Goal: Task Accomplishment & Management: Complete application form

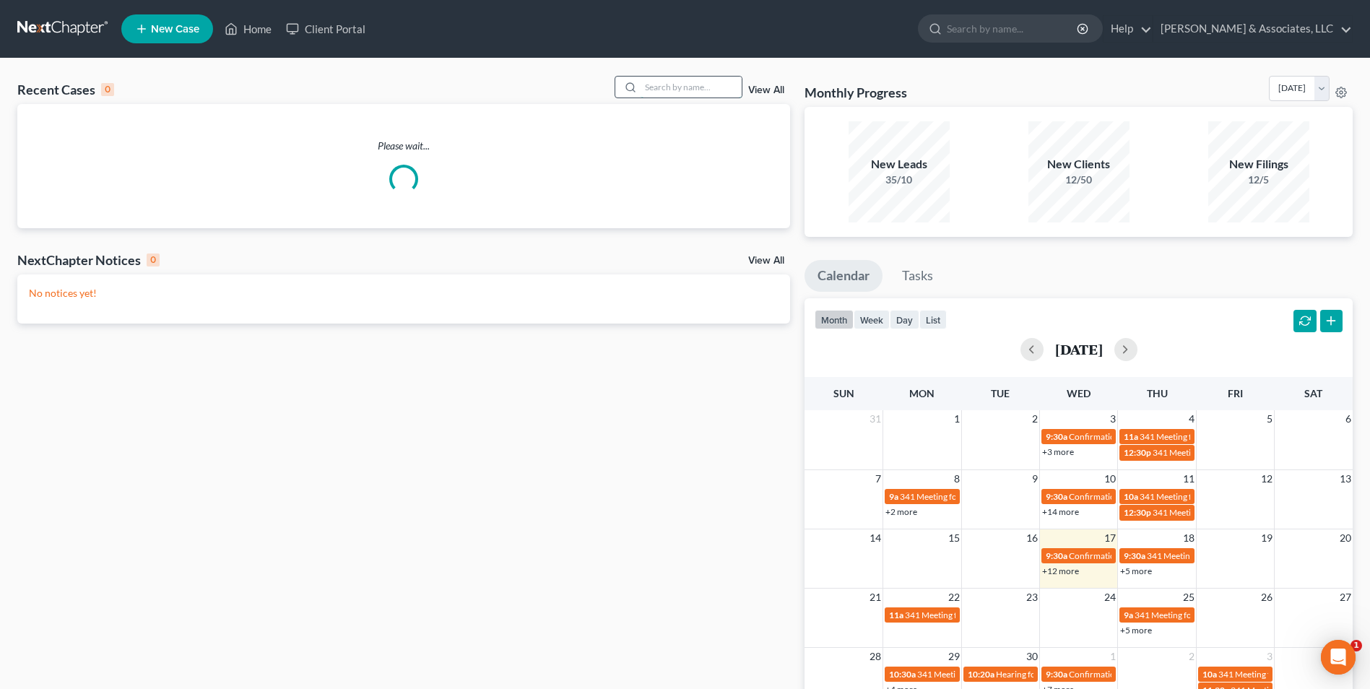
click at [694, 79] on input "search" at bounding box center [691, 87] width 101 height 21
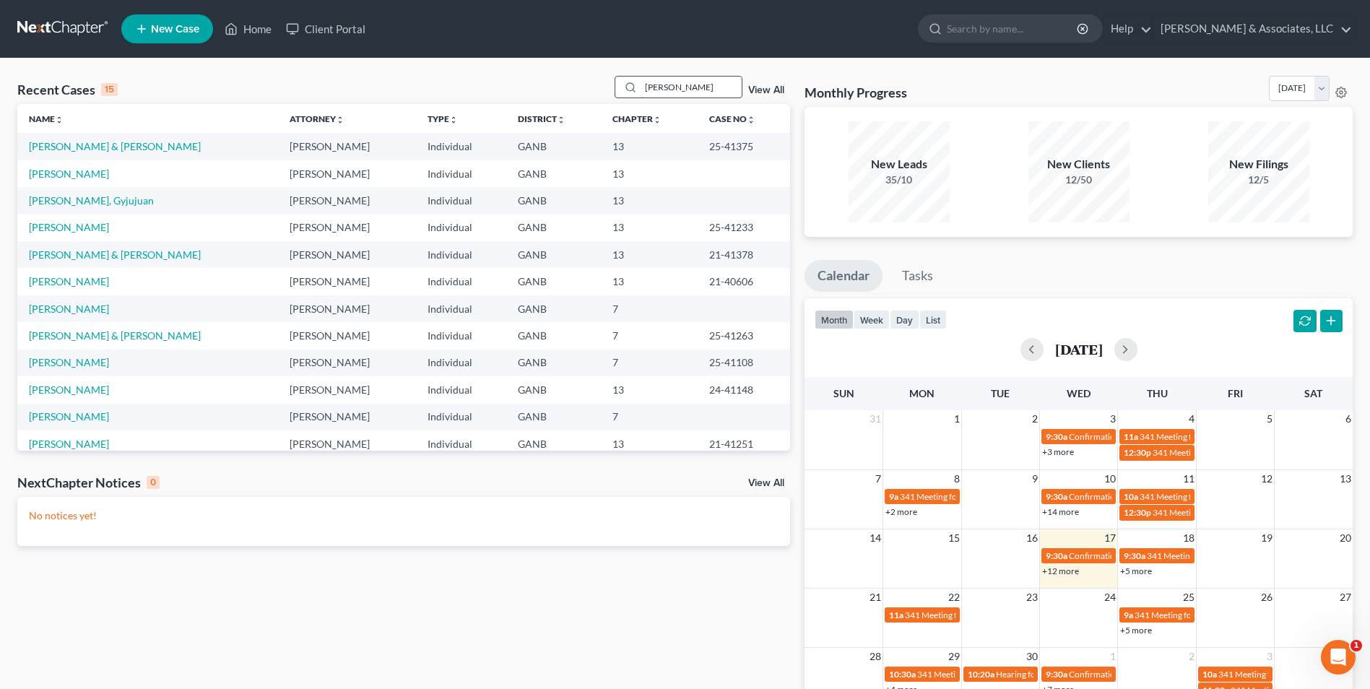
type input "prater"
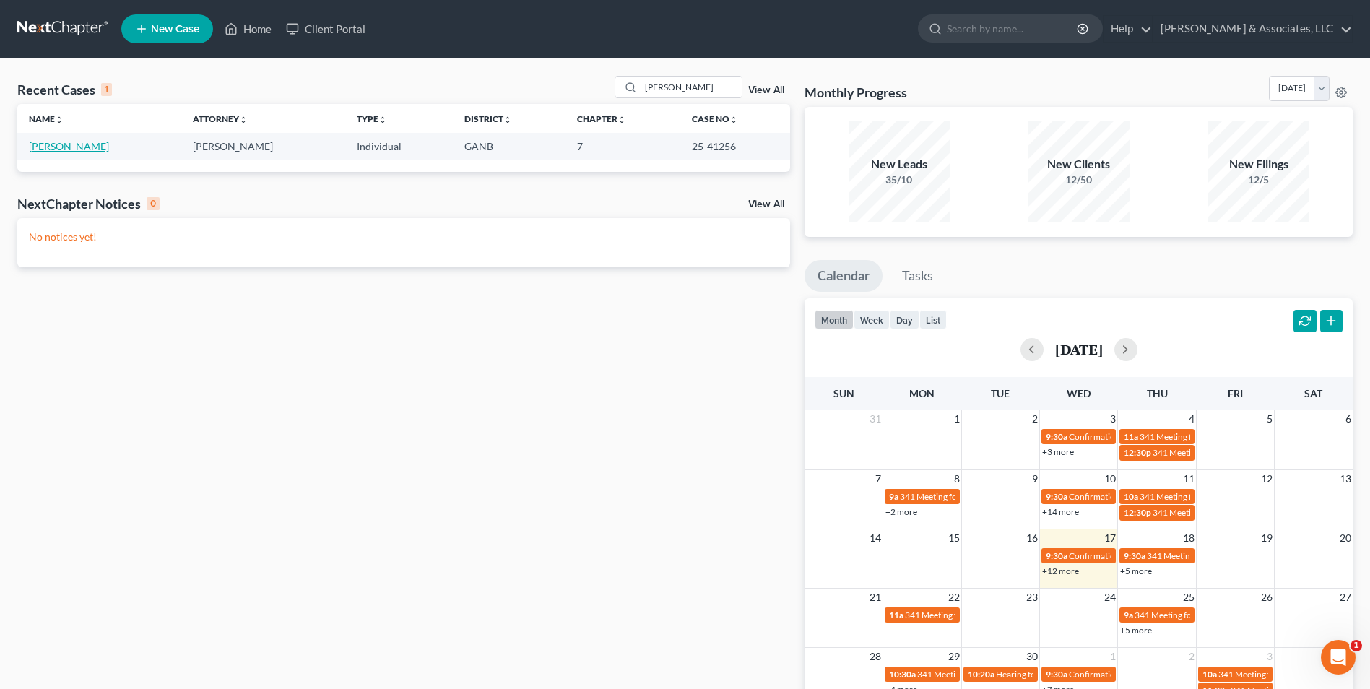
click at [71, 151] on link "[PERSON_NAME]" at bounding box center [69, 146] width 80 height 12
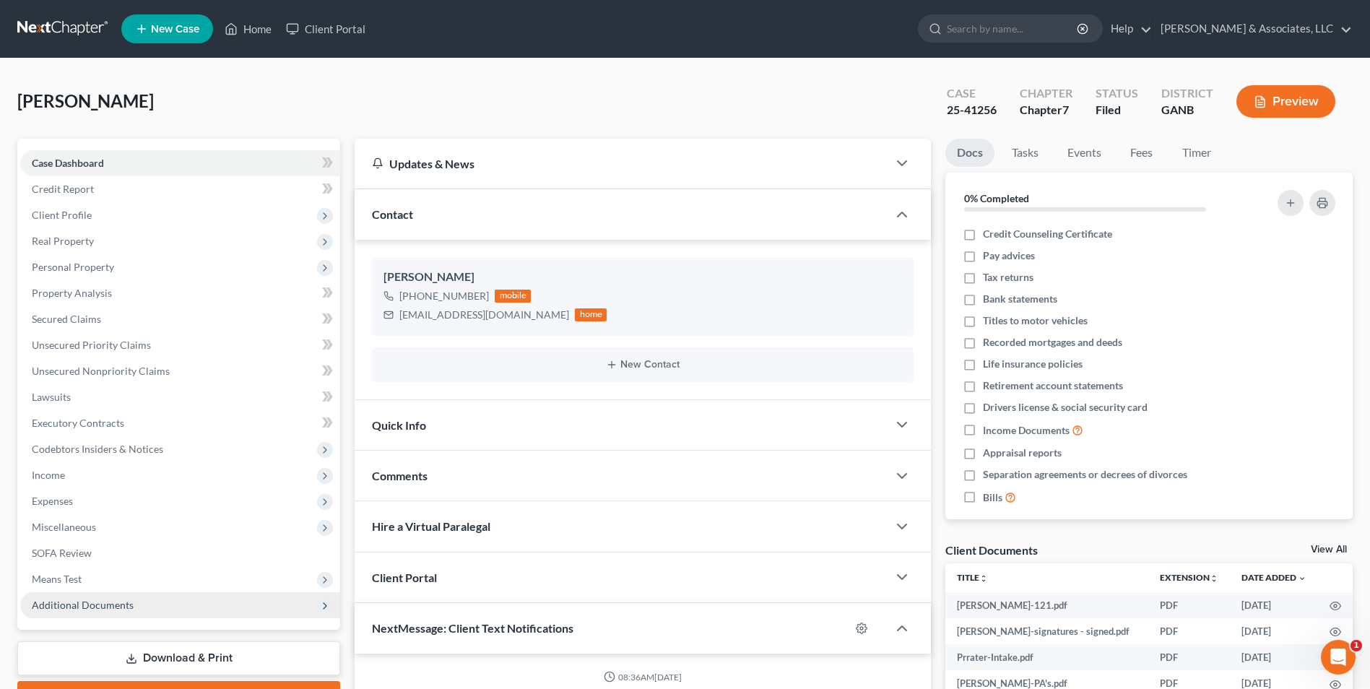
scroll to position [152, 0]
click at [111, 613] on span "Additional Documents" at bounding box center [180, 605] width 320 height 26
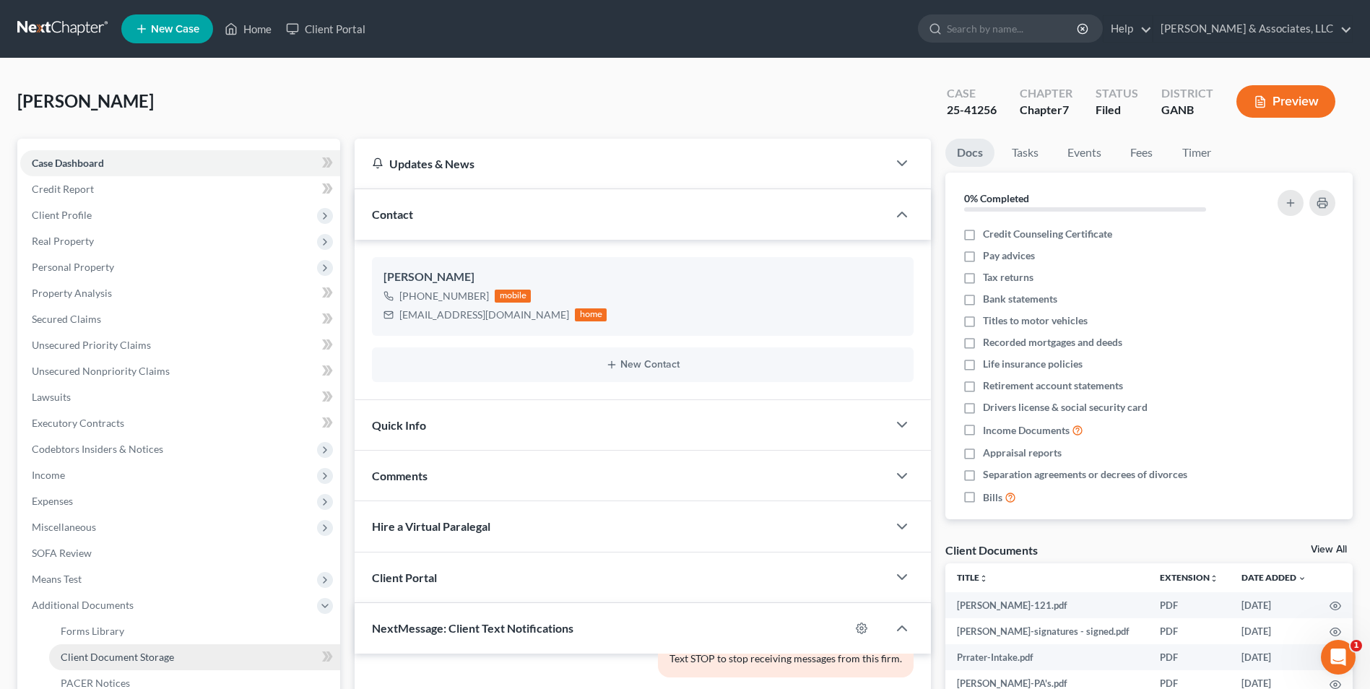
click at [164, 654] on span "Client Document Storage" at bounding box center [117, 657] width 113 height 12
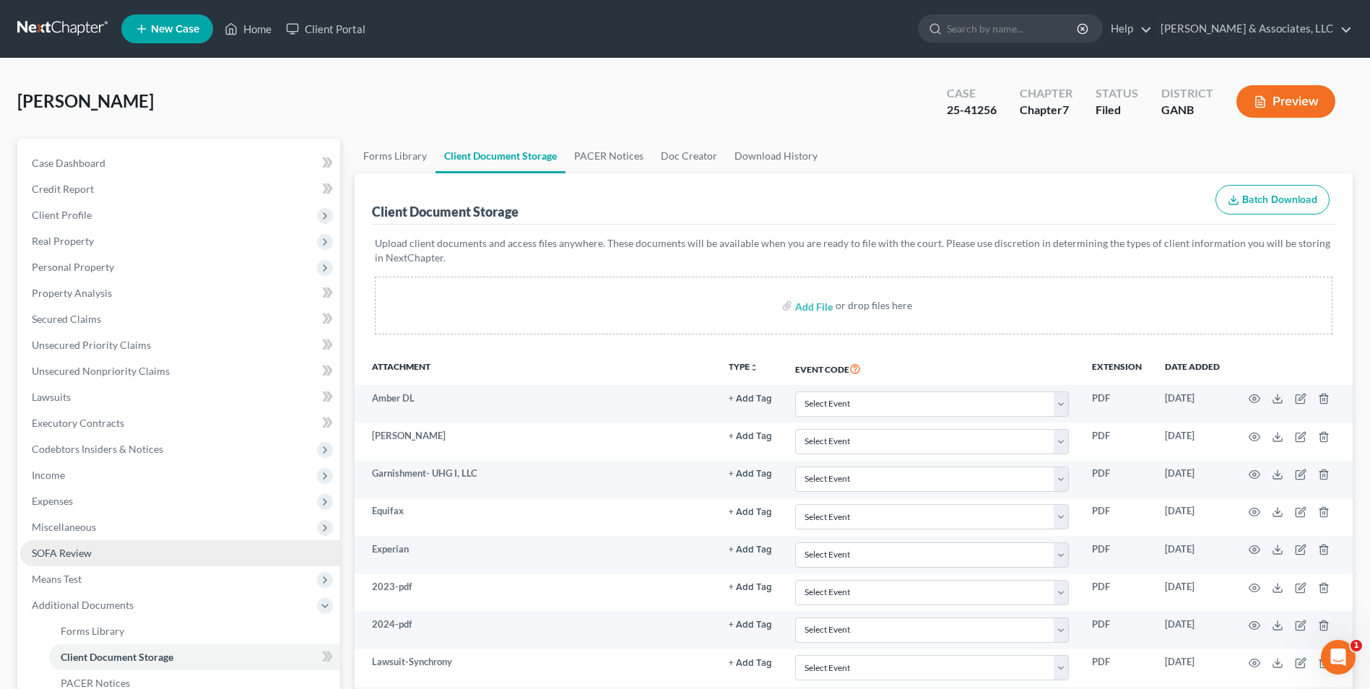
scroll to position [217, 0]
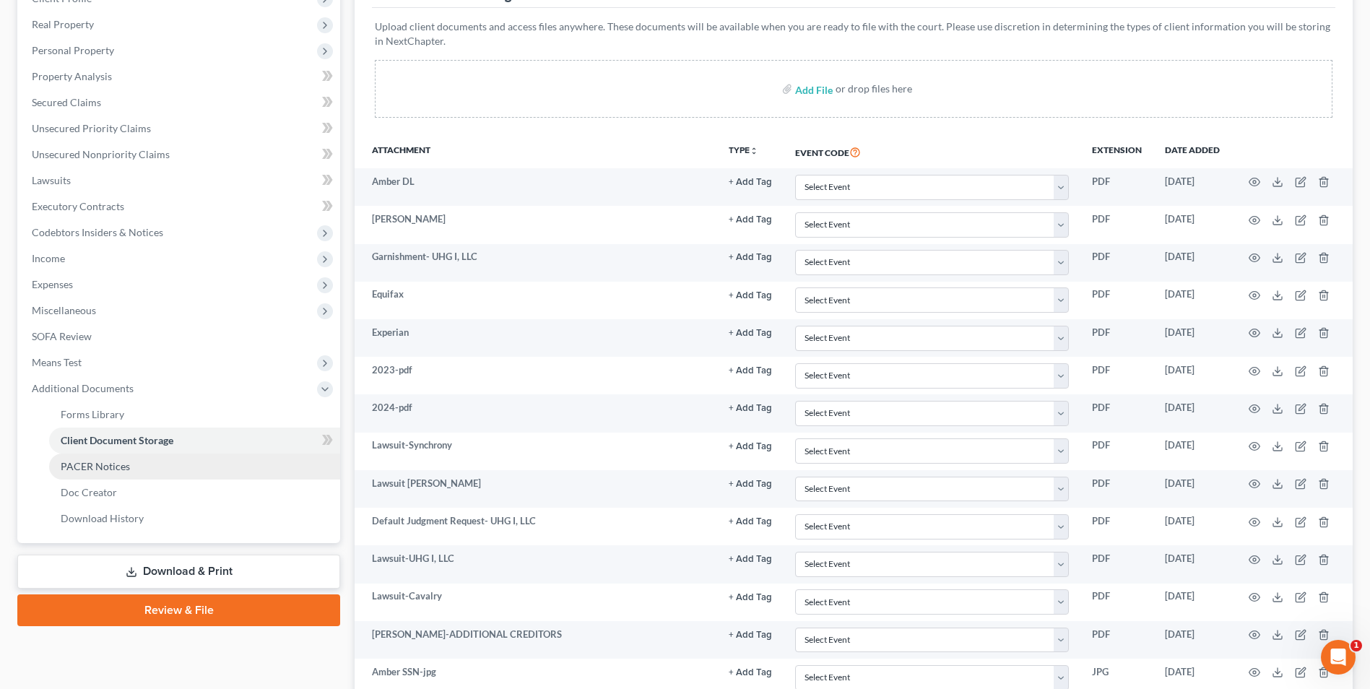
click at [116, 472] on span "PACER Notices" at bounding box center [95, 466] width 69 height 12
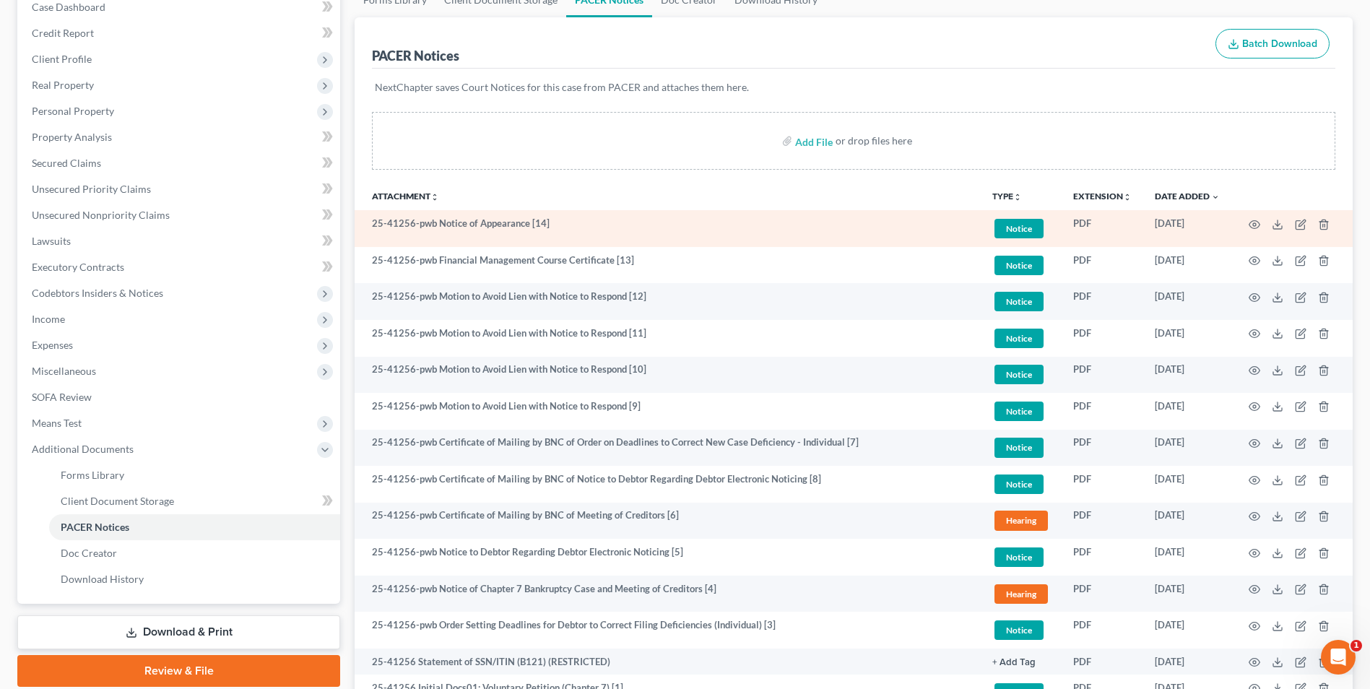
scroll to position [291, 0]
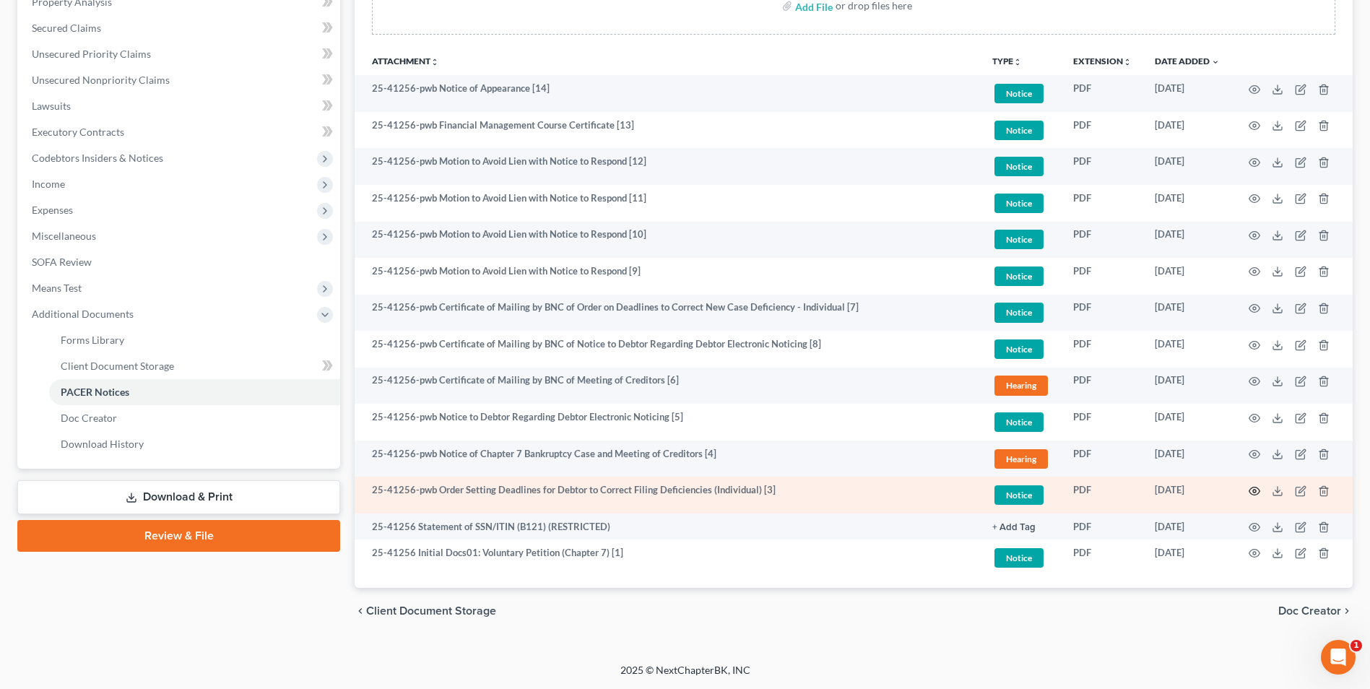
click at [1257, 492] on icon "button" at bounding box center [1255, 491] width 12 height 12
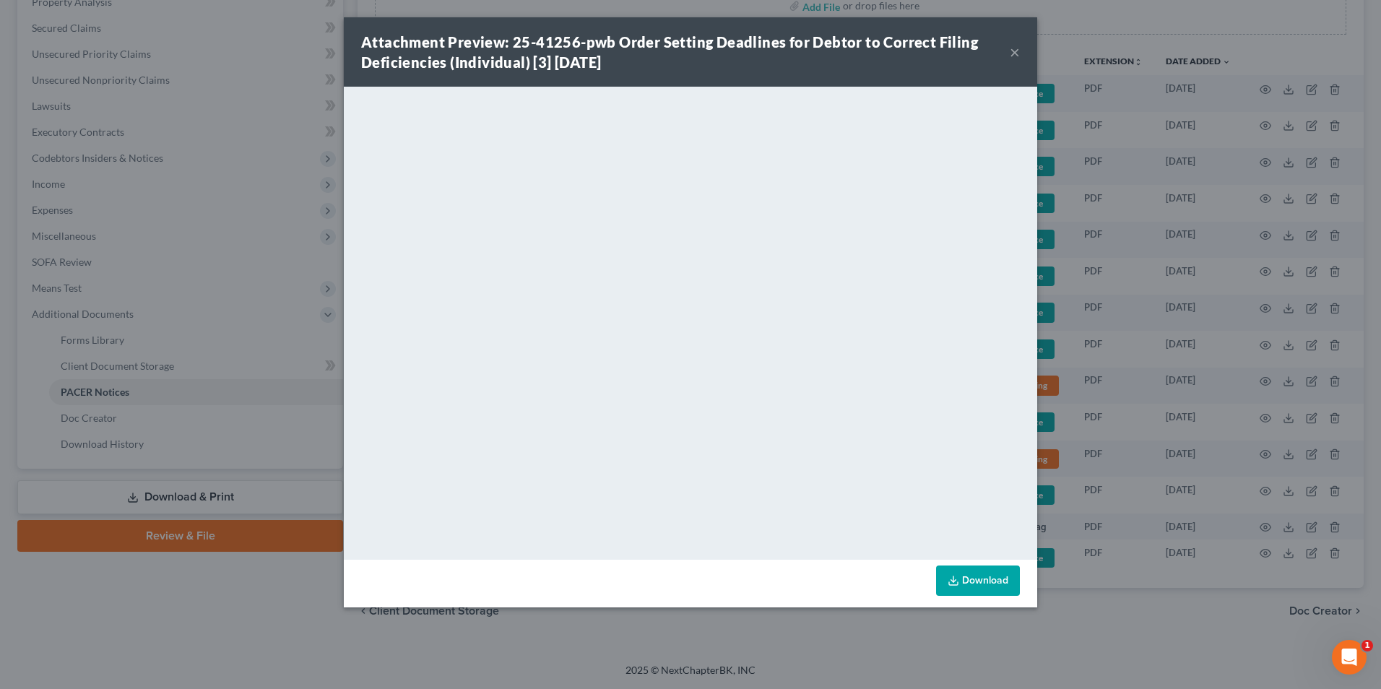
click at [1012, 56] on button "×" at bounding box center [1015, 51] width 10 height 17
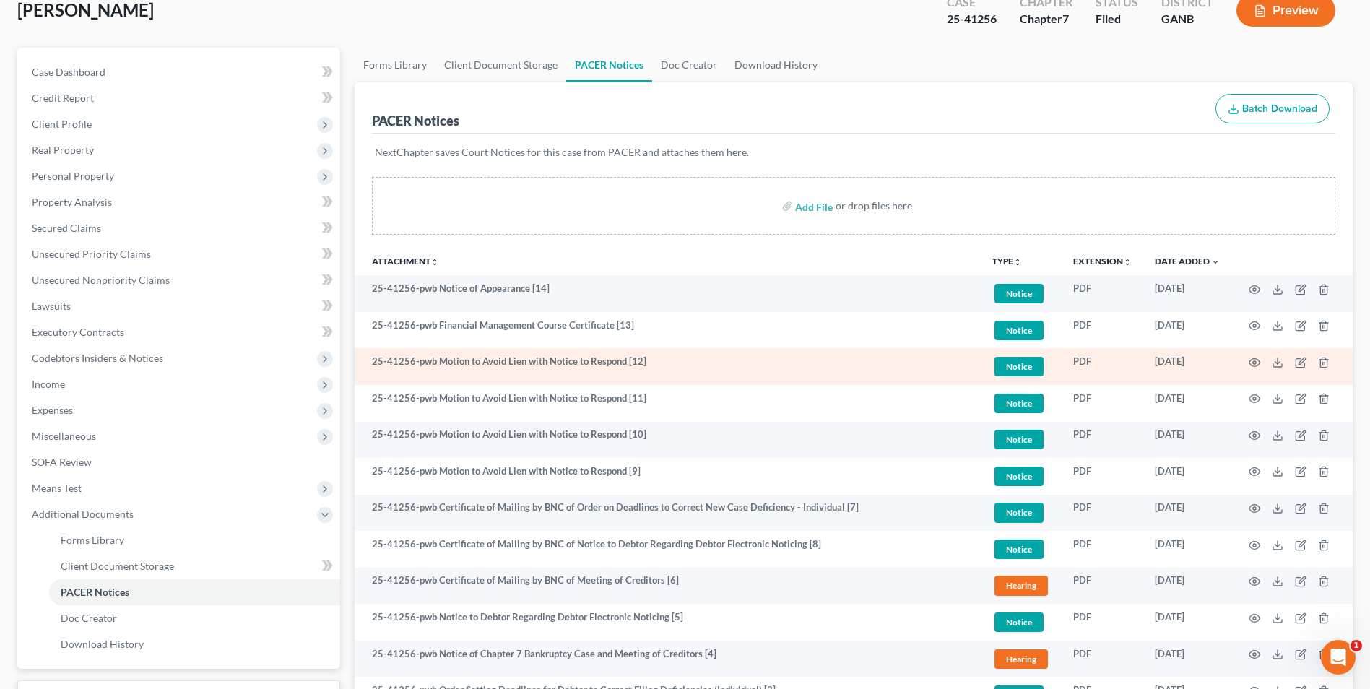
scroll to position [0, 0]
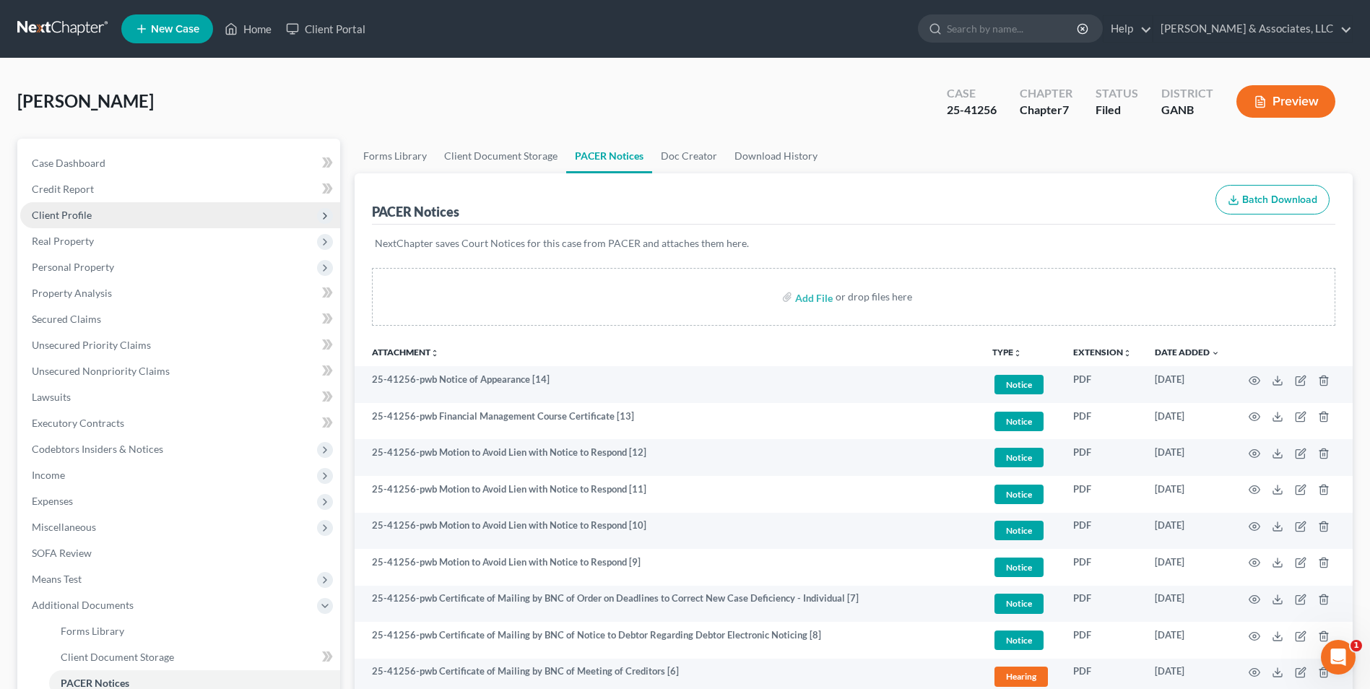
click at [70, 220] on span "Client Profile" at bounding box center [62, 215] width 60 height 12
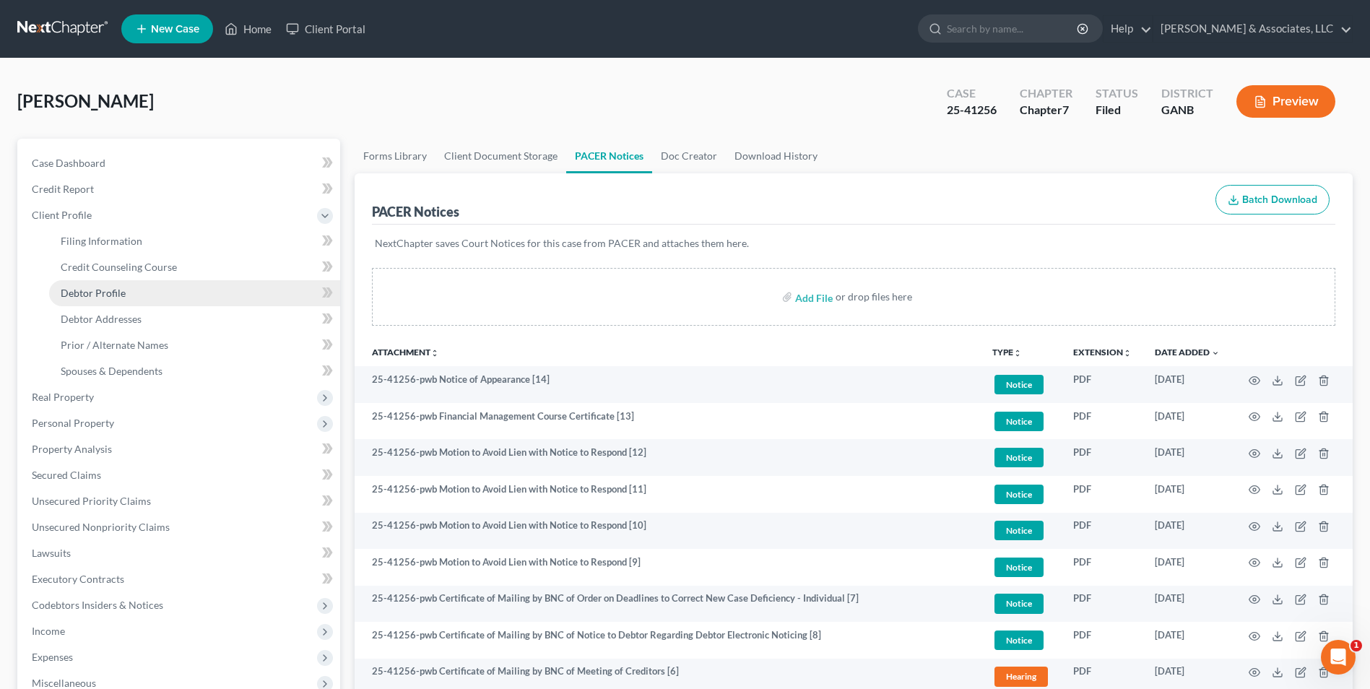
click at [100, 288] on span "Debtor Profile" at bounding box center [93, 293] width 65 height 12
select select "0"
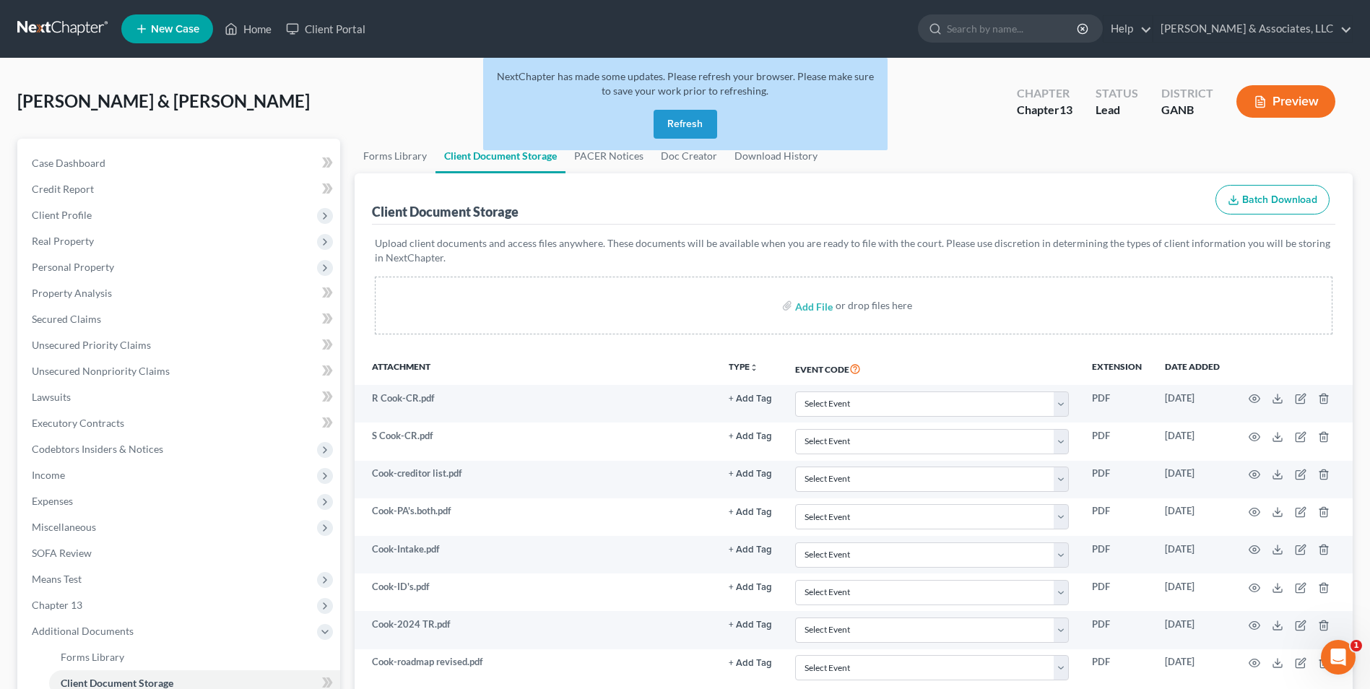
click at [697, 122] on button "Refresh" at bounding box center [686, 124] width 64 height 29
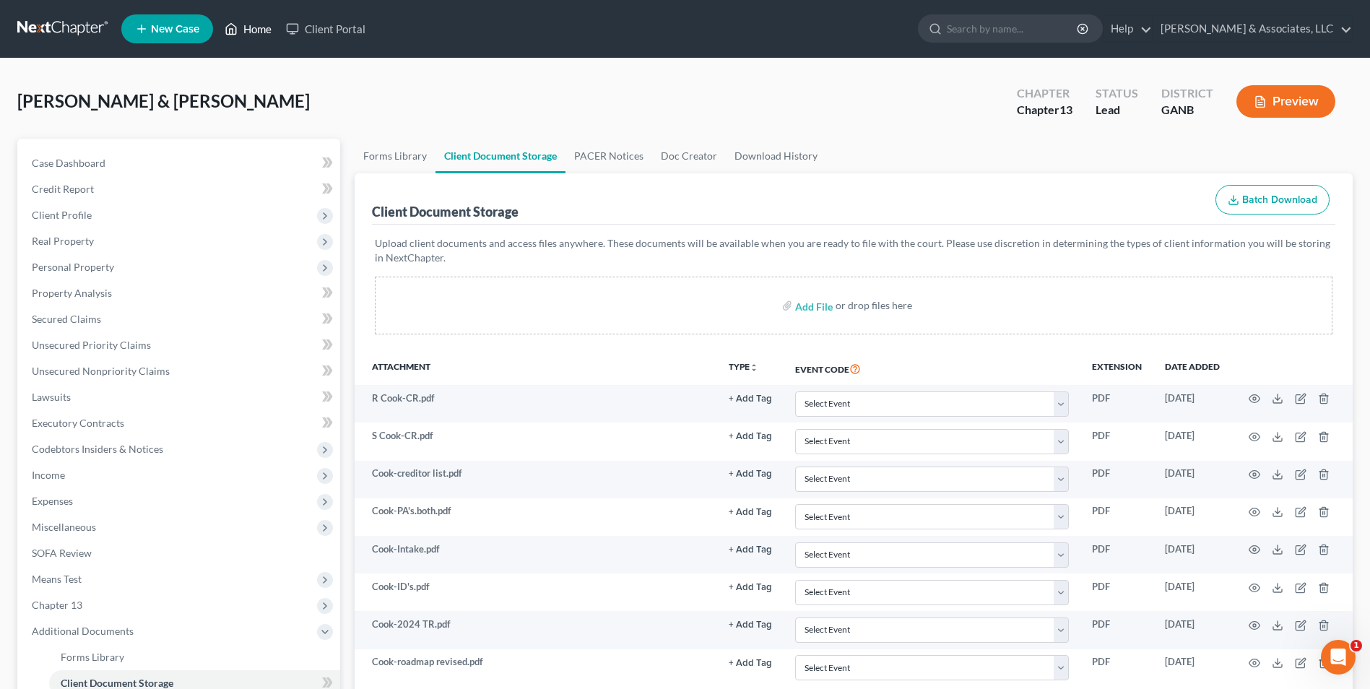
click at [253, 25] on link "Home" at bounding box center [247, 29] width 61 height 26
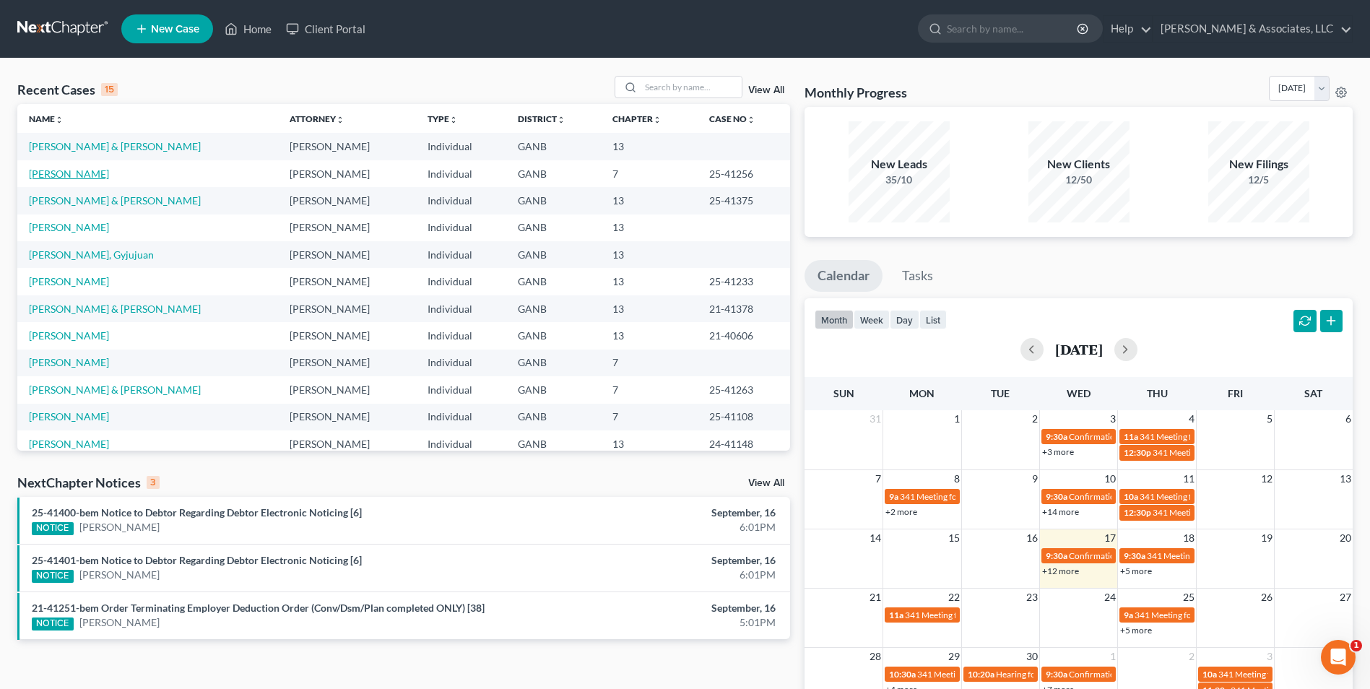
click at [60, 173] on link "[PERSON_NAME]" at bounding box center [69, 174] width 80 height 12
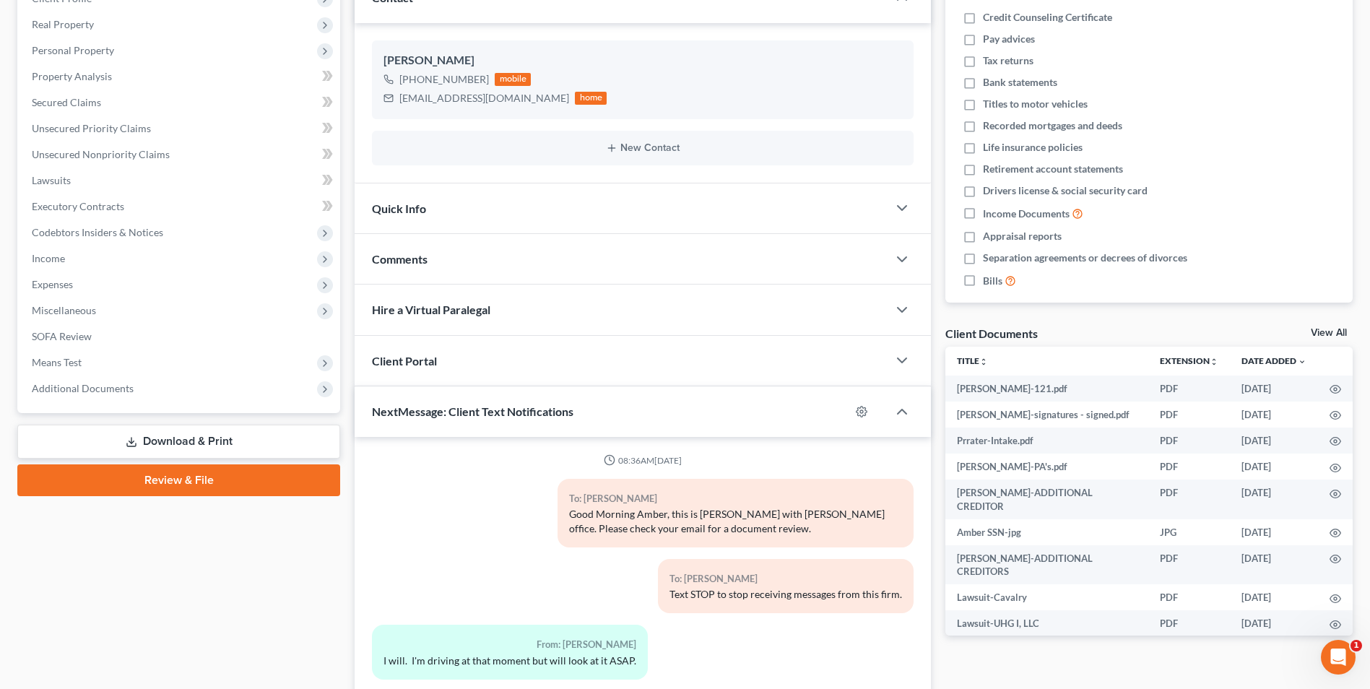
scroll to position [152, 0]
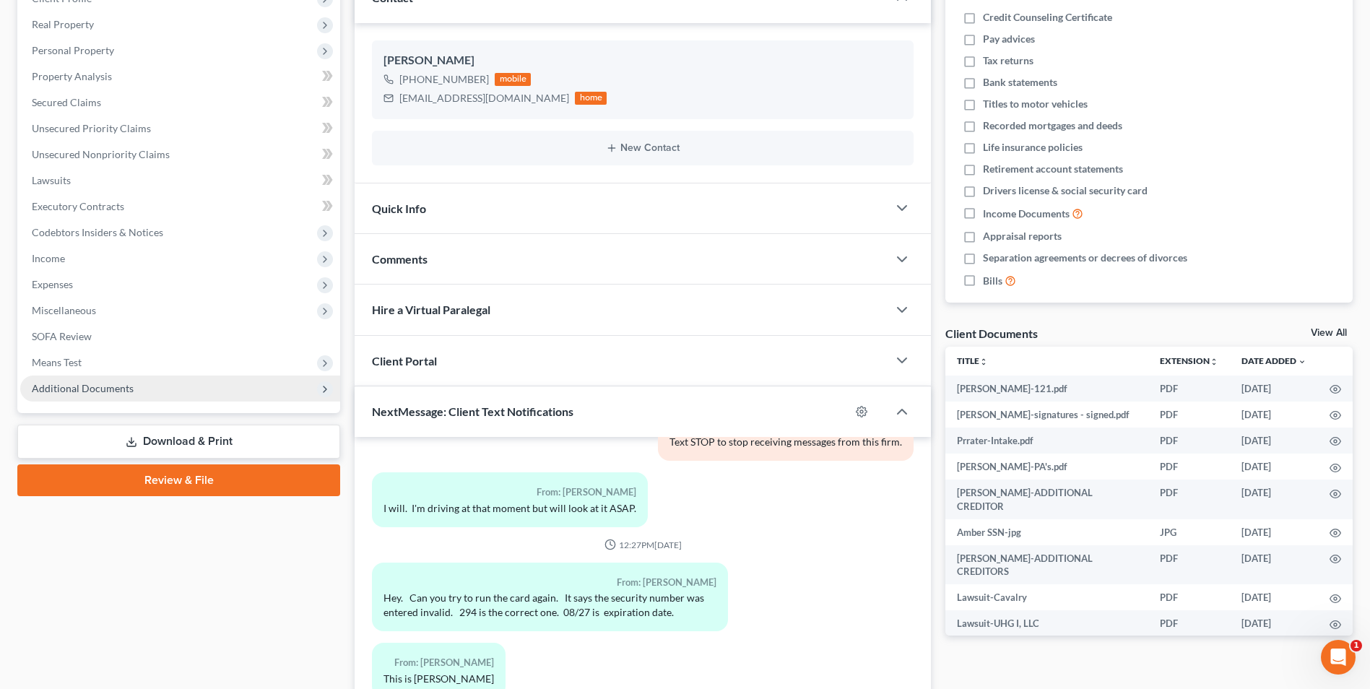
click at [108, 391] on span "Additional Documents" at bounding box center [83, 388] width 102 height 12
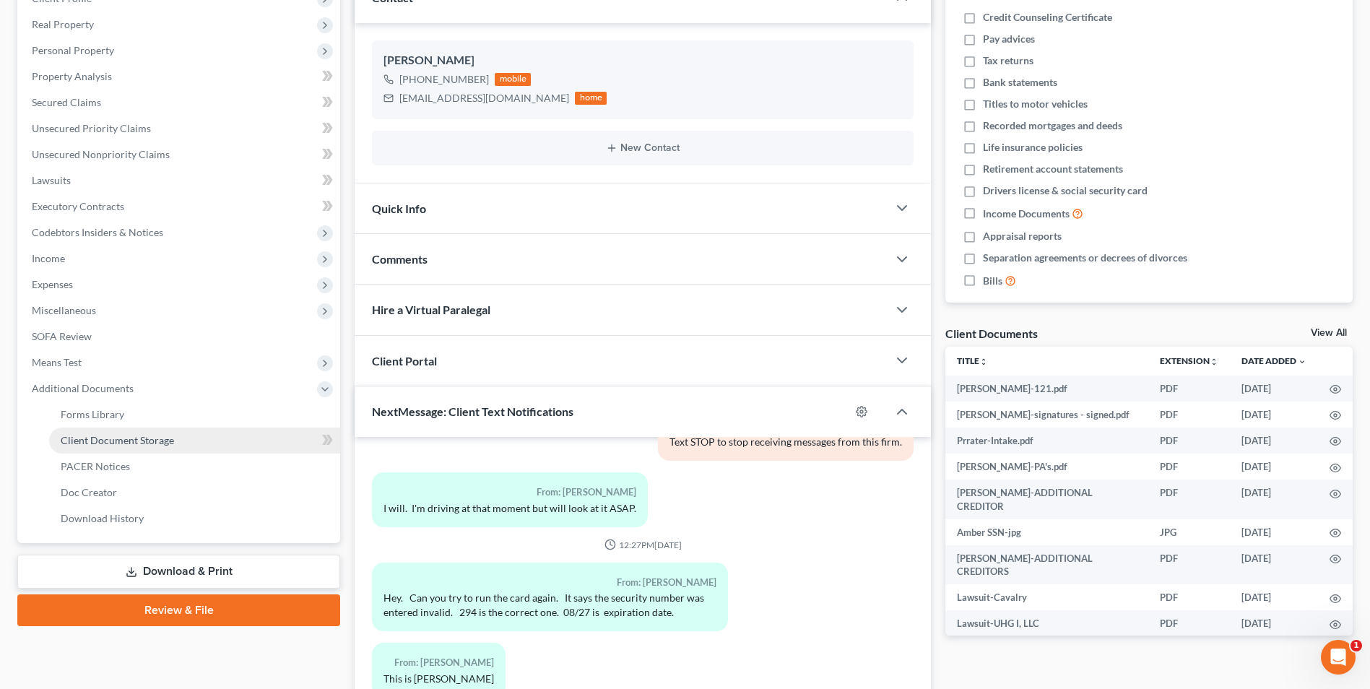
click at [124, 446] on link "Client Document Storage" at bounding box center [194, 440] width 291 height 26
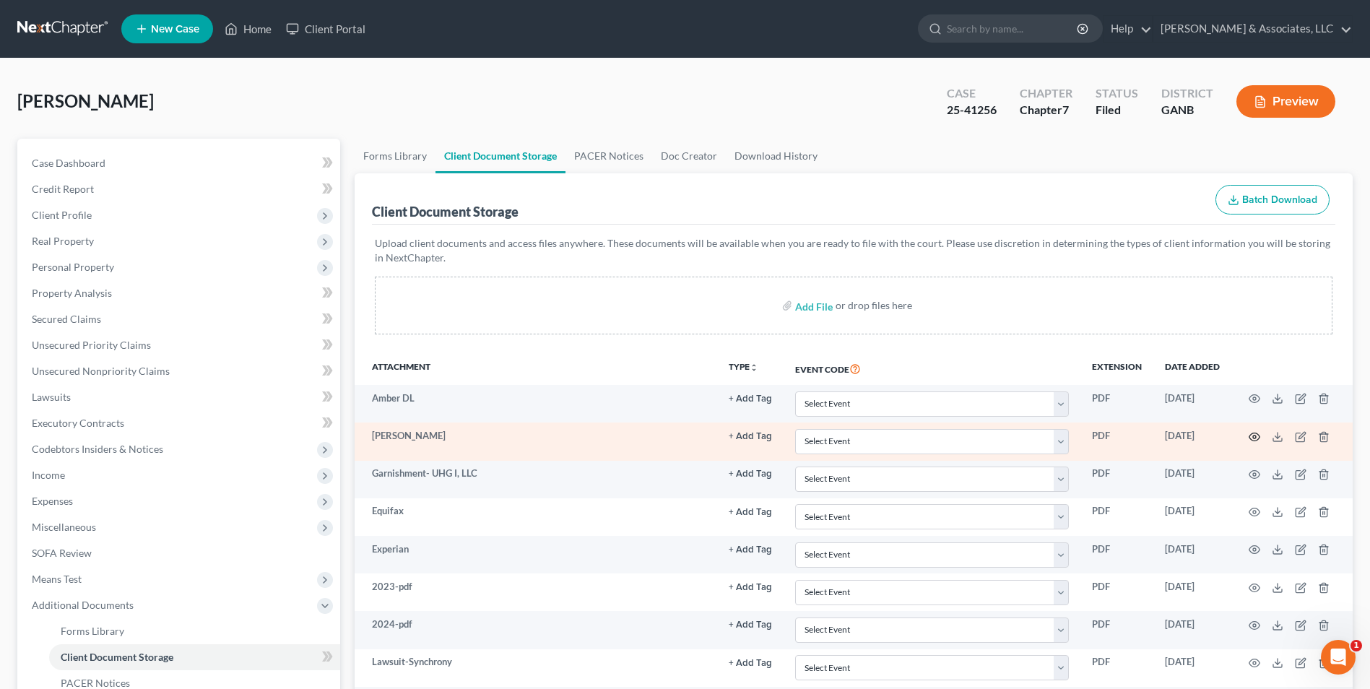
click at [1257, 439] on icon "button" at bounding box center [1254, 437] width 11 height 8
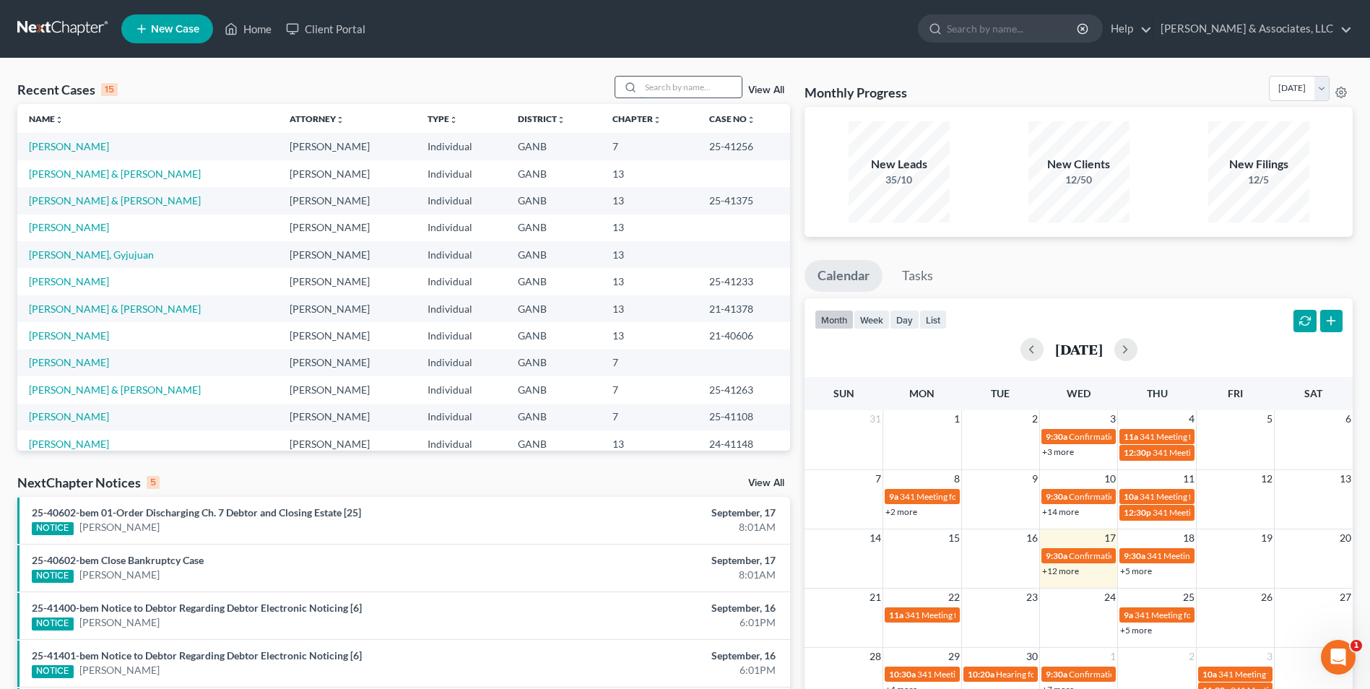
click at [708, 87] on input "search" at bounding box center [691, 87] width 101 height 21
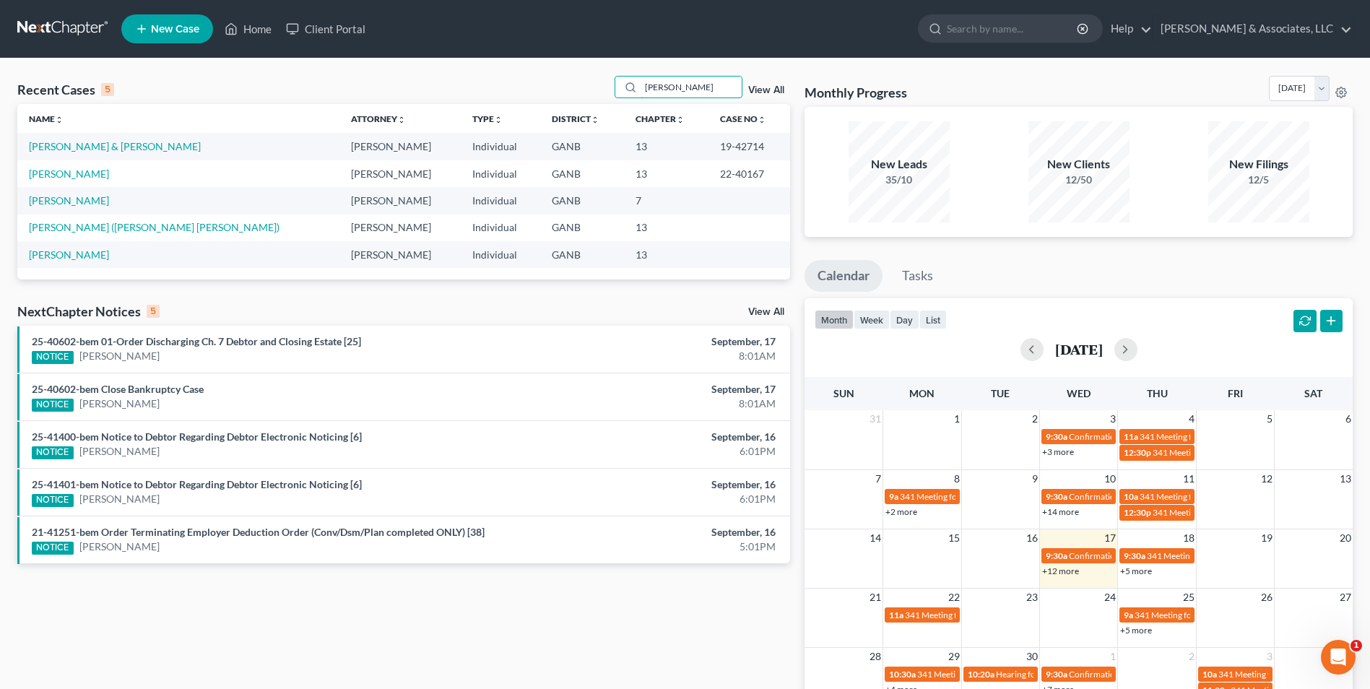
drag, startPoint x: 671, startPoint y: 91, endPoint x: 578, endPoint y: 104, distance: 94.1
click at [578, 104] on div "Recent Cases 5 ellis View All Name unfold_more expand_more expand_less Attorney…" at bounding box center [403, 178] width 773 height 204
type input "washington"
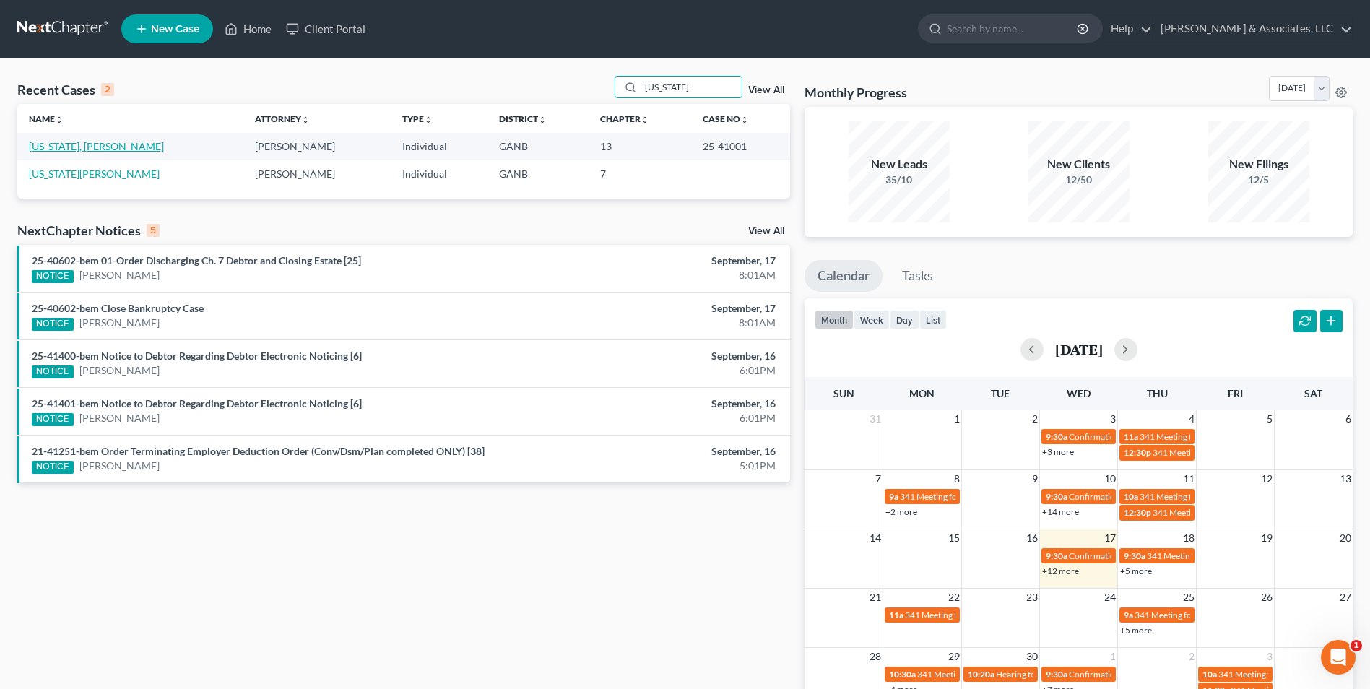
click at [112, 152] on link "Washington, Stratton" at bounding box center [96, 146] width 135 height 12
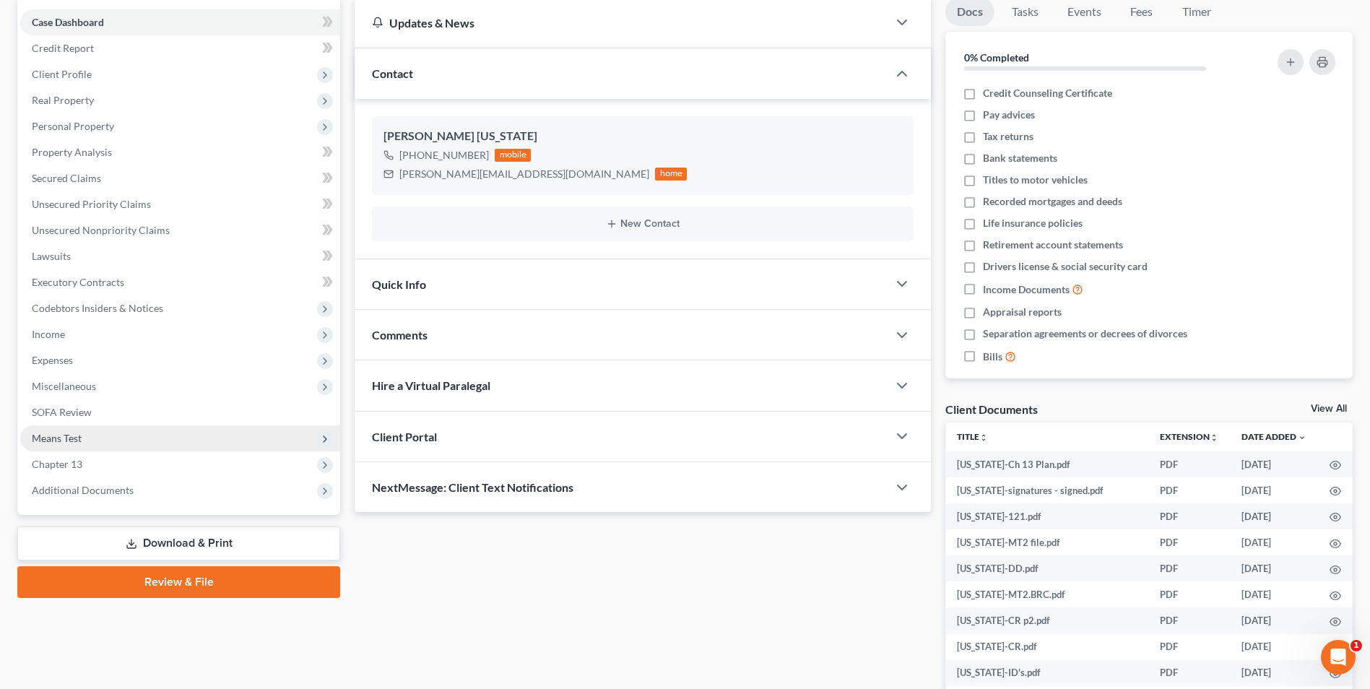
scroll to position [217, 0]
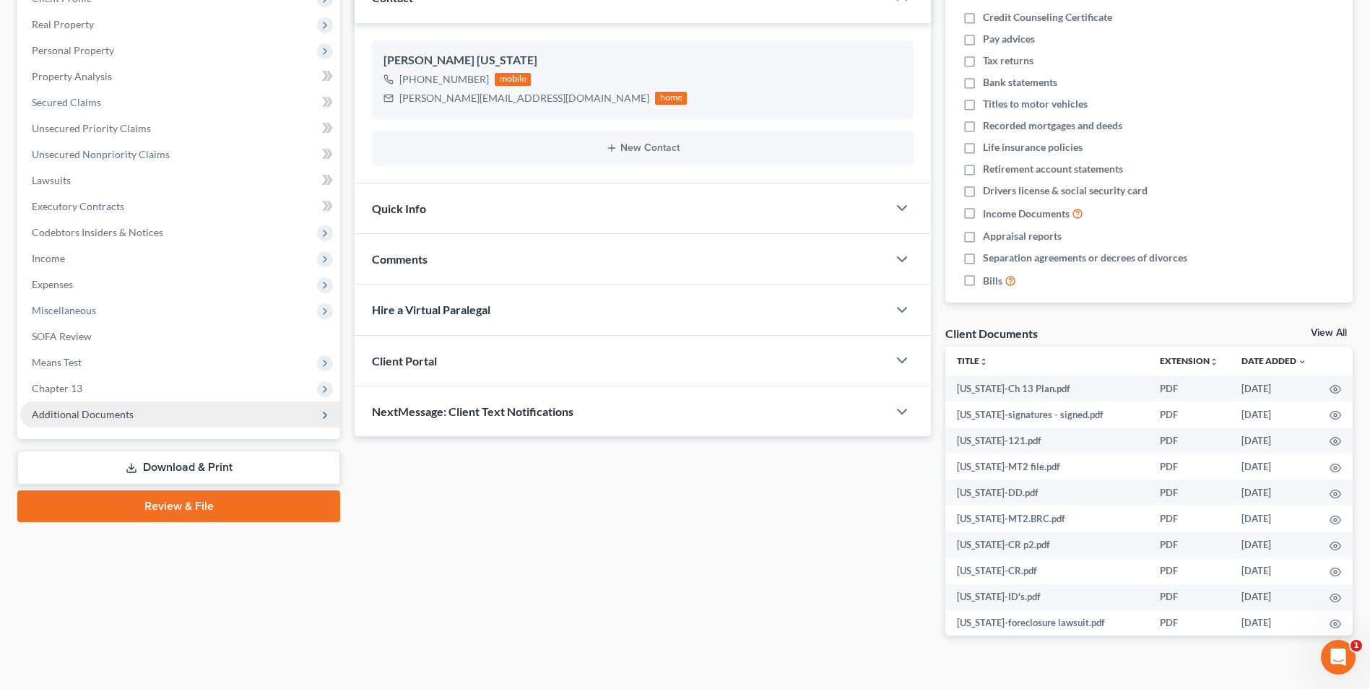
click at [113, 424] on span "Additional Documents" at bounding box center [180, 414] width 320 height 26
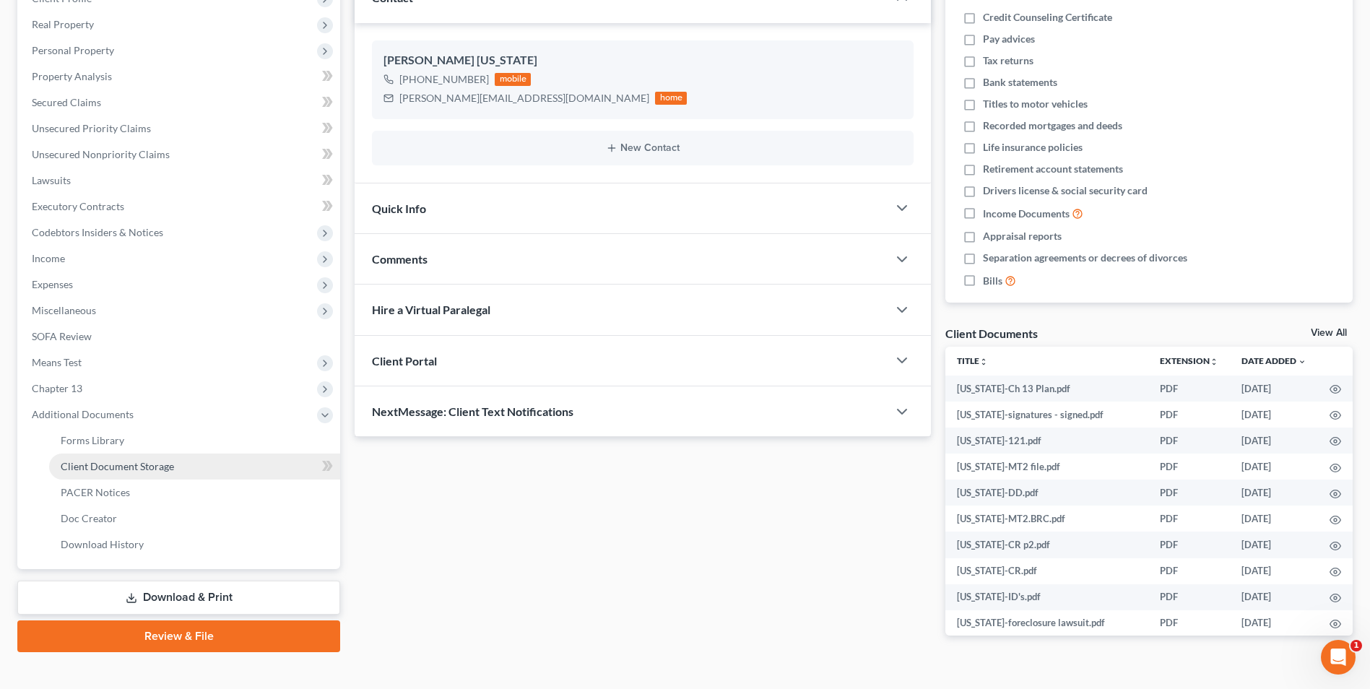
click at [134, 471] on span "Client Document Storage" at bounding box center [117, 466] width 113 height 12
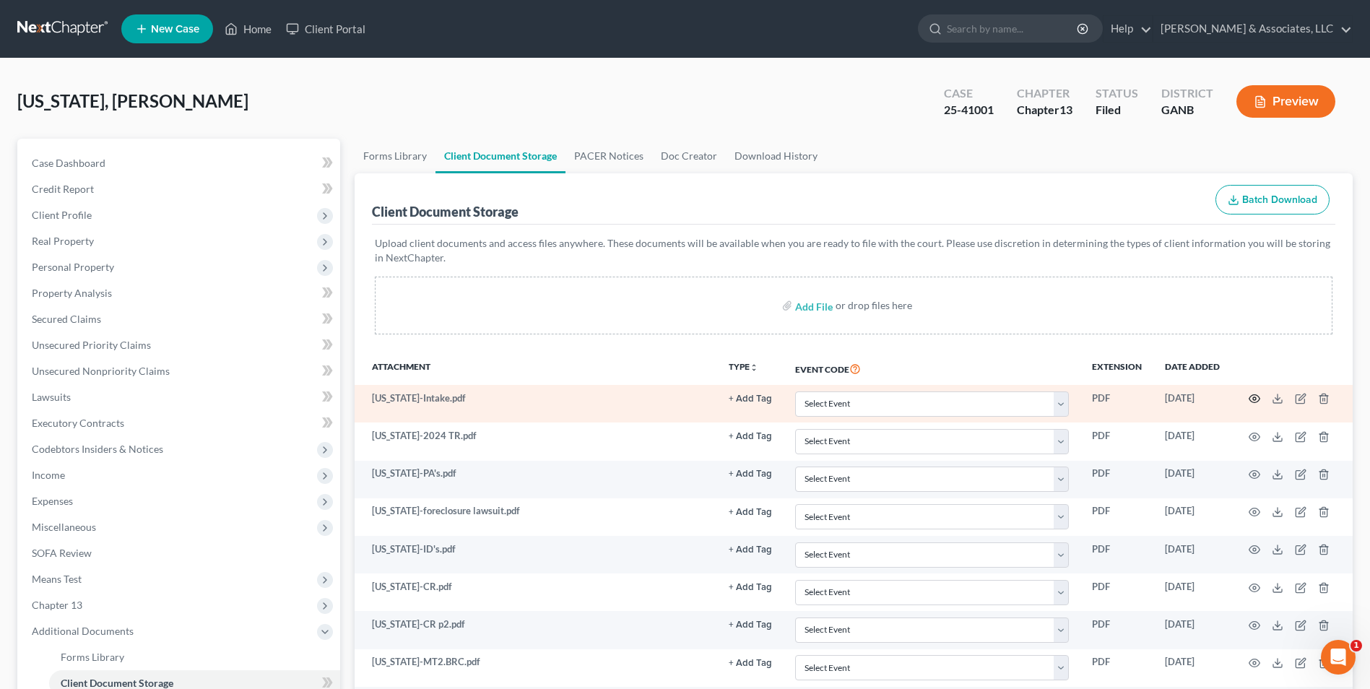
click at [1258, 394] on icon "button" at bounding box center [1255, 399] width 12 height 12
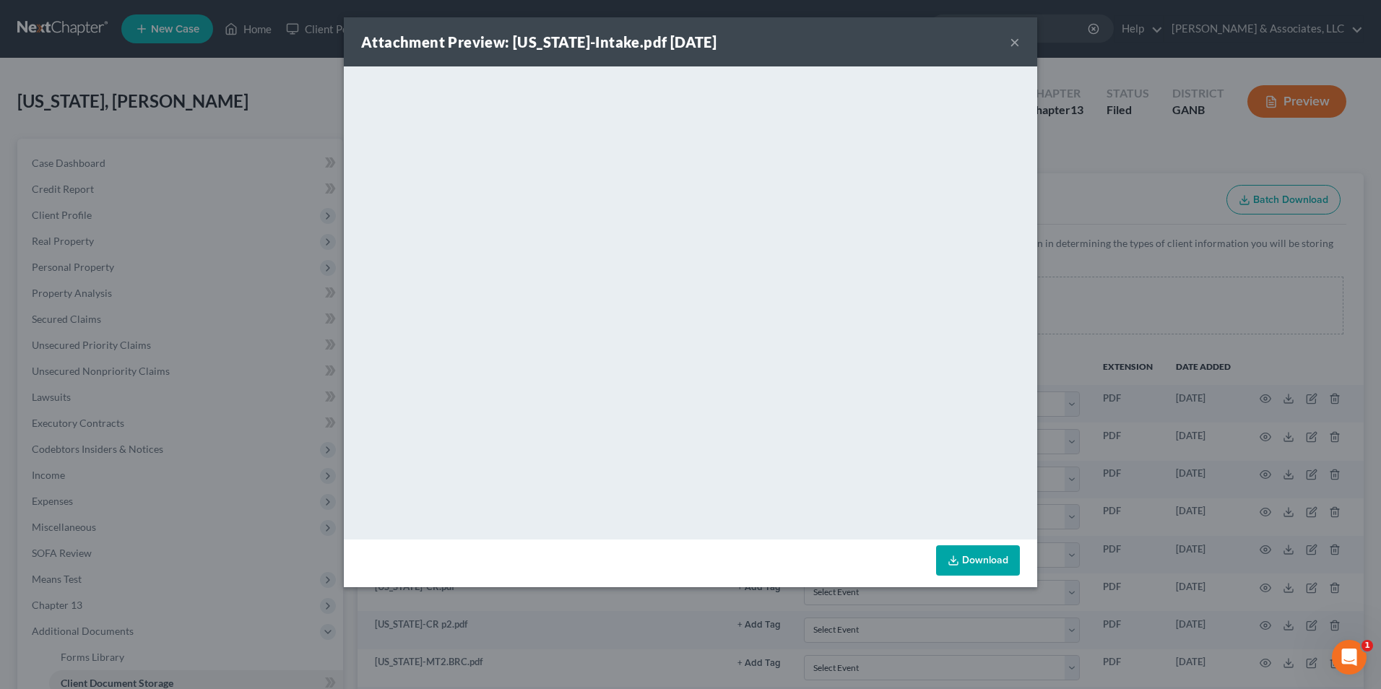
click at [1018, 39] on button "×" at bounding box center [1015, 41] width 10 height 17
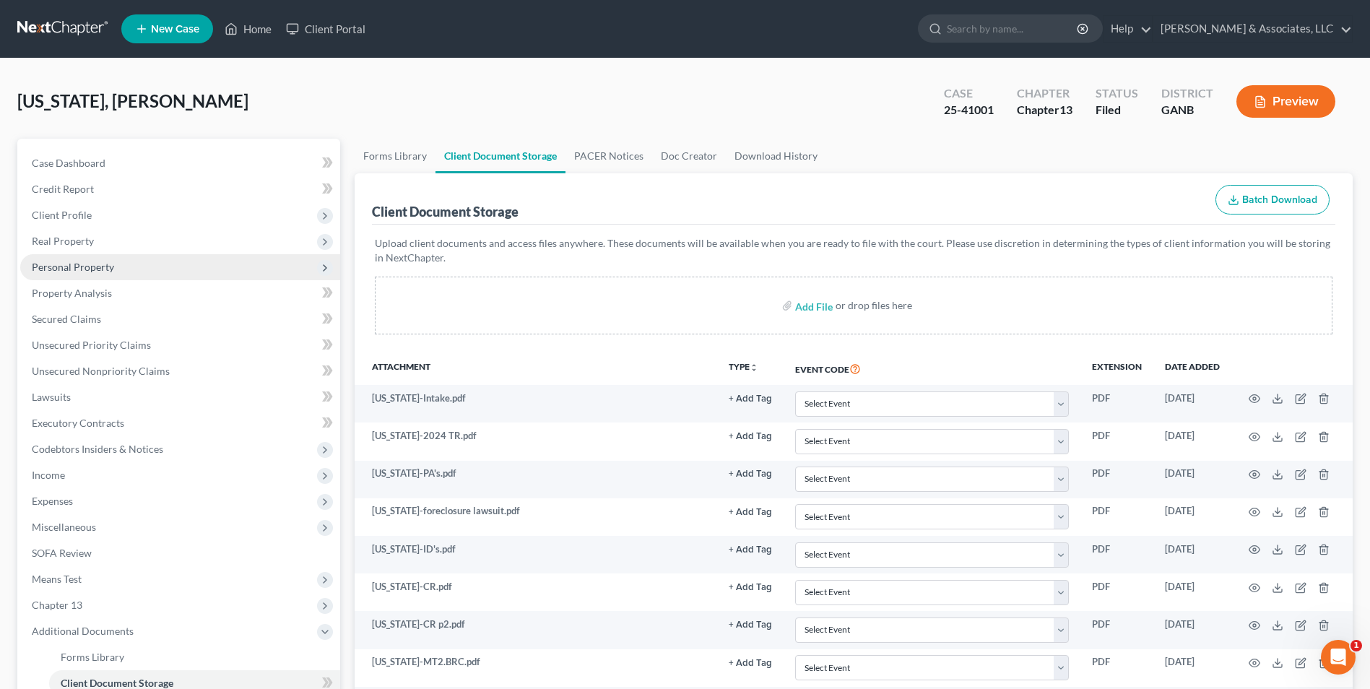
click at [84, 268] on span "Personal Property" at bounding box center [73, 267] width 82 height 12
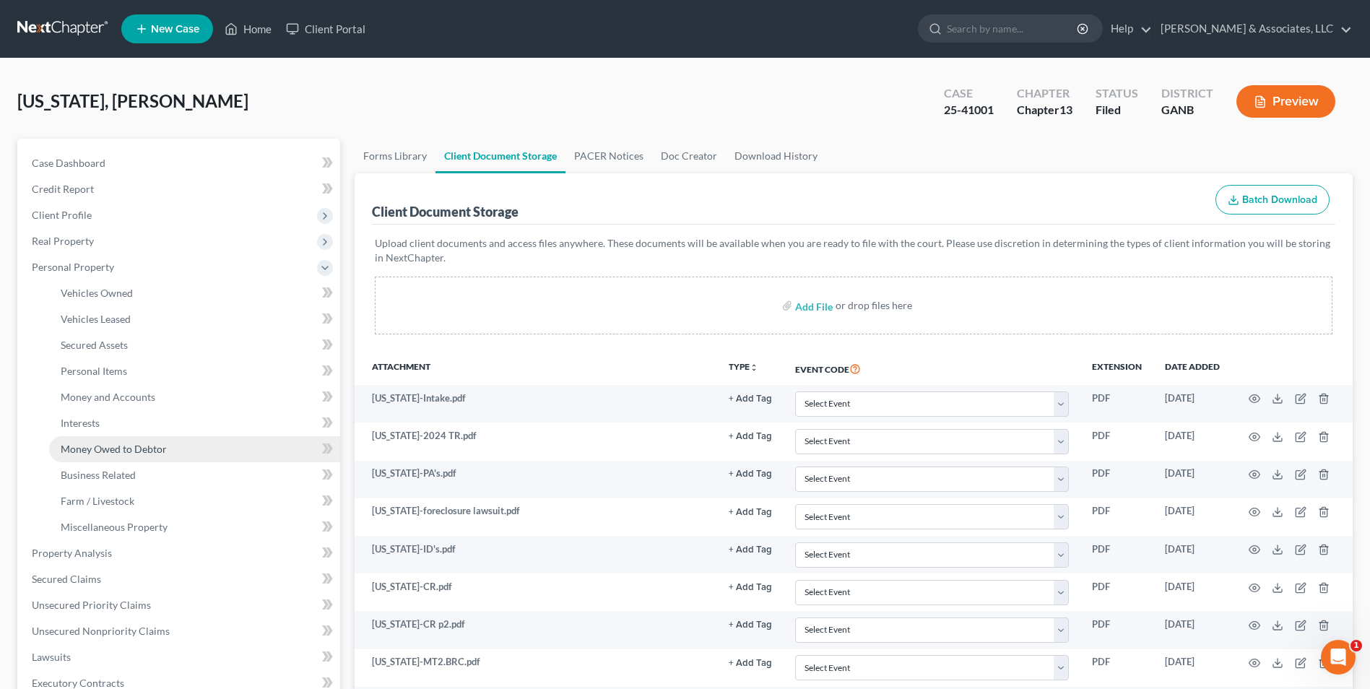
click at [127, 456] on link "Money Owed to Debtor" at bounding box center [194, 449] width 291 height 26
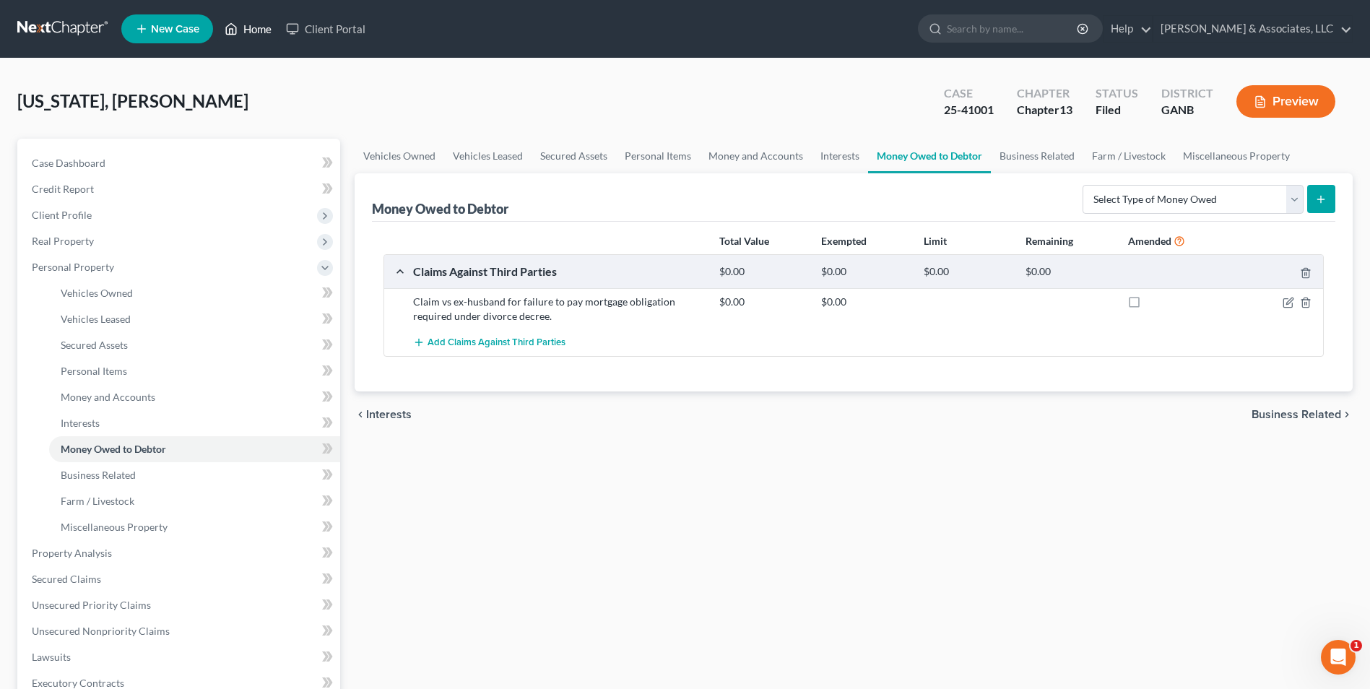
click at [254, 28] on link "Home" at bounding box center [247, 29] width 61 height 26
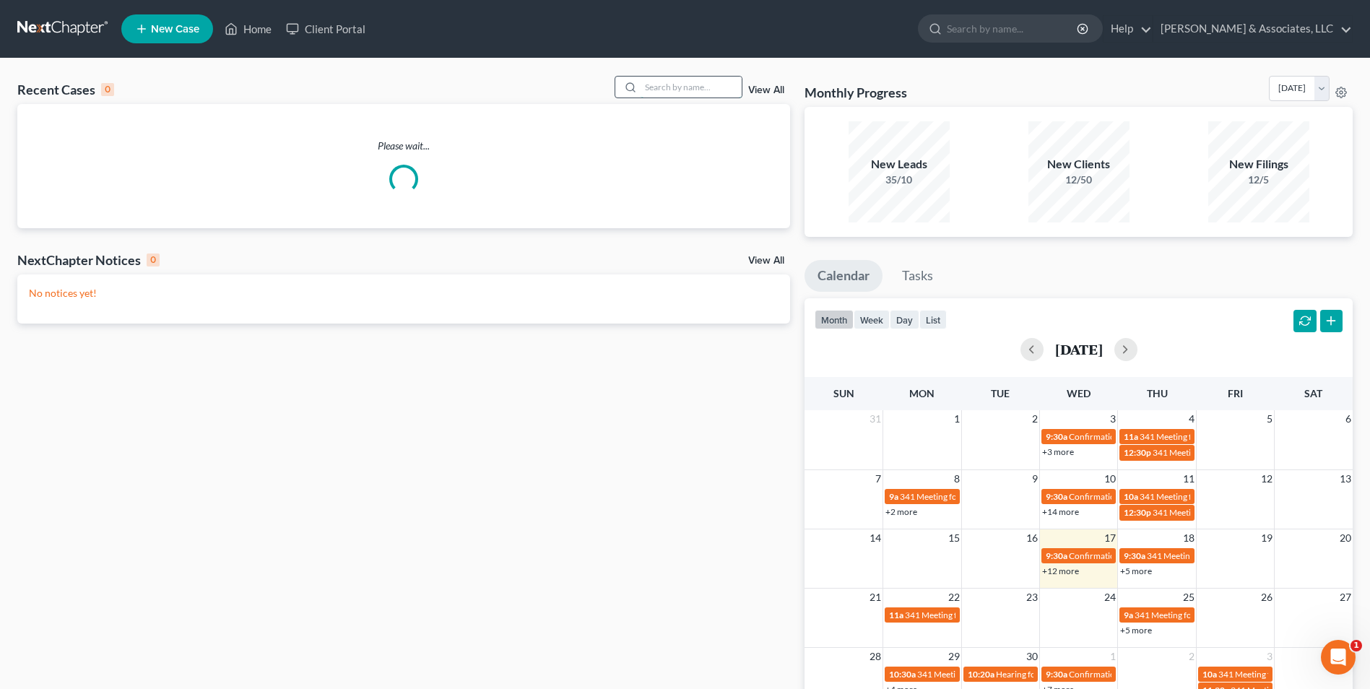
click at [682, 85] on input "search" at bounding box center [691, 87] width 101 height 21
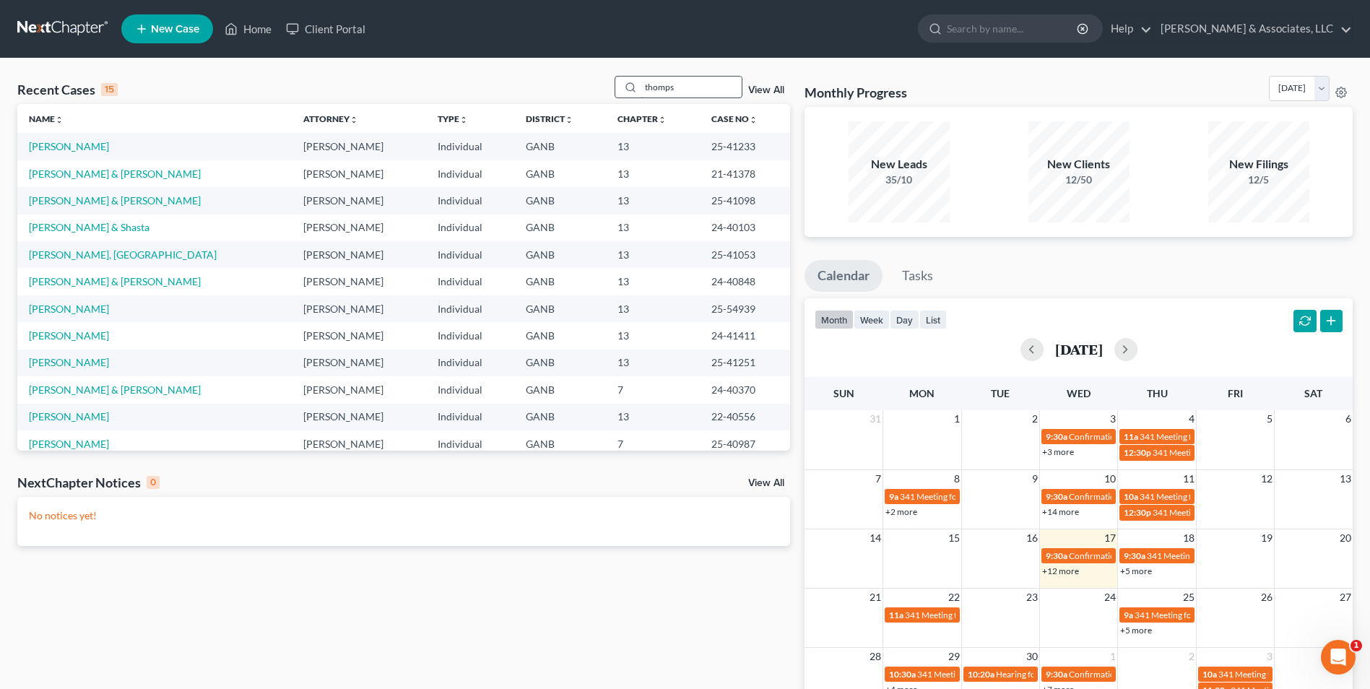
type input "thomps"
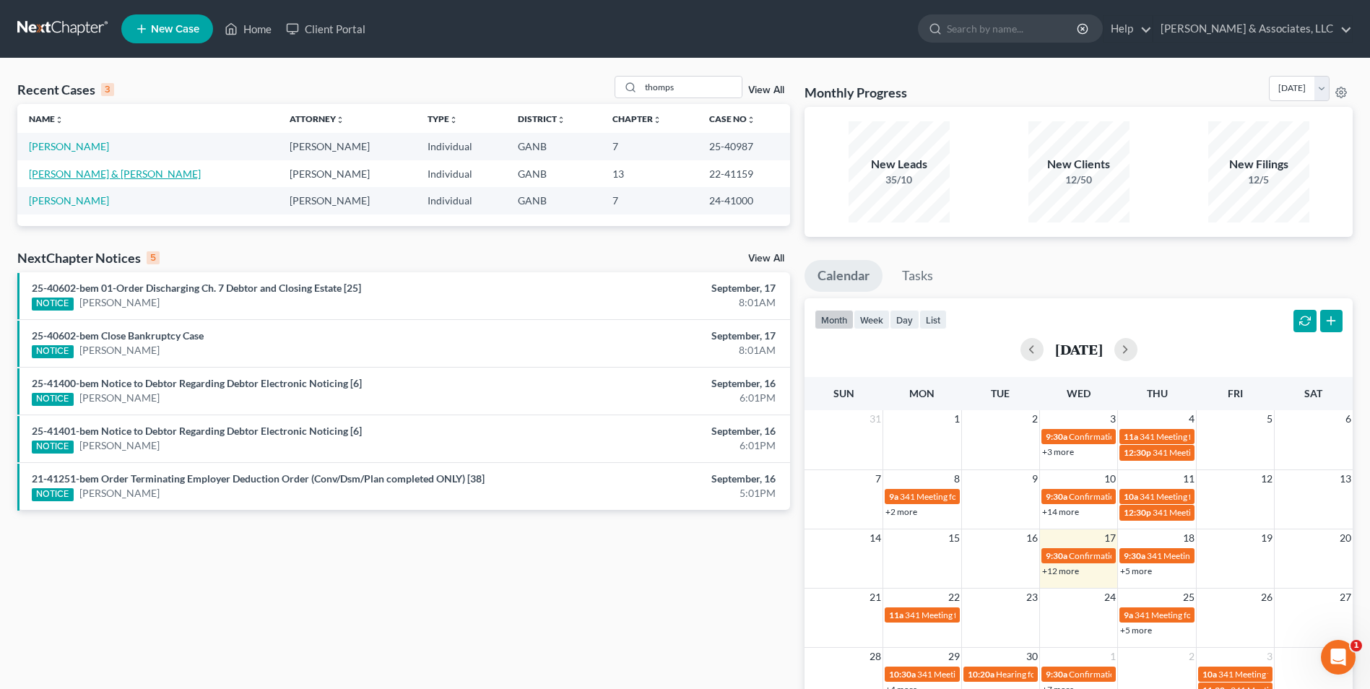
click at [154, 176] on link "[PERSON_NAME] & [PERSON_NAME]" at bounding box center [115, 174] width 172 height 12
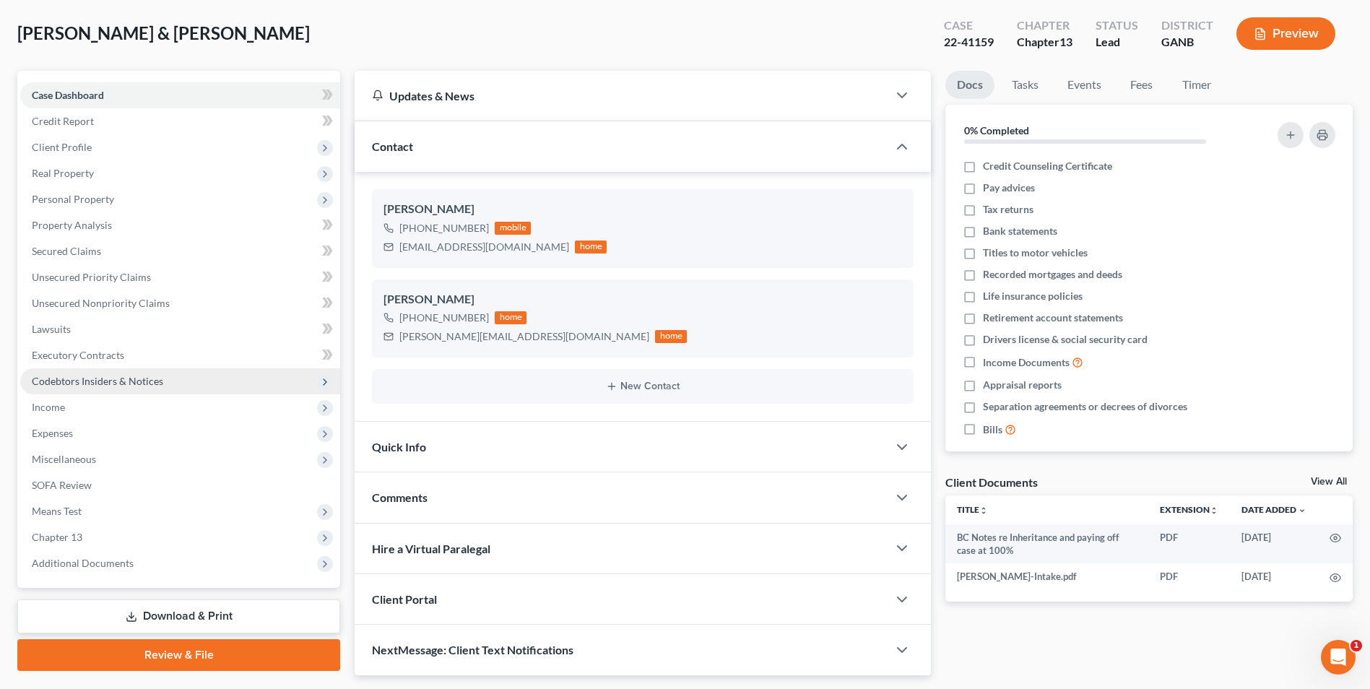
scroll to position [110, 0]
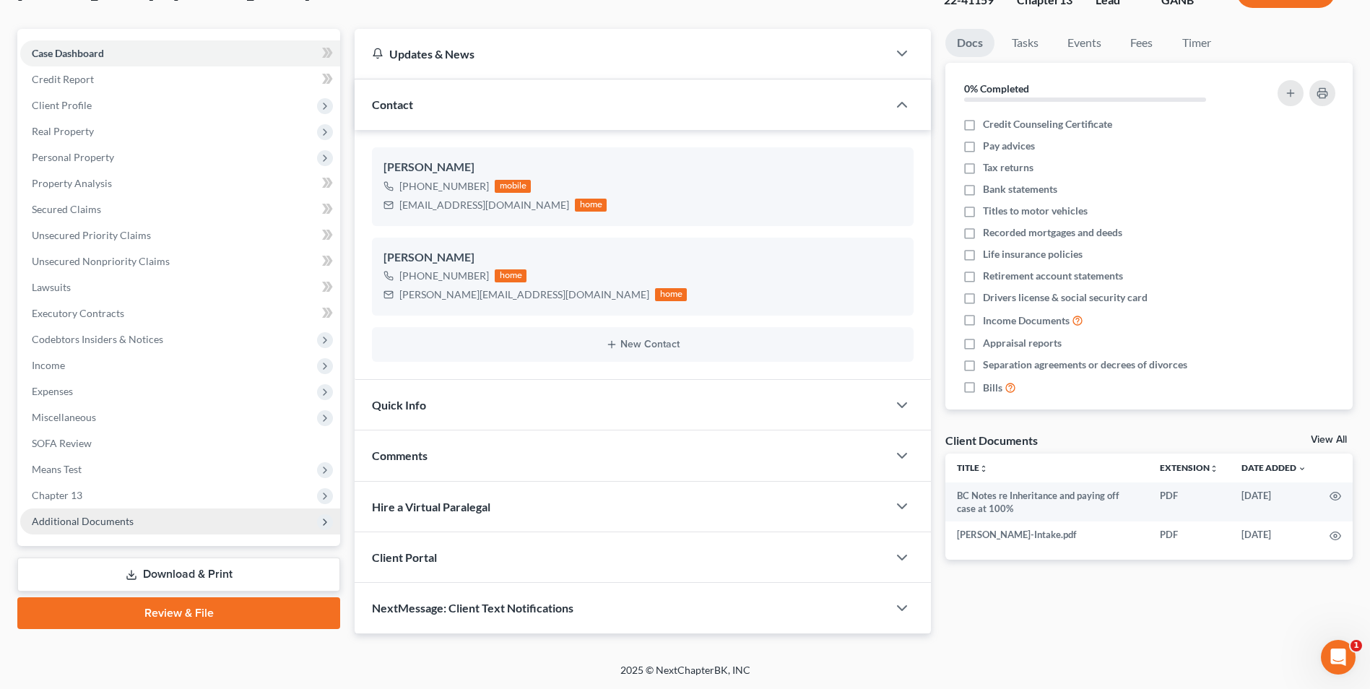
click at [110, 518] on span "Additional Documents" at bounding box center [83, 521] width 102 height 12
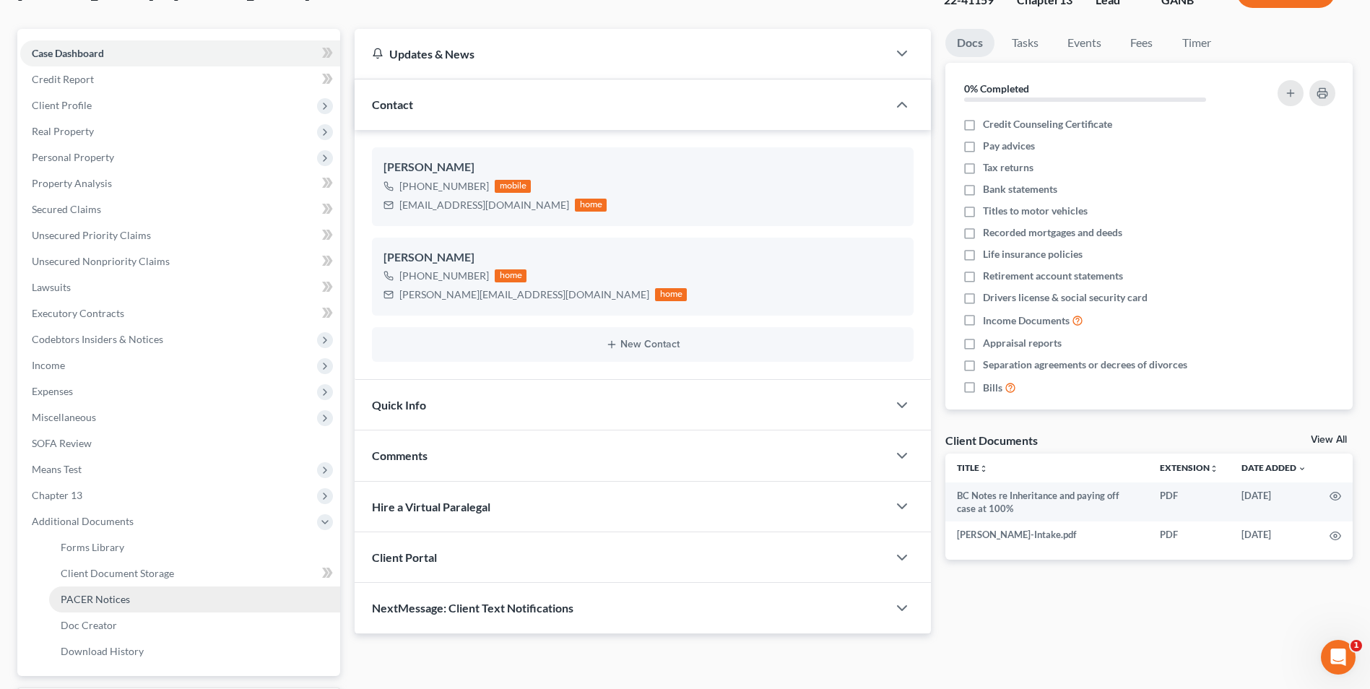
click at [115, 607] on link "PACER Notices" at bounding box center [194, 599] width 291 height 26
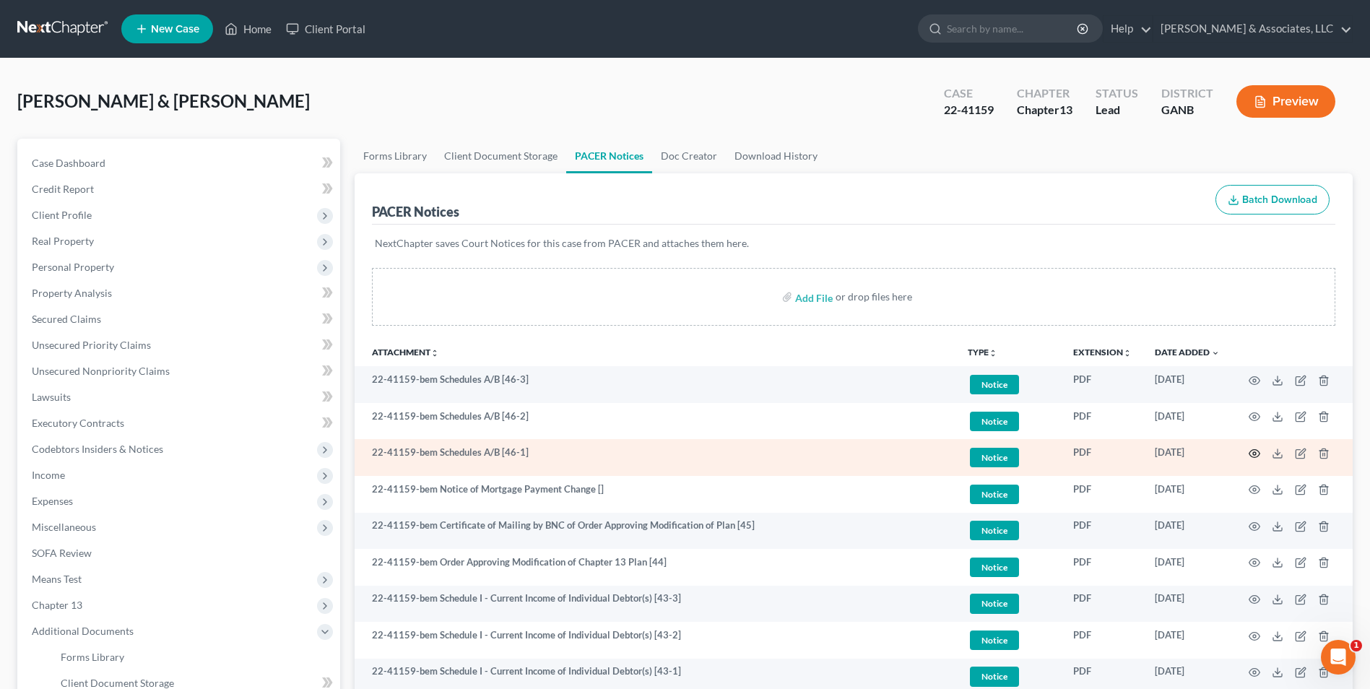
click at [1249, 452] on icon "button" at bounding box center [1255, 454] width 12 height 12
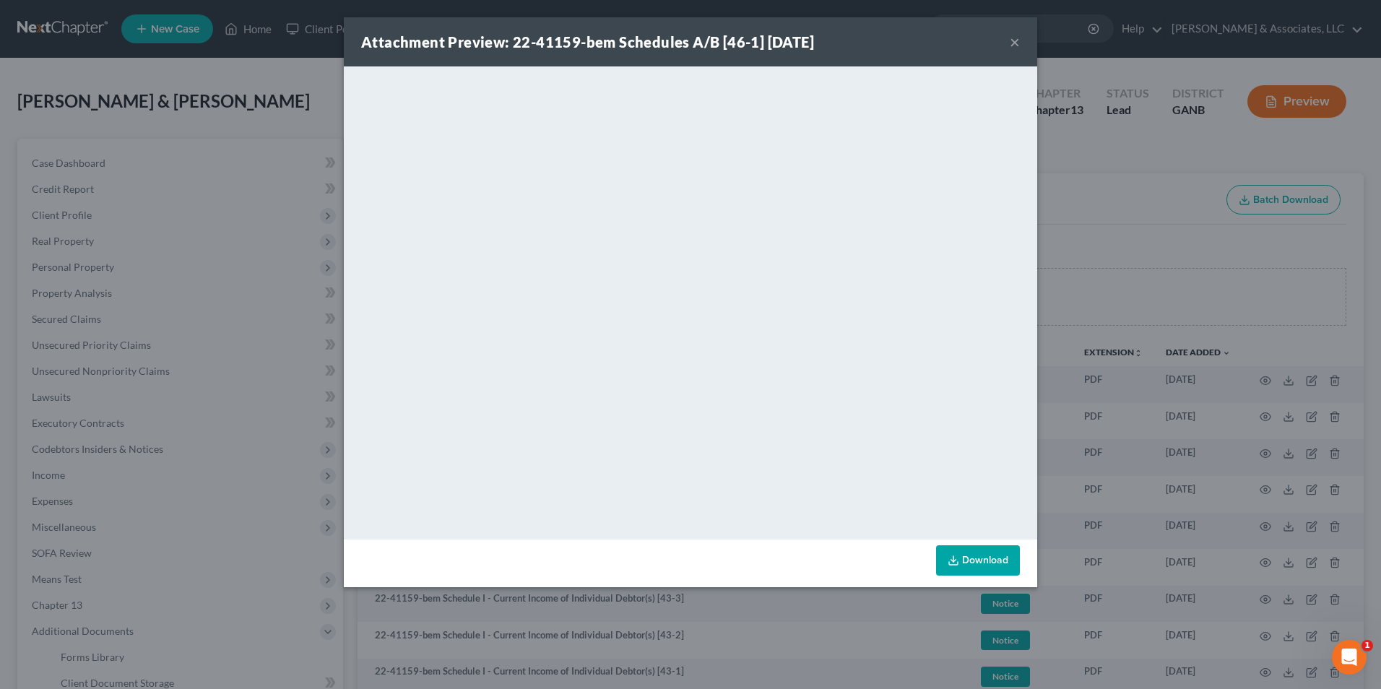
click at [1016, 47] on button "×" at bounding box center [1015, 41] width 10 height 17
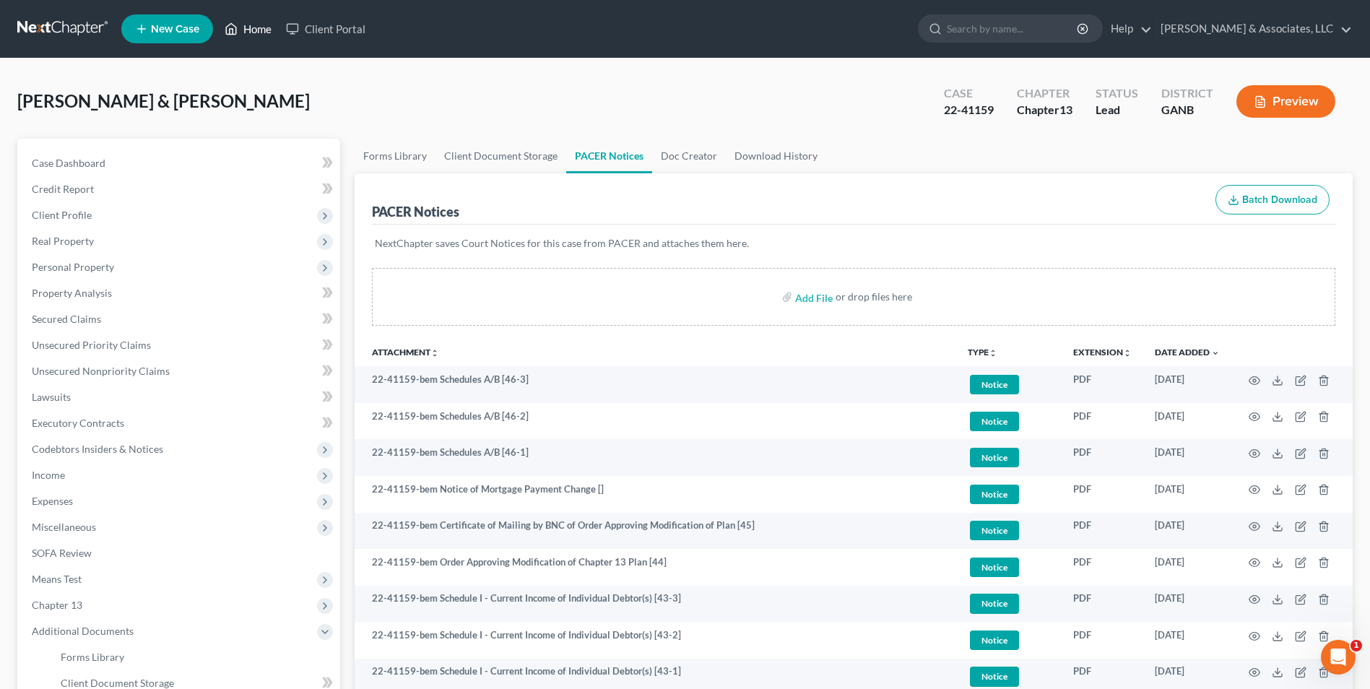
click at [257, 31] on link "Home" at bounding box center [247, 29] width 61 height 26
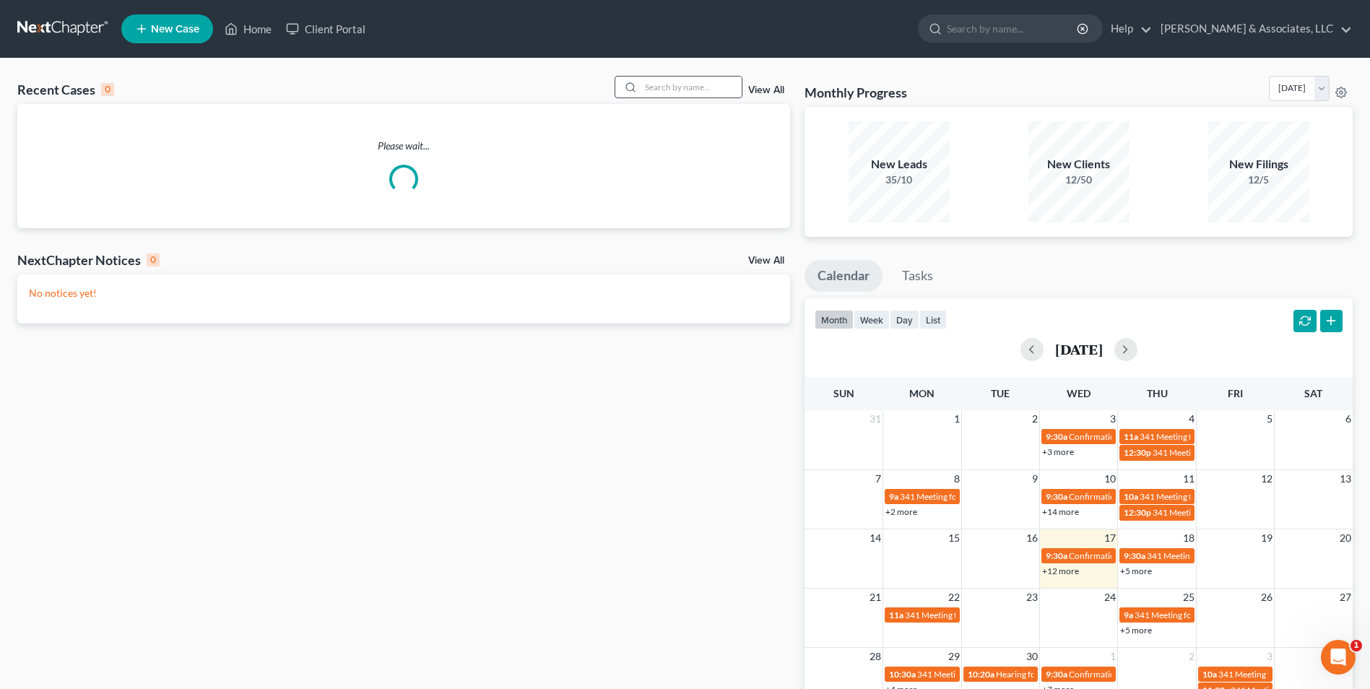
click at [729, 76] on div at bounding box center [679, 87] width 129 height 22
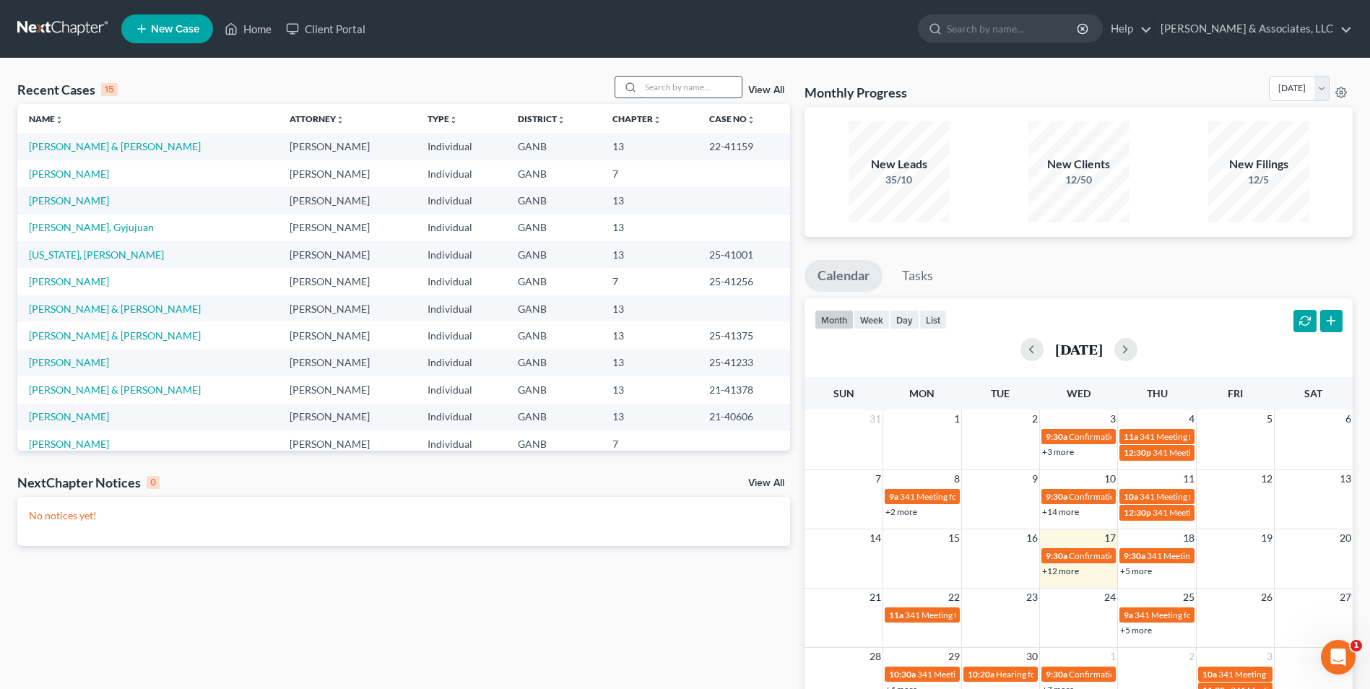
click at [711, 90] on input "search" at bounding box center [691, 87] width 101 height 21
type input "dugg"
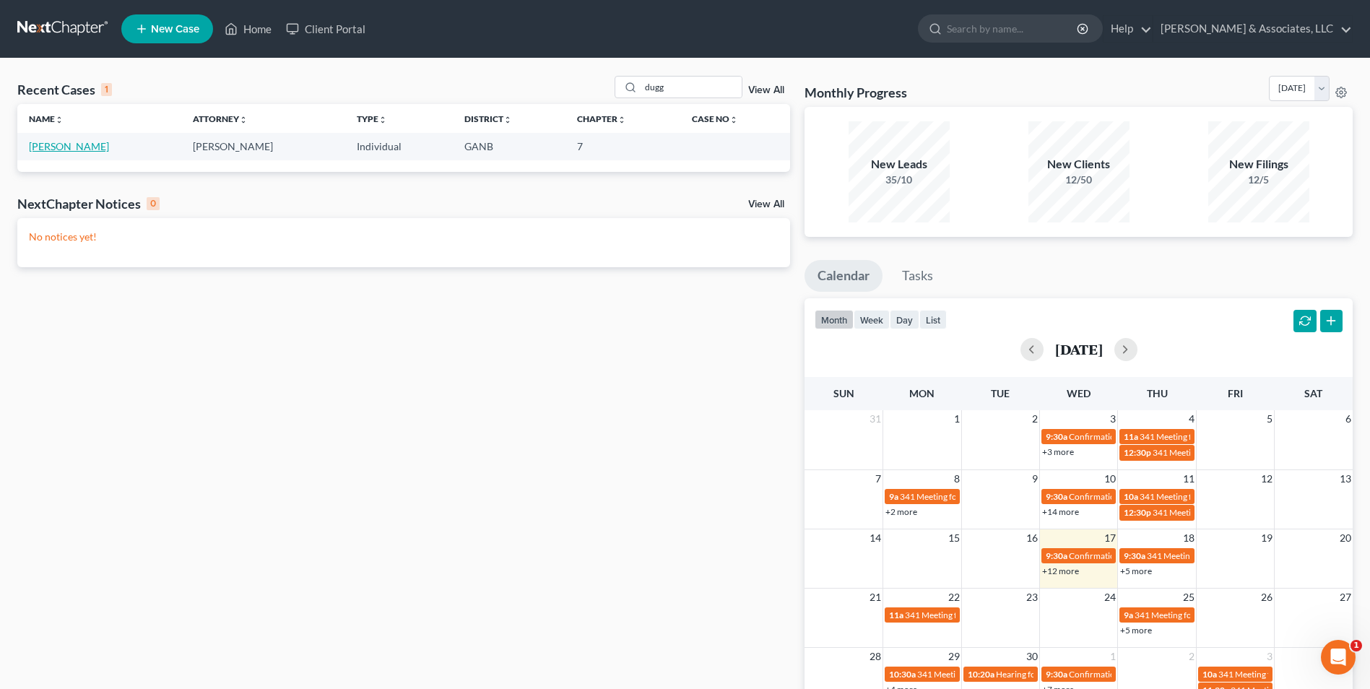
click at [71, 149] on link "[PERSON_NAME]" at bounding box center [69, 146] width 80 height 12
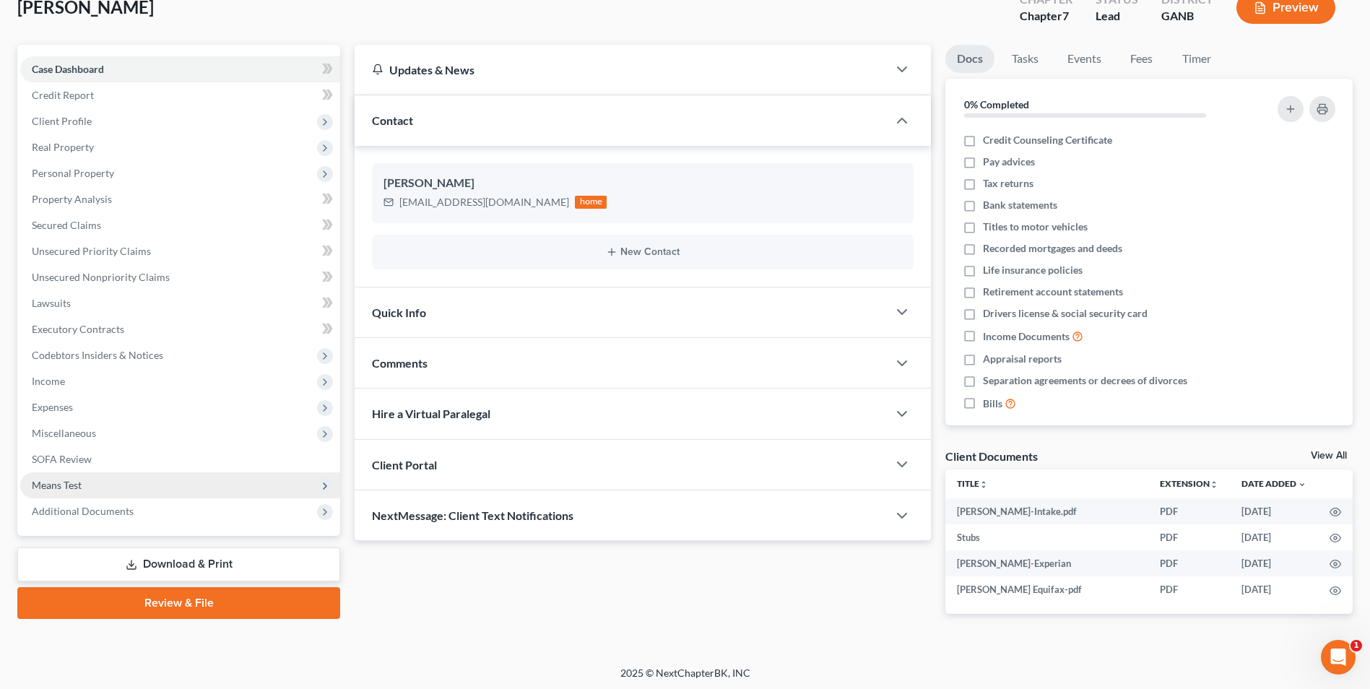
scroll to position [97, 0]
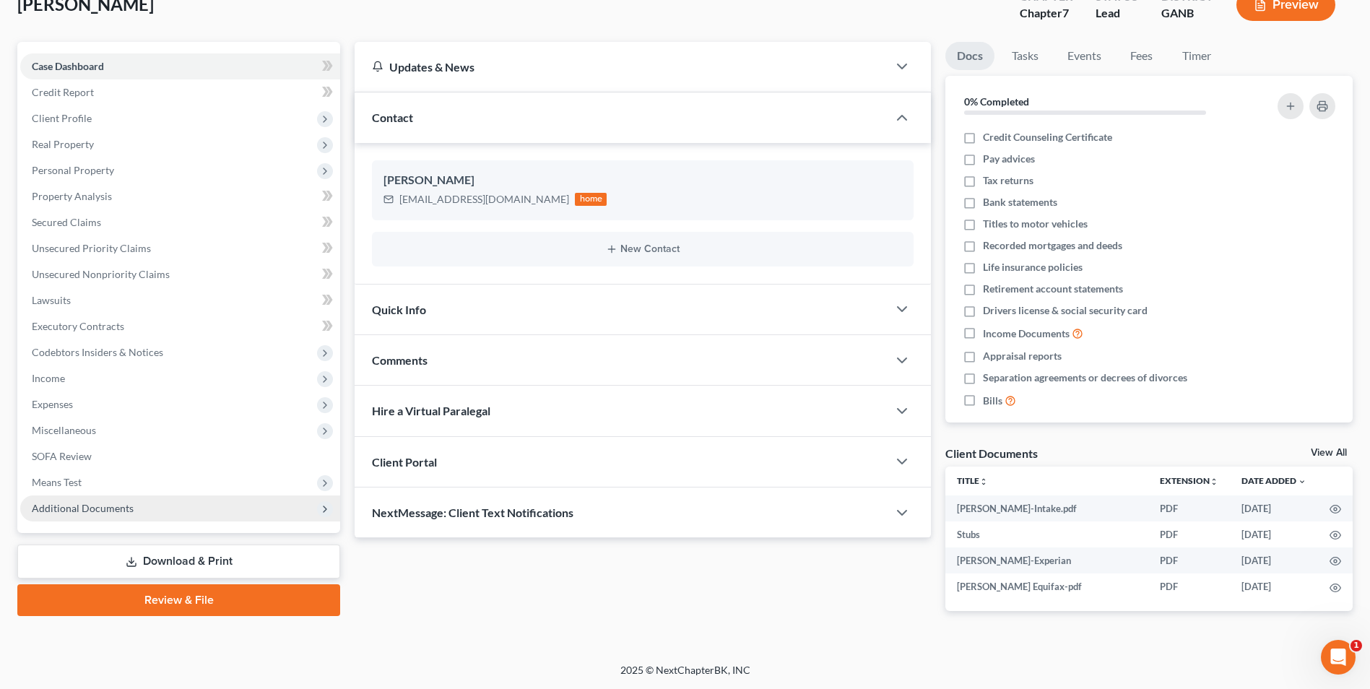
click at [118, 513] on span "Additional Documents" at bounding box center [83, 508] width 102 height 12
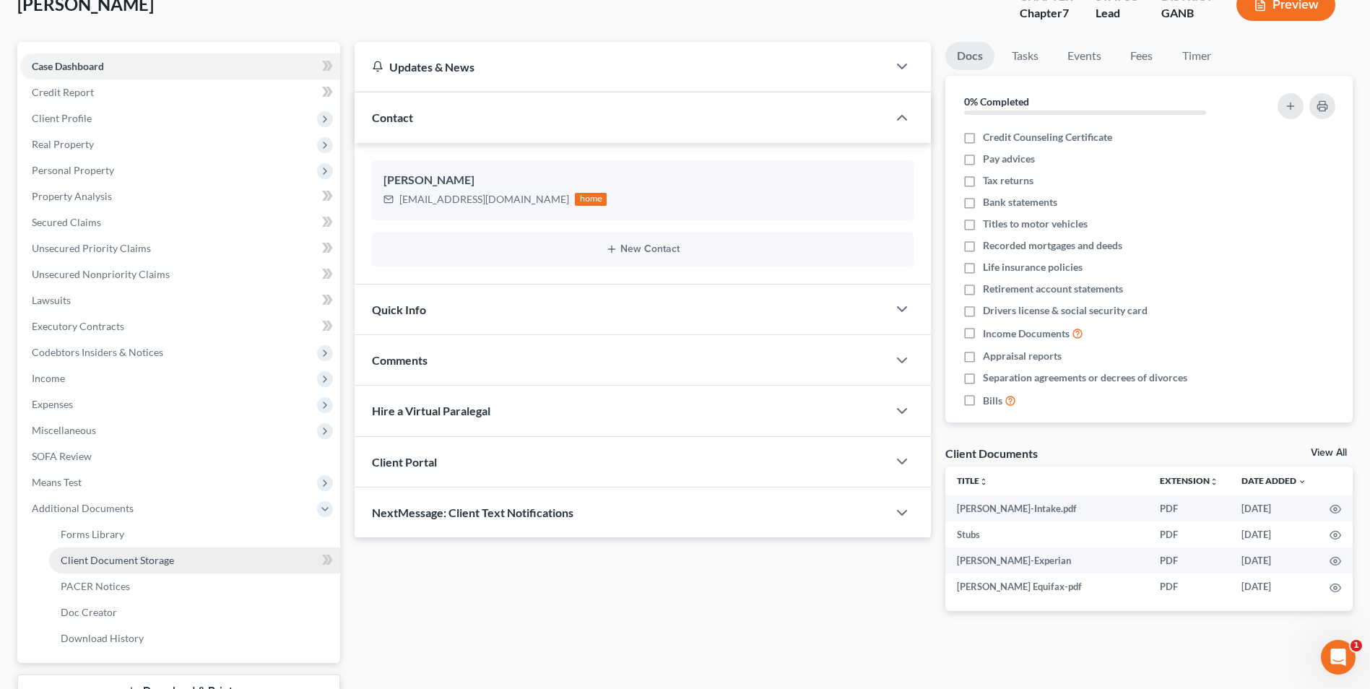
click at [174, 564] on link "Client Document Storage" at bounding box center [194, 560] width 291 height 26
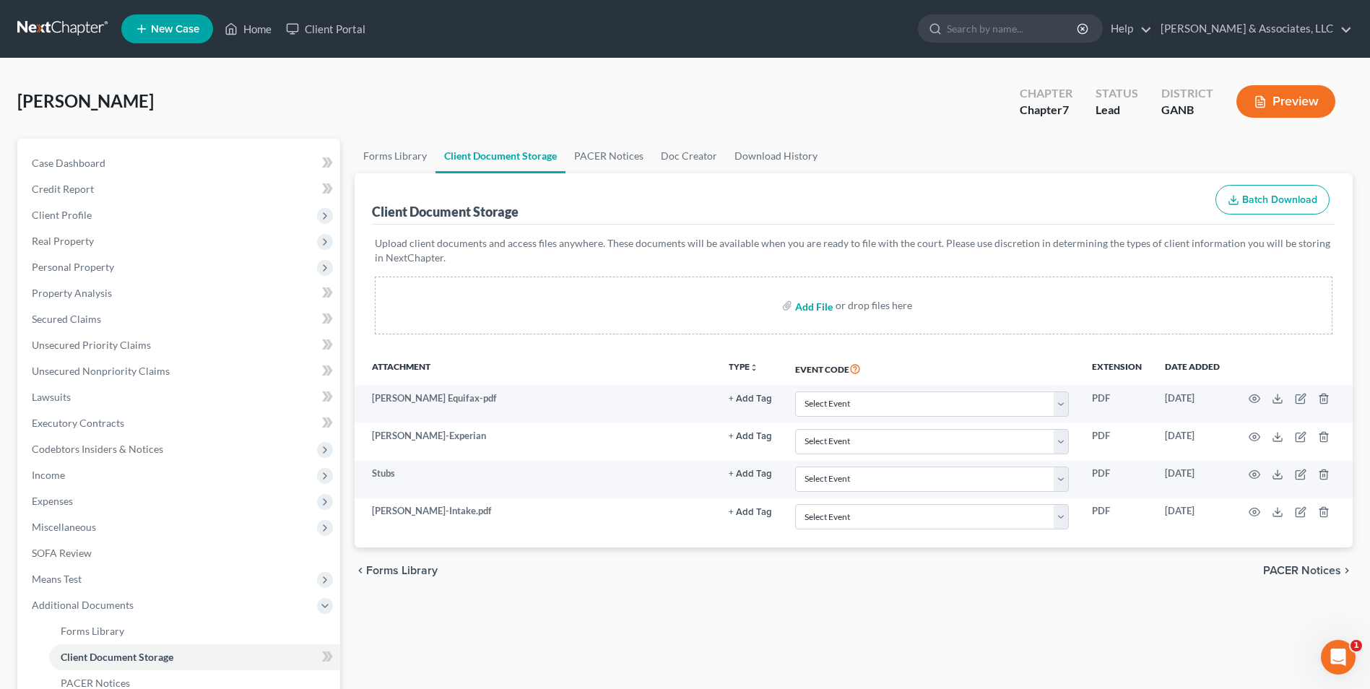
click at [802, 308] on input "file" at bounding box center [812, 305] width 35 height 26
type input "C:\fakepath\Duggan.2024 TR.pdf"
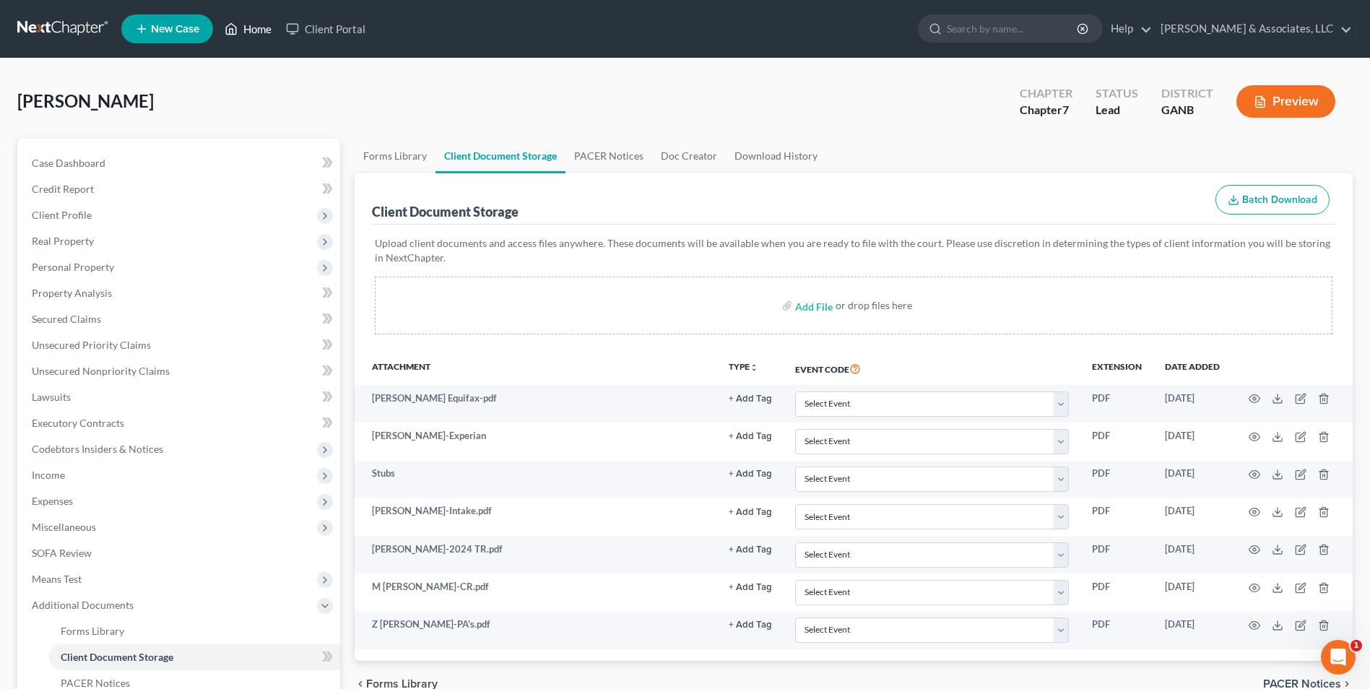
click at [259, 30] on link "Home" at bounding box center [247, 29] width 61 height 26
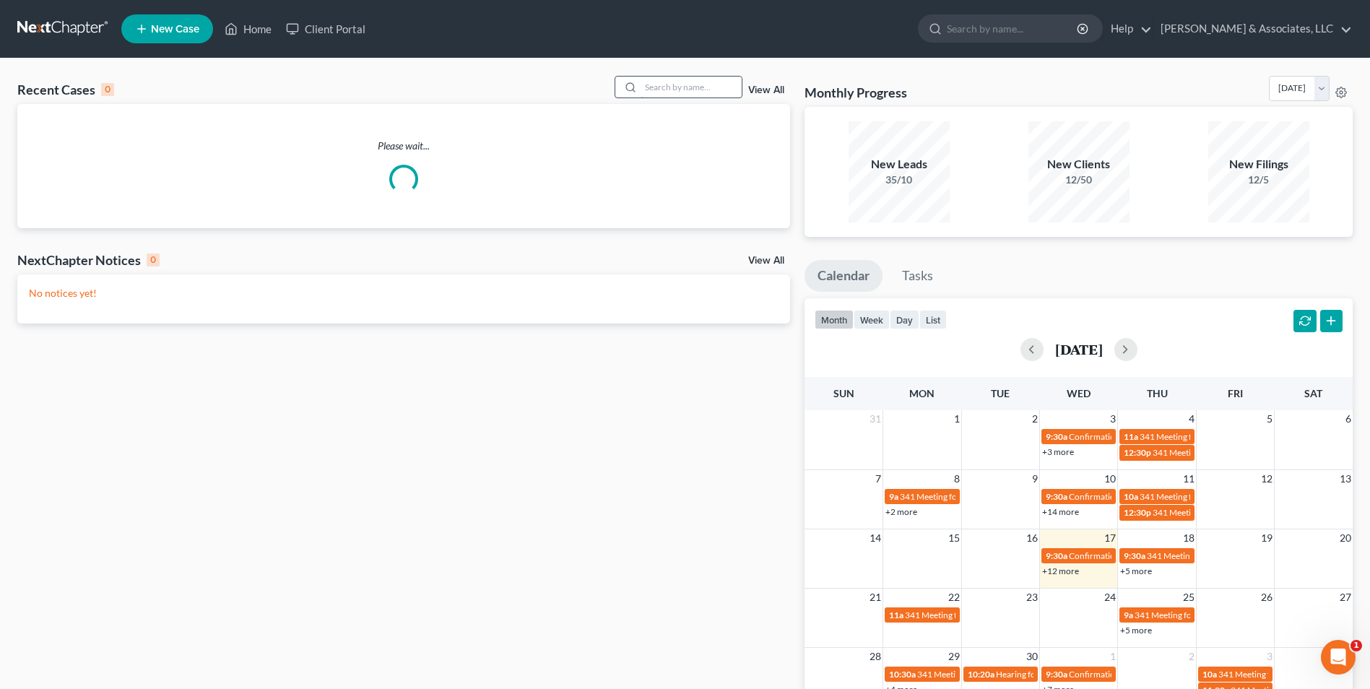
click at [702, 79] on input "search" at bounding box center [691, 87] width 101 height 21
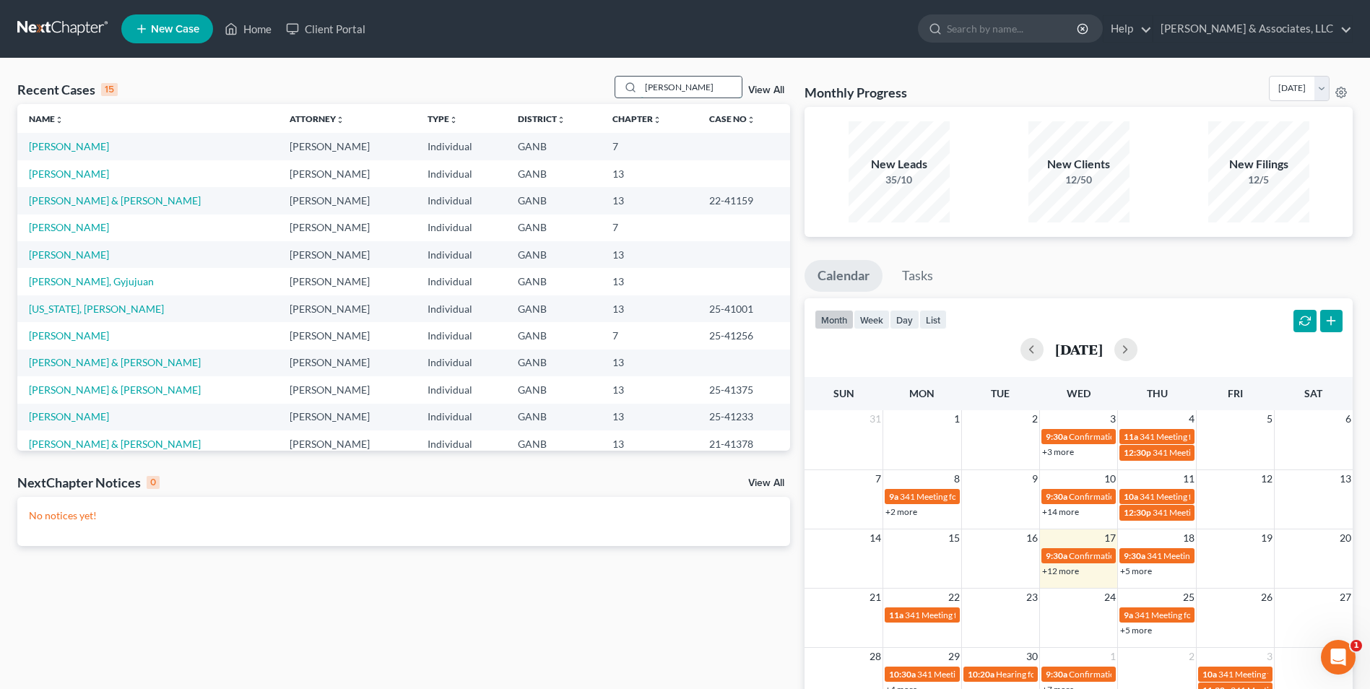
type input "harr"
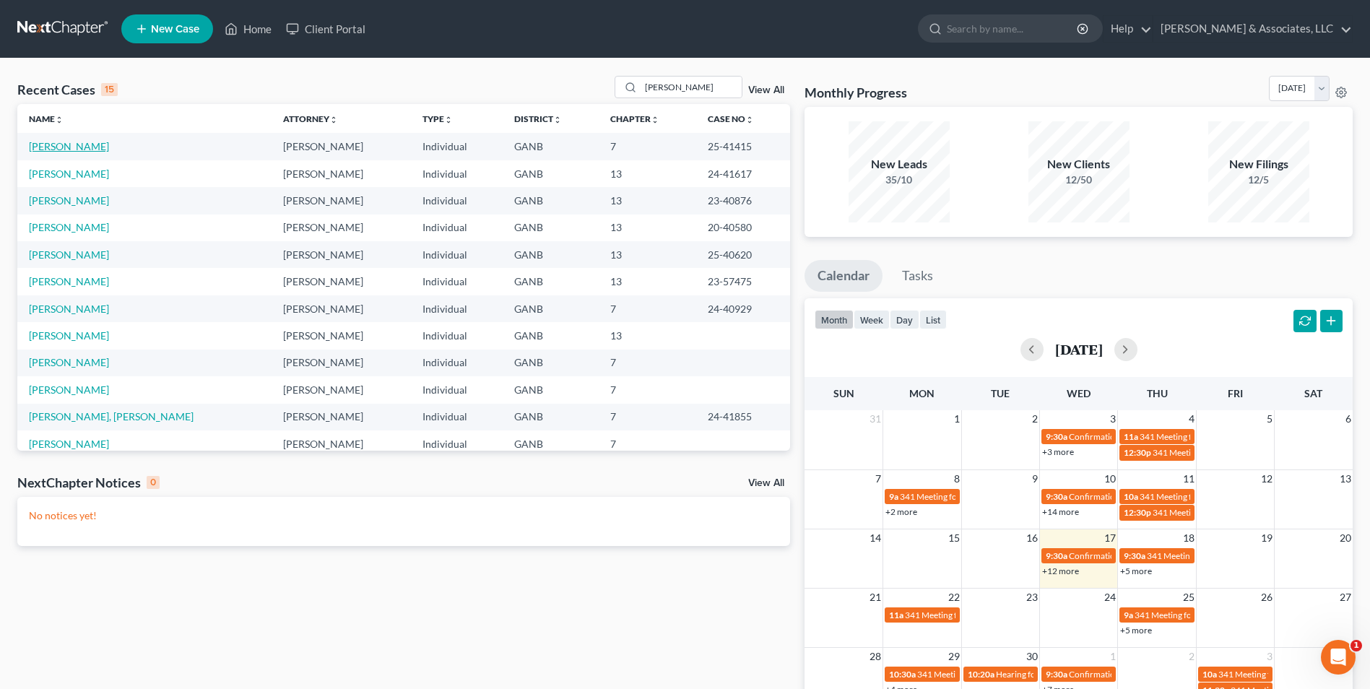
click at [74, 149] on link "[PERSON_NAME]" at bounding box center [69, 146] width 80 height 12
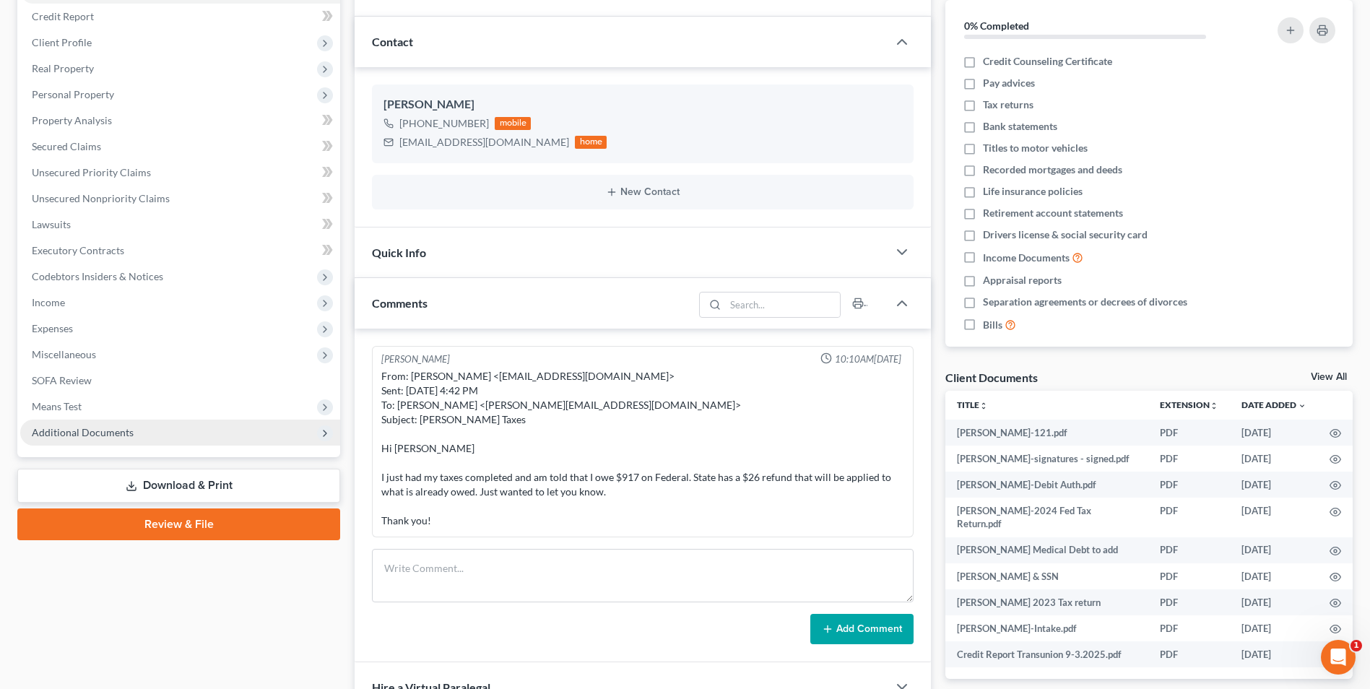
scroll to position [217, 0]
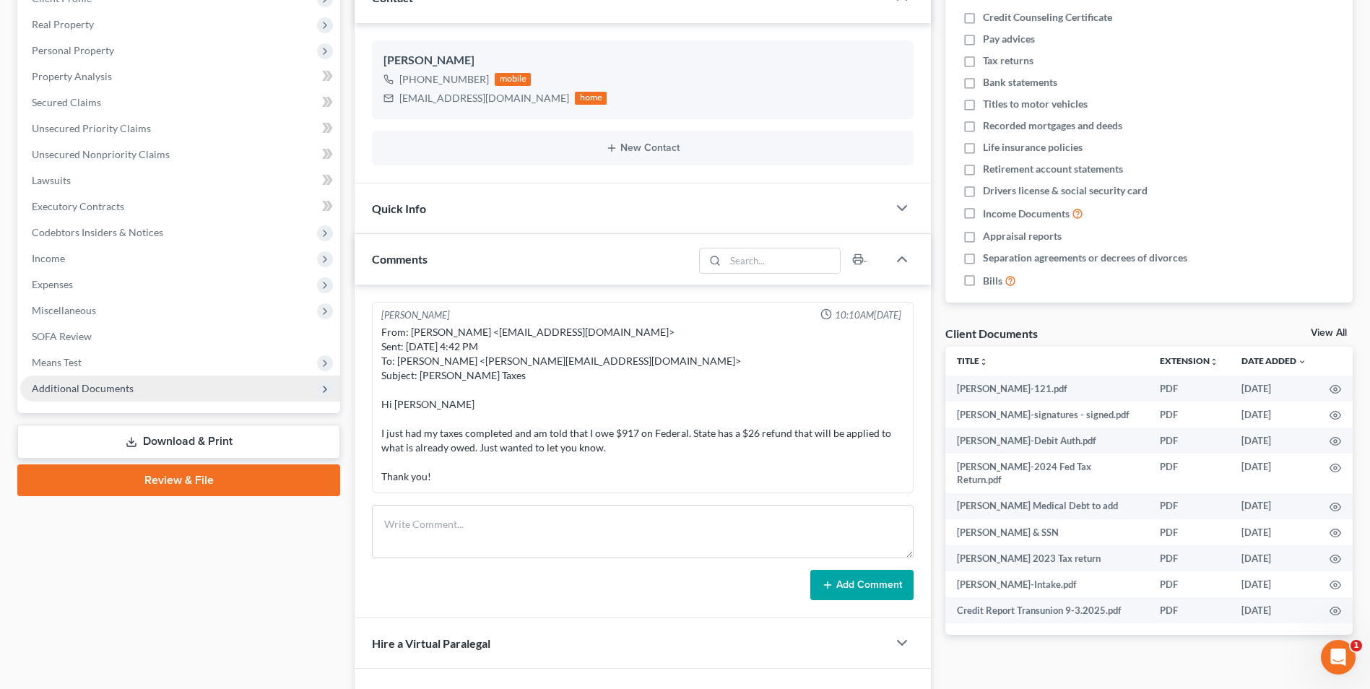
click at [109, 399] on span "Additional Documents" at bounding box center [180, 389] width 320 height 26
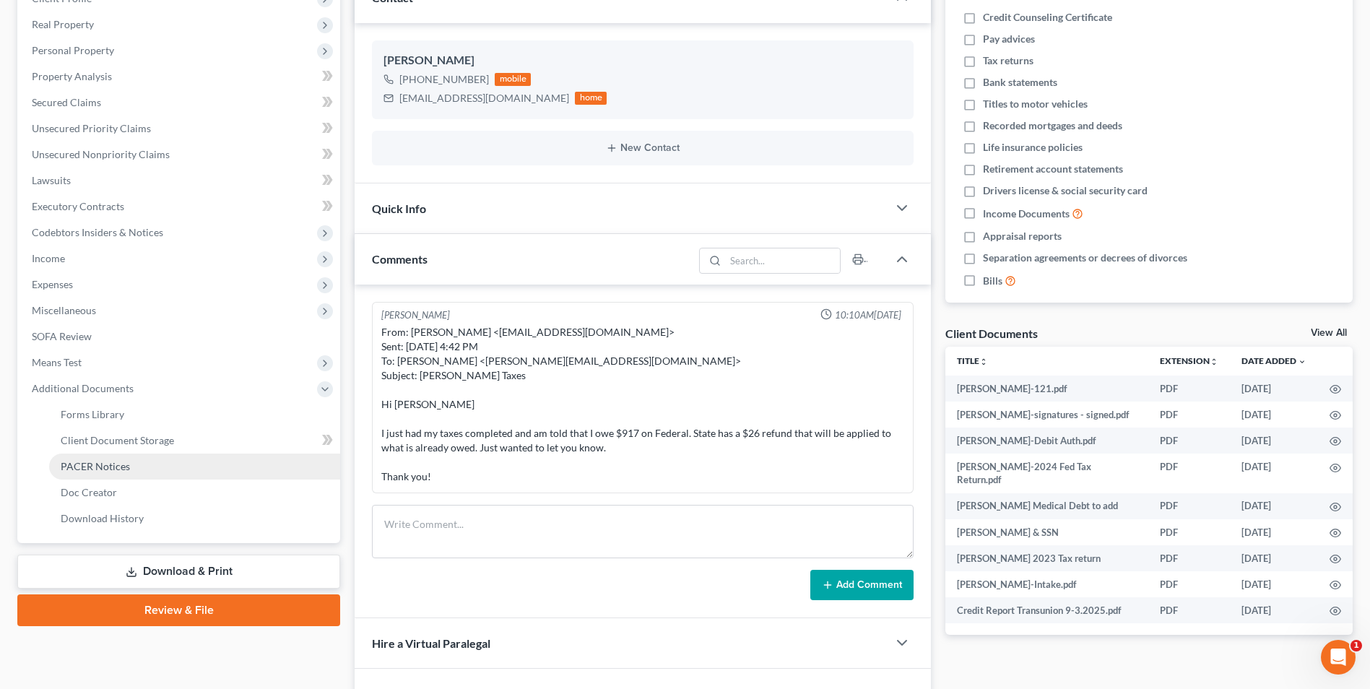
click at [121, 466] on span "PACER Notices" at bounding box center [95, 466] width 69 height 12
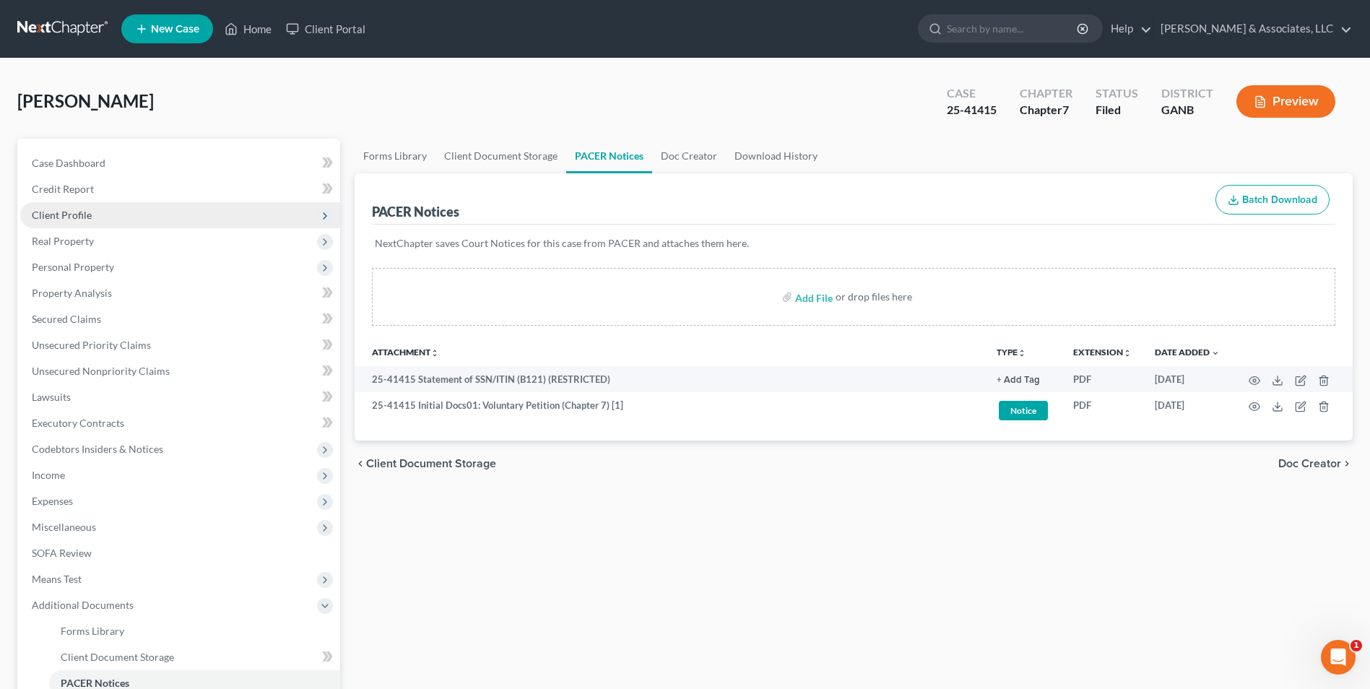
click at [71, 206] on span "Client Profile" at bounding box center [180, 215] width 320 height 26
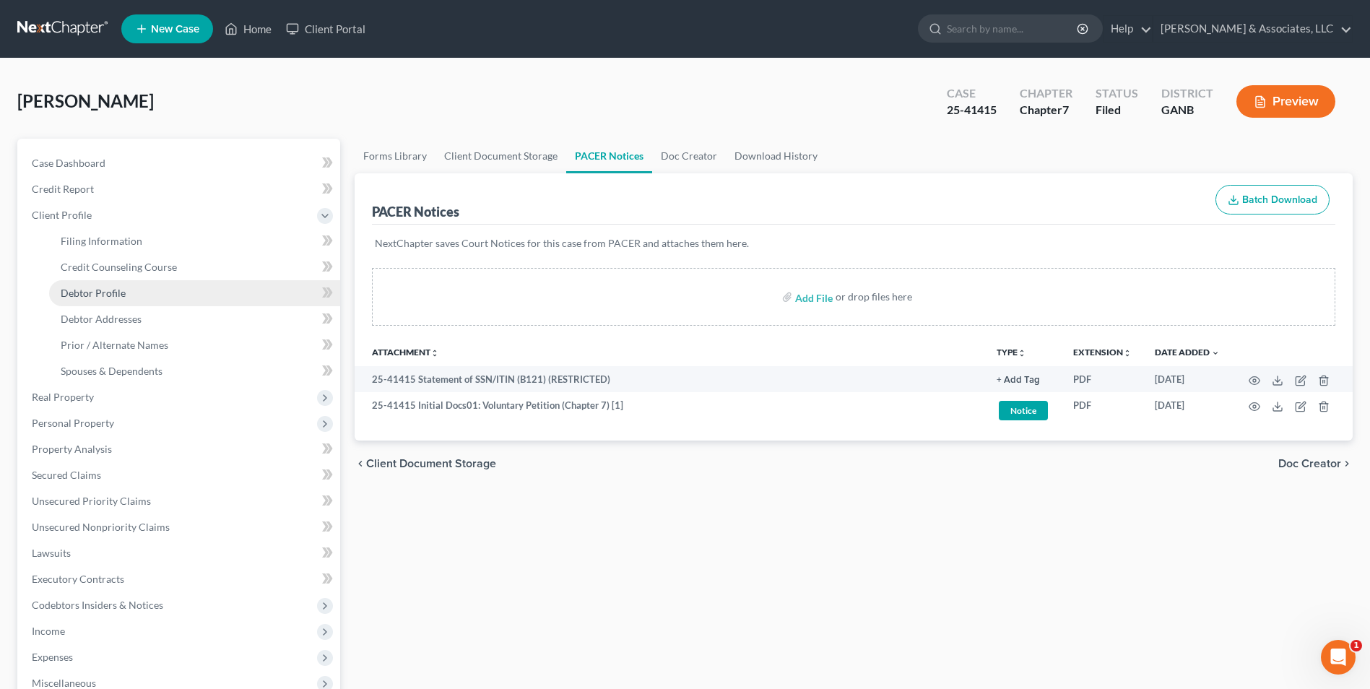
click at [129, 300] on link "Debtor Profile" at bounding box center [194, 293] width 291 height 26
select select "0"
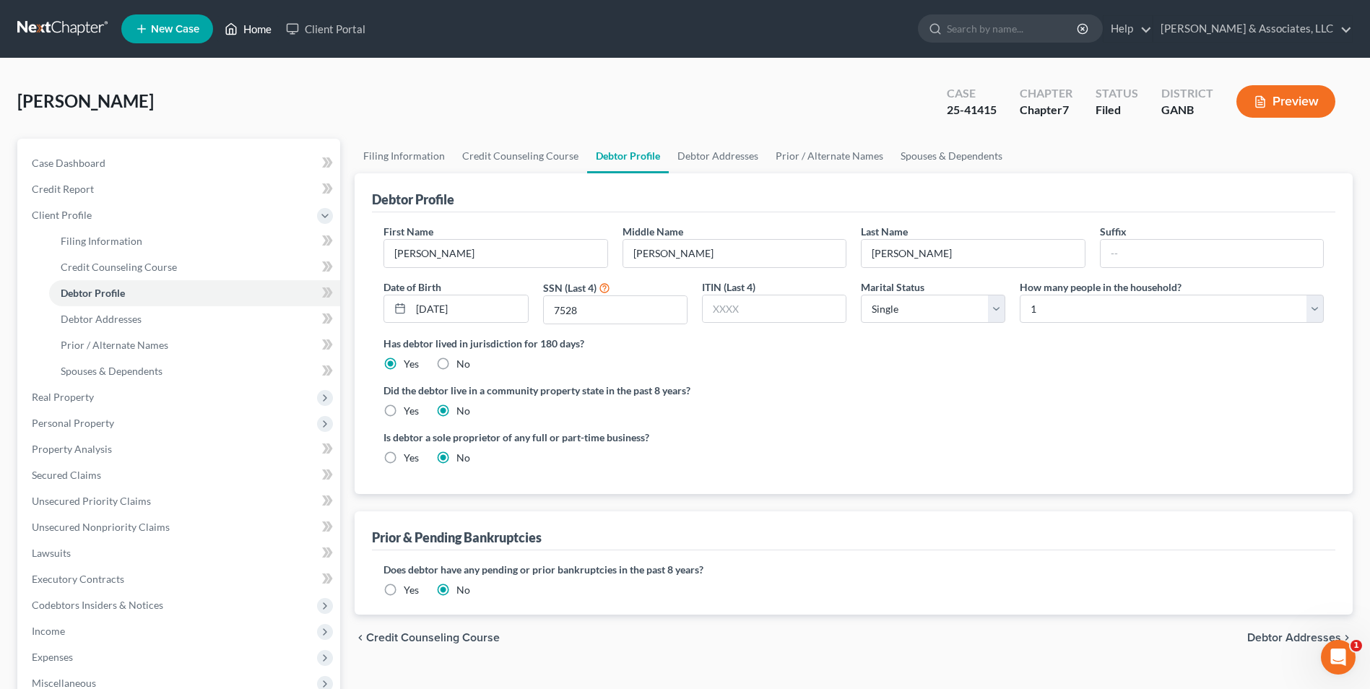
click at [261, 27] on link "Home" at bounding box center [247, 29] width 61 height 26
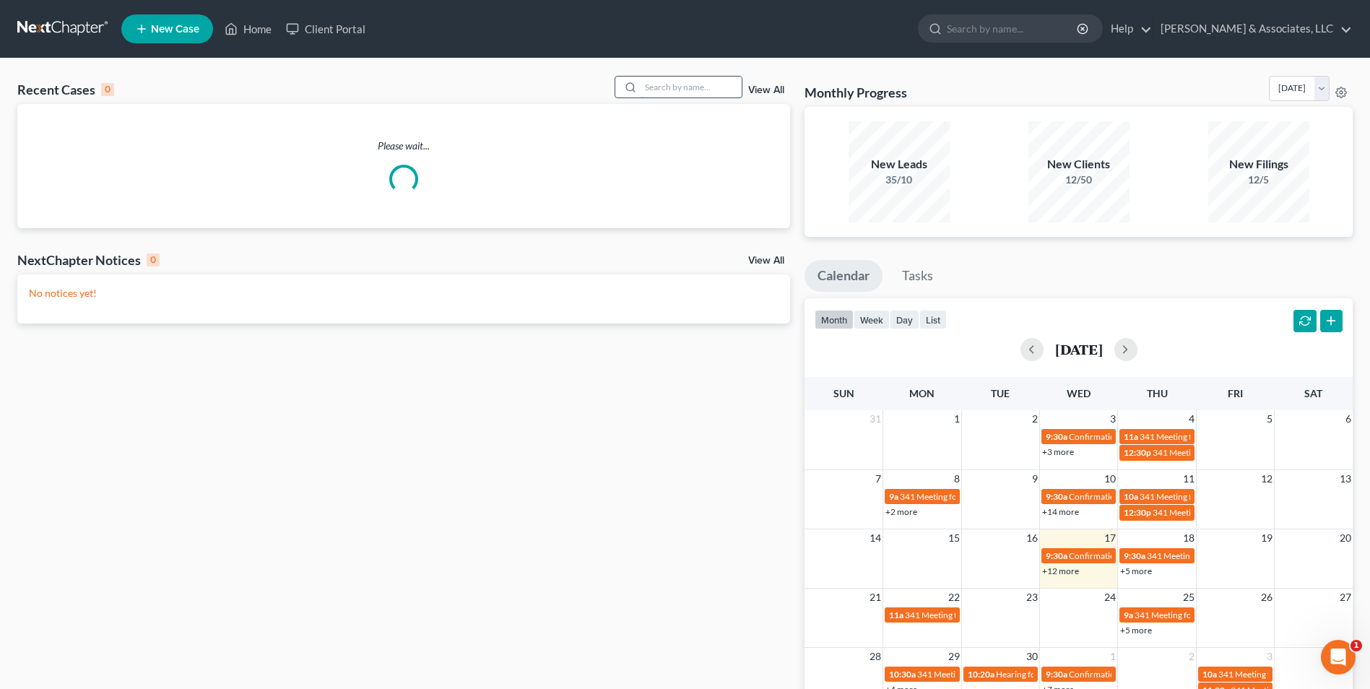
click at [716, 92] on input "search" at bounding box center [691, 87] width 101 height 21
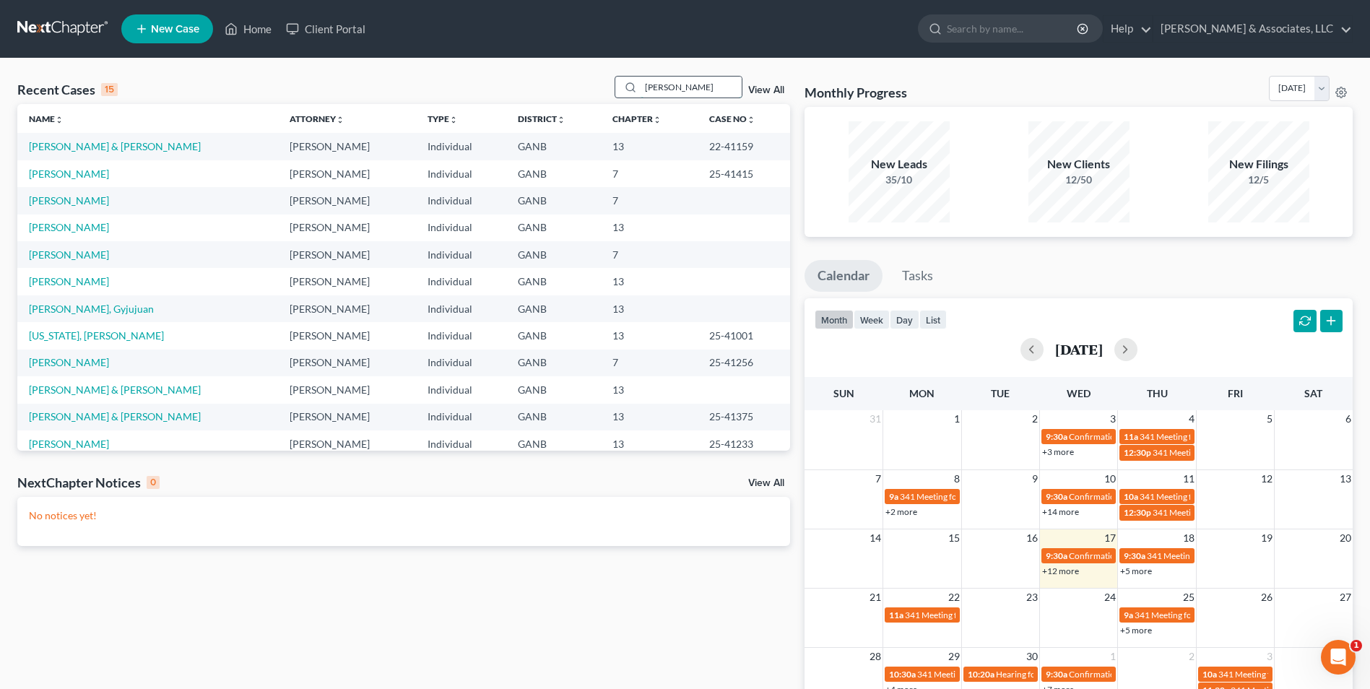
type input "burke"
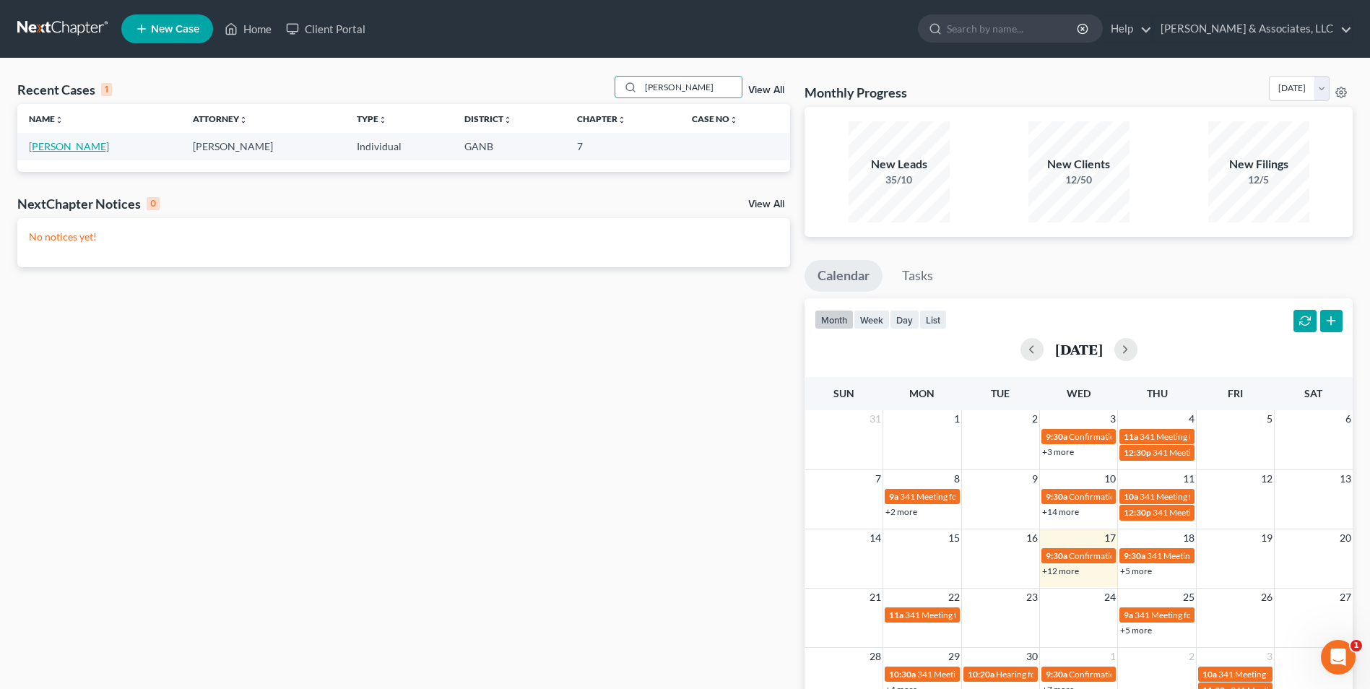
click at [85, 142] on link "[PERSON_NAME]" at bounding box center [69, 146] width 80 height 12
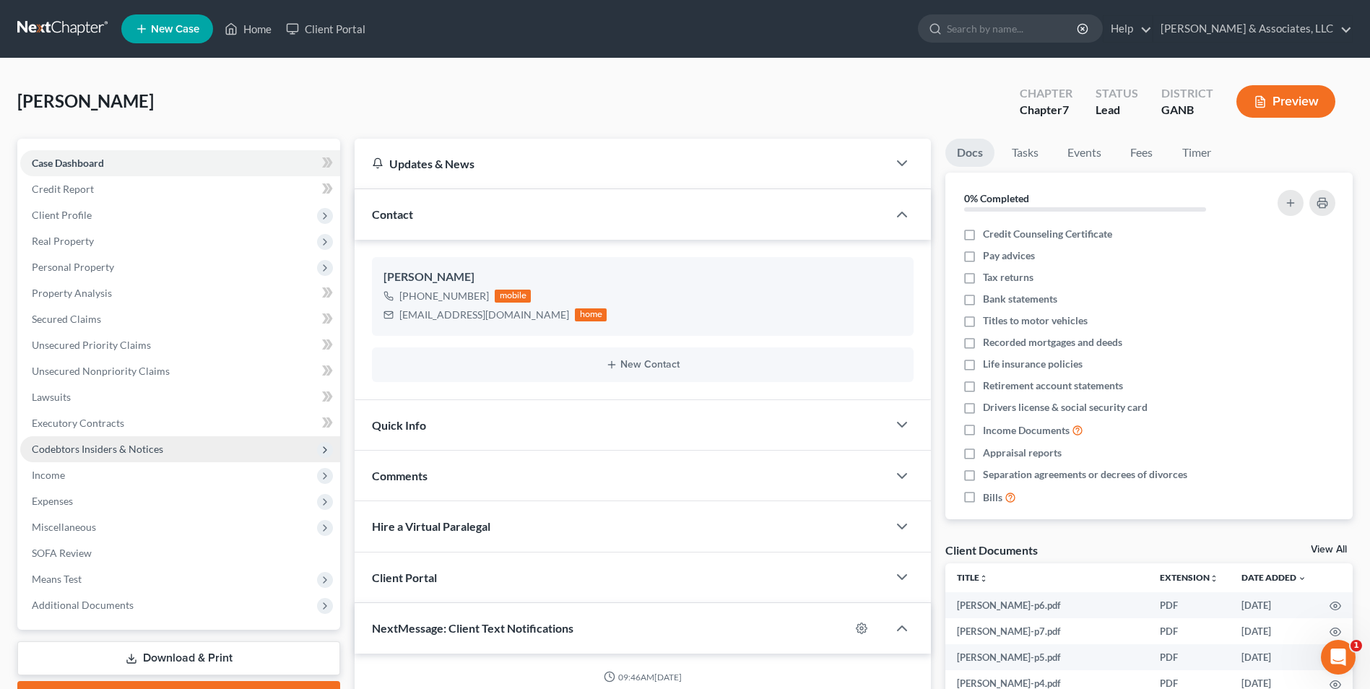
scroll to position [6, 0]
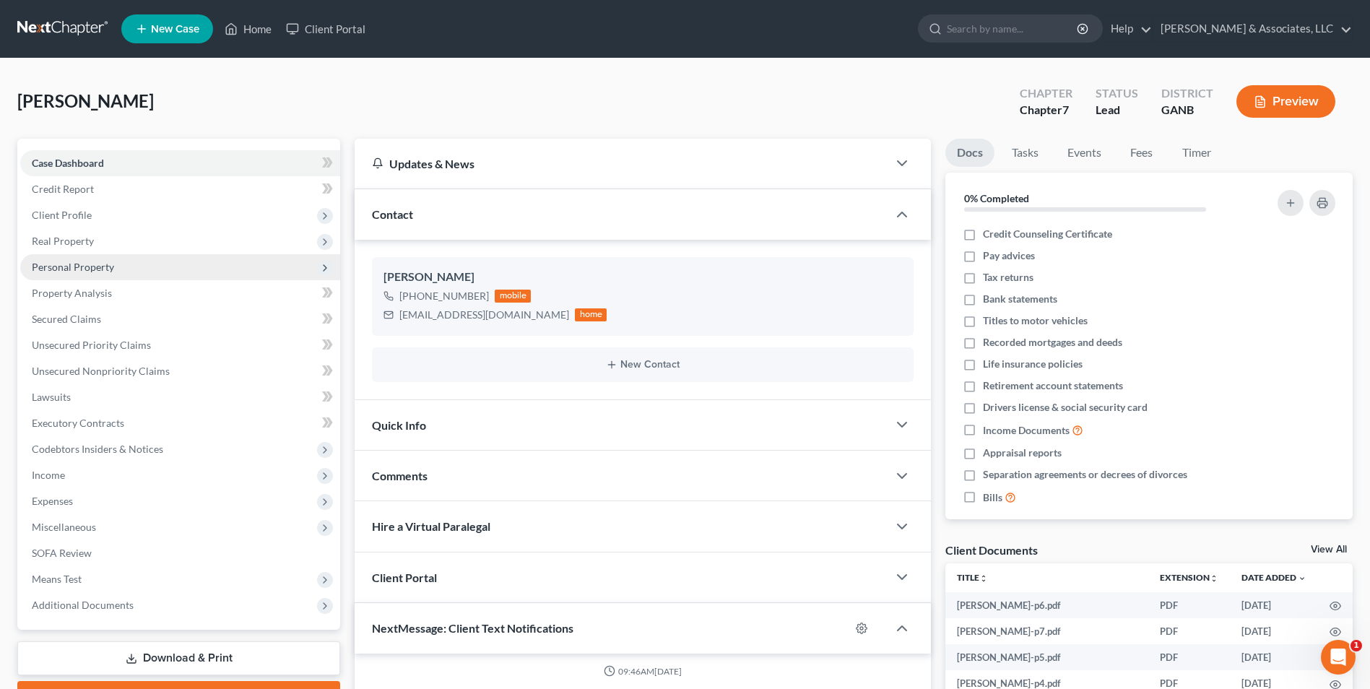
click at [99, 264] on span "Personal Property" at bounding box center [73, 267] width 82 height 12
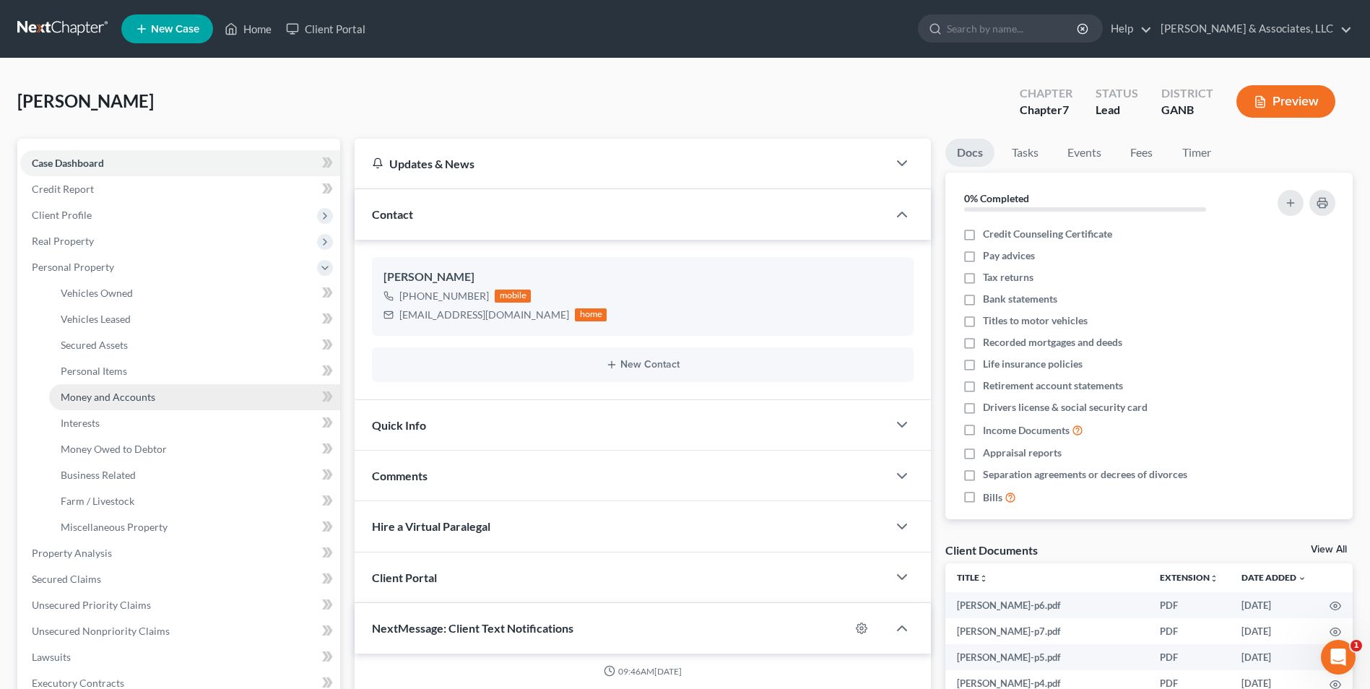
click at [142, 401] on span "Money and Accounts" at bounding box center [108, 397] width 95 height 12
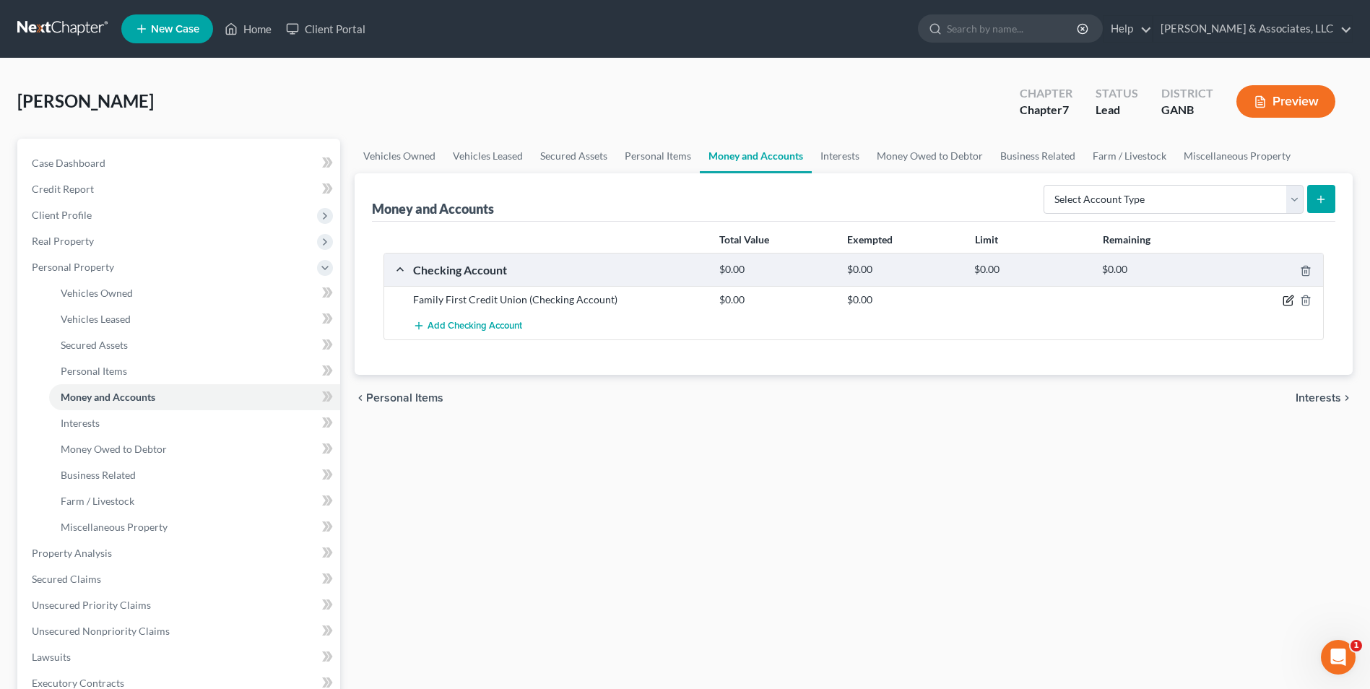
click at [1288, 300] on icon "button" at bounding box center [1289, 299] width 6 height 6
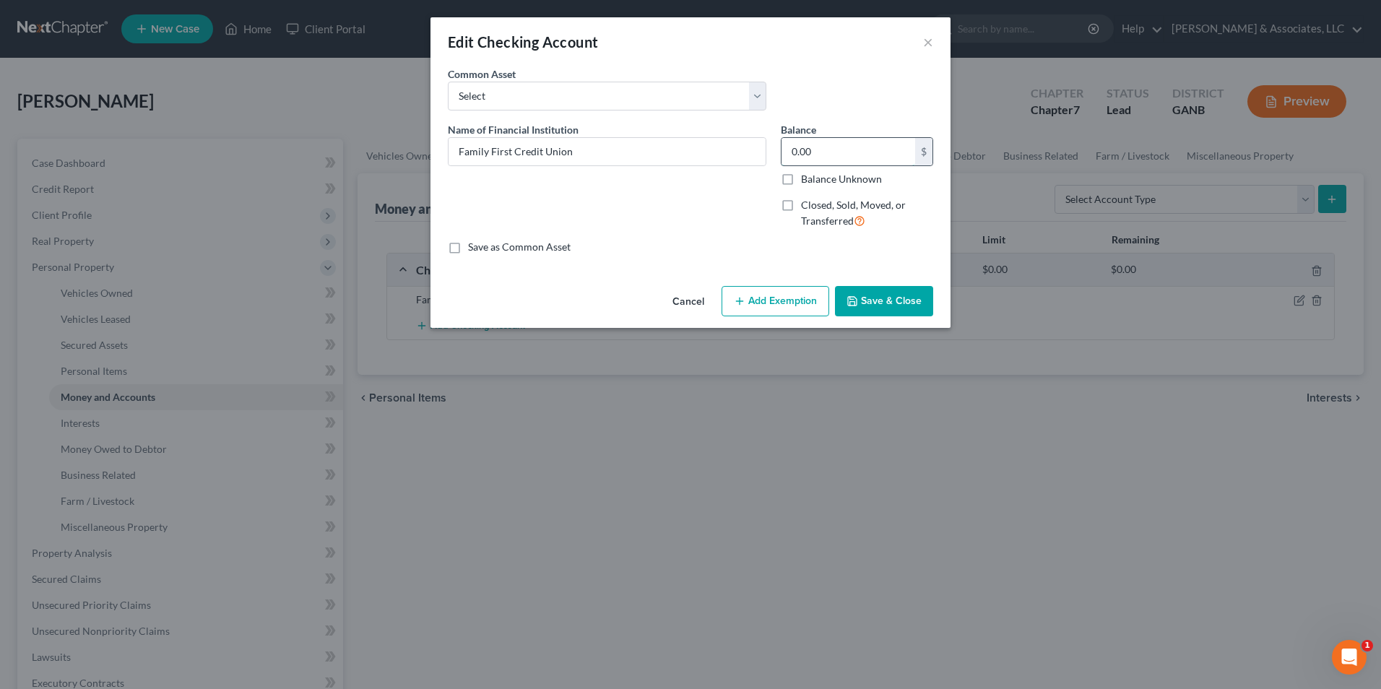
click at [851, 149] on input "0.00" at bounding box center [848, 151] width 134 height 27
type input "58.00"
click at [817, 291] on button "Add Exemption" at bounding box center [775, 301] width 108 height 30
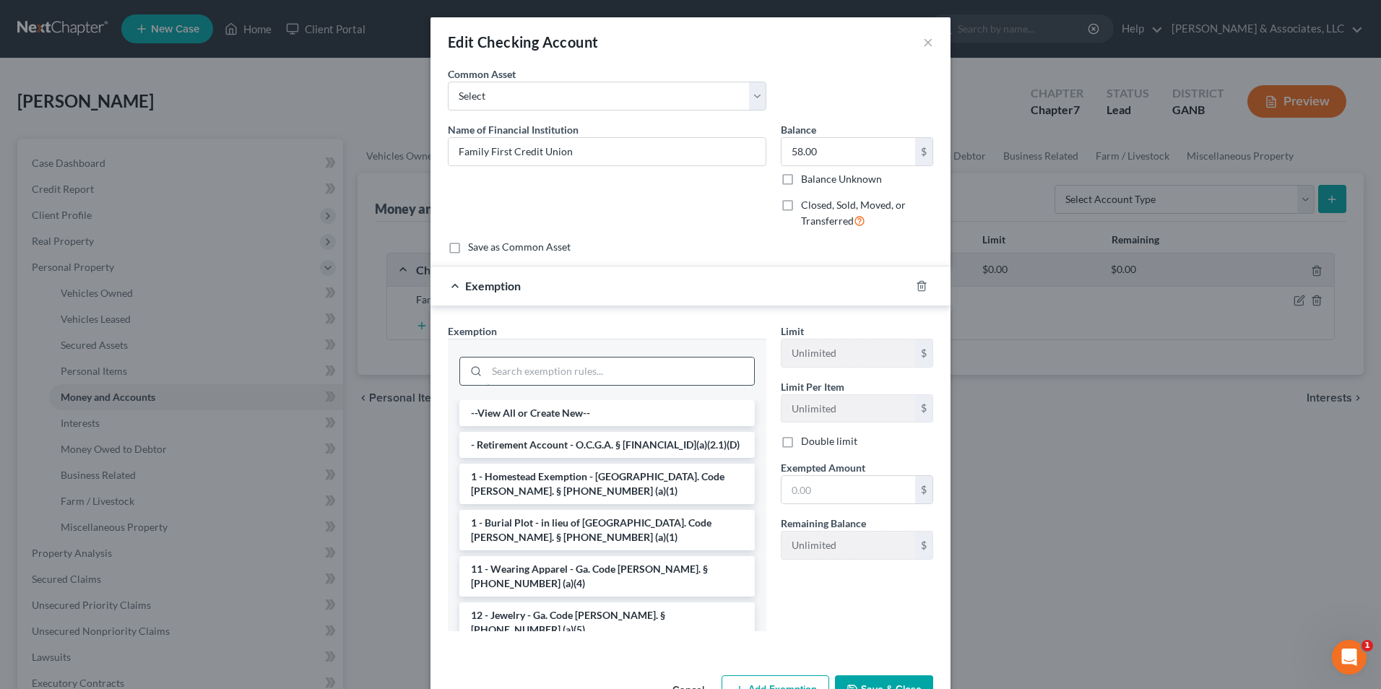
click at [651, 378] on input "search" at bounding box center [620, 370] width 267 height 27
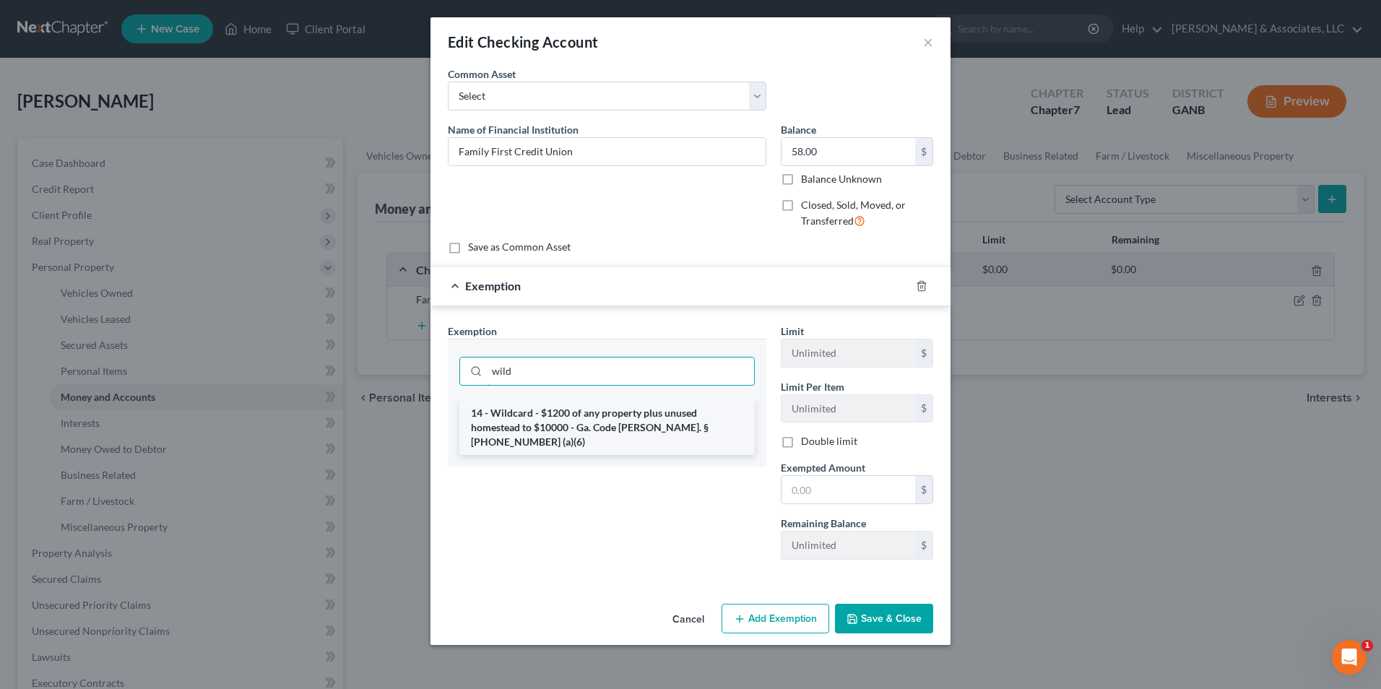
type input "wild"
click at [648, 430] on li "14 - Wildcard - $1200 of any property plus unused homestead to $10000 - Ga. Cod…" at bounding box center [606, 427] width 295 height 55
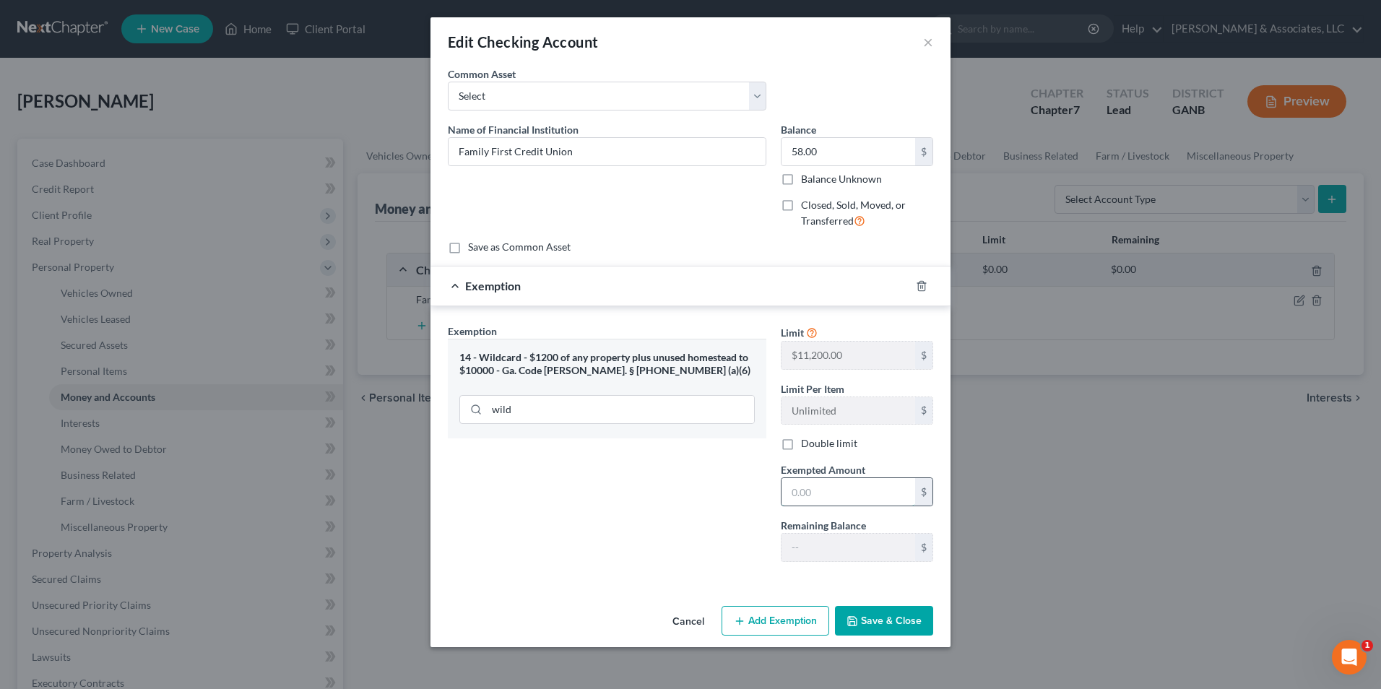
click at [857, 500] on input "text" at bounding box center [848, 491] width 134 height 27
type input "58.00"
click at [905, 621] on button "Save & Close" at bounding box center [884, 621] width 98 height 30
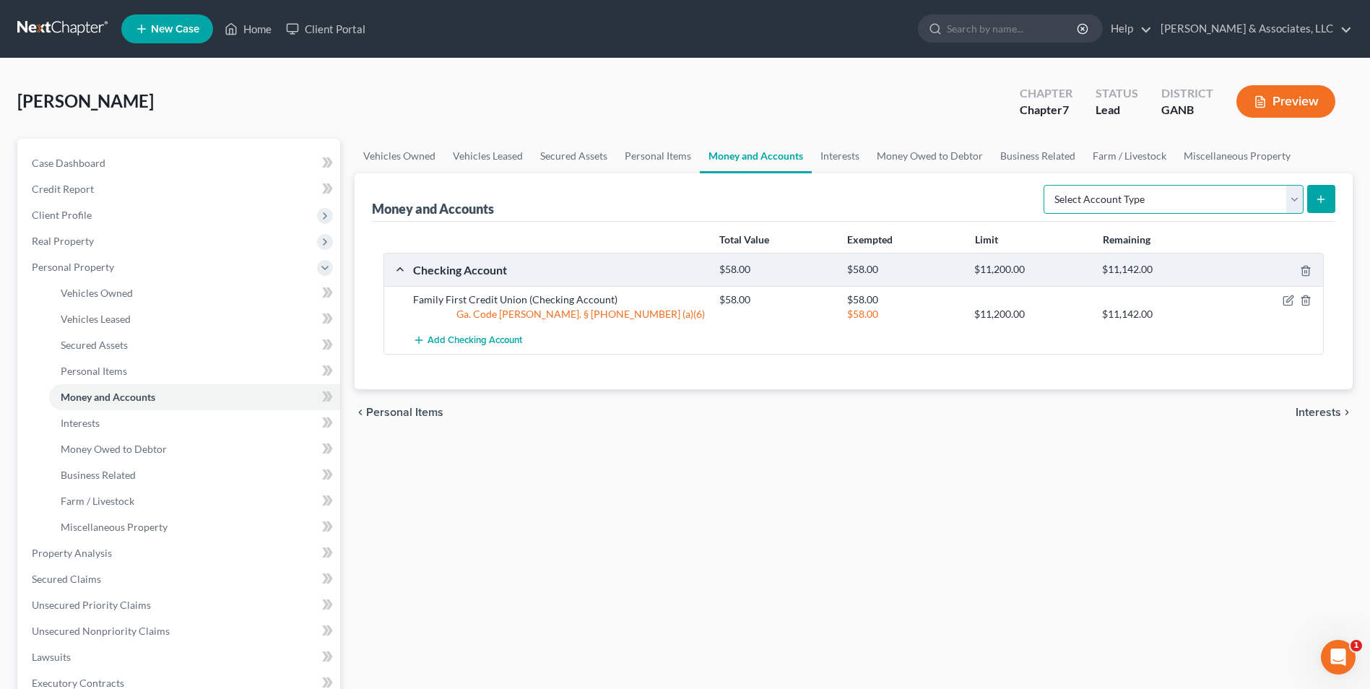
click at [1295, 201] on select "Select Account Type Brokerage Cash on Hand Certificates of Deposit Checking Acc…" at bounding box center [1173, 199] width 260 height 29
click at [1046, 185] on select "Select Account Type Brokerage Cash on Hand Certificates of Deposit Checking Acc…" at bounding box center [1173, 199] width 260 height 29
click at [1325, 204] on icon "submit" at bounding box center [1321, 200] width 12 height 12
click at [1327, 197] on button "submit" at bounding box center [1321, 199] width 28 height 28
click at [1298, 203] on select "Select Account Type Brokerage Cash on Hand Certificates of Deposit Checking Acc…" at bounding box center [1173, 199] width 260 height 29
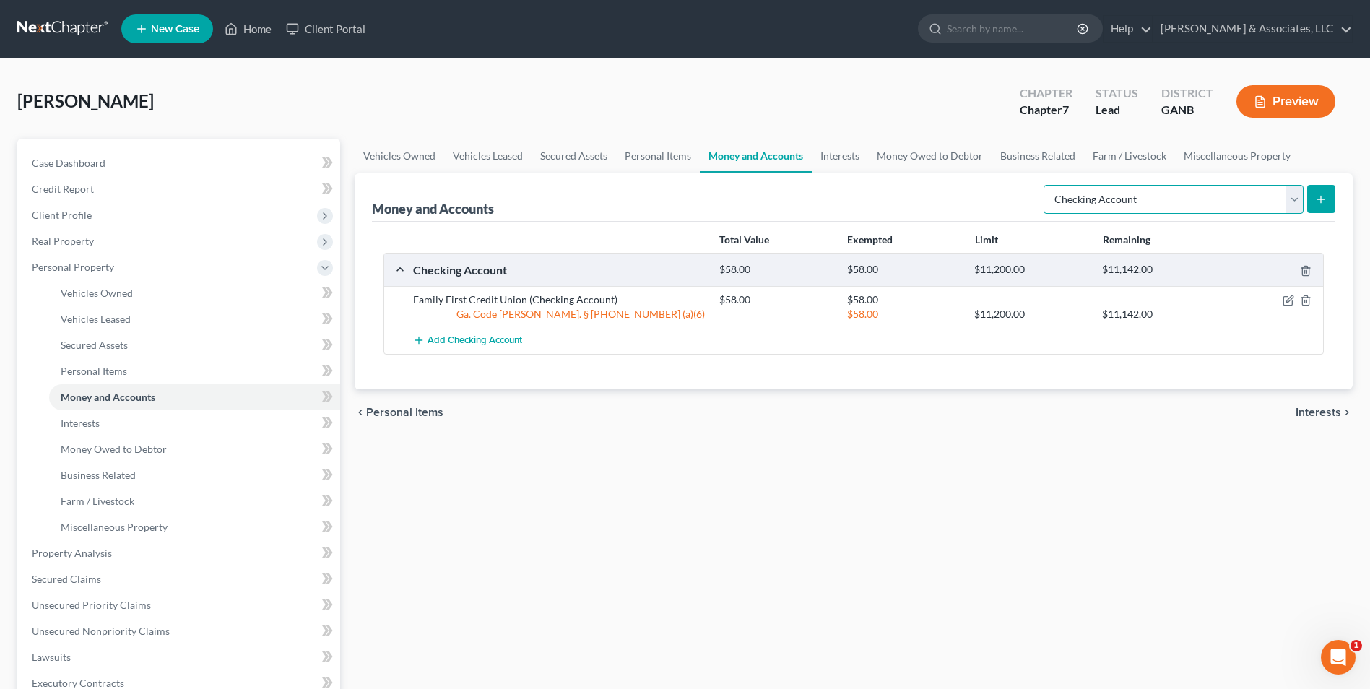
select select "savings"
click at [1046, 185] on select "Select Account Type Brokerage Cash on Hand Certificates of Deposit Checking Acc…" at bounding box center [1173, 199] width 260 height 29
click at [1330, 196] on button "submit" at bounding box center [1321, 199] width 28 height 28
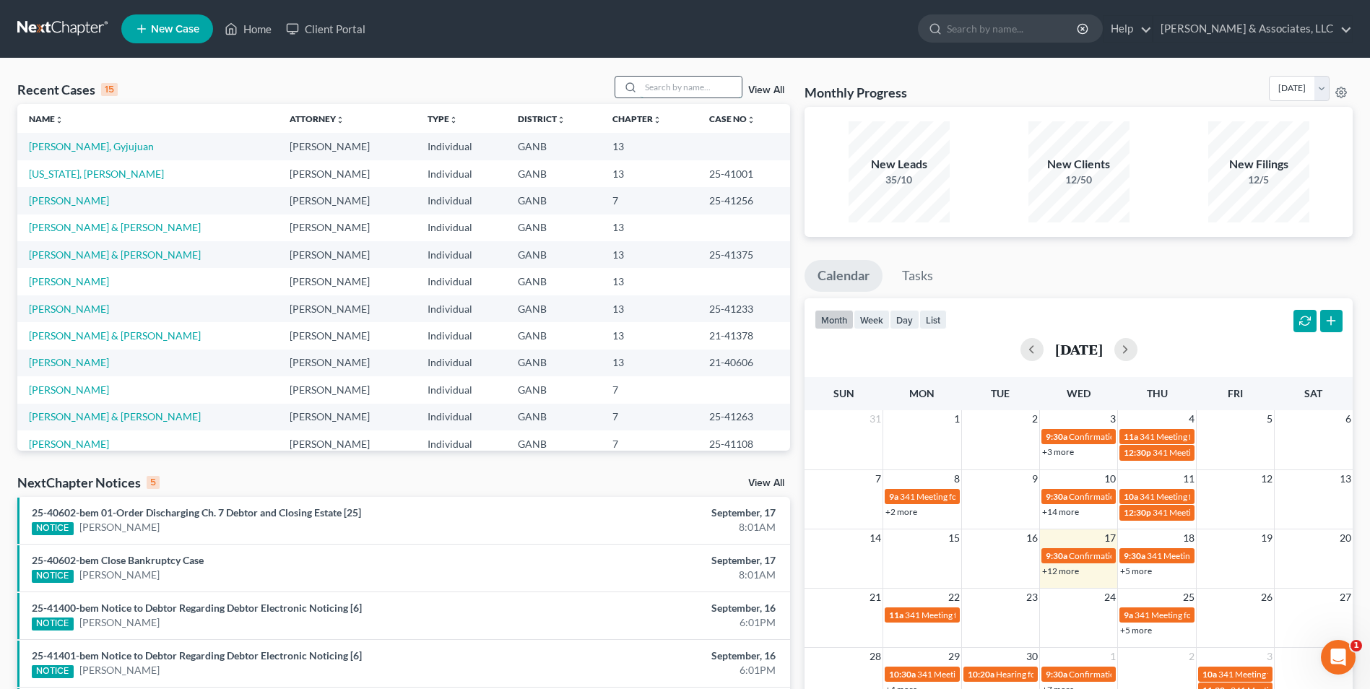
click at [674, 88] on input "search" at bounding box center [691, 87] width 101 height 21
type input "[PERSON_NAME]"
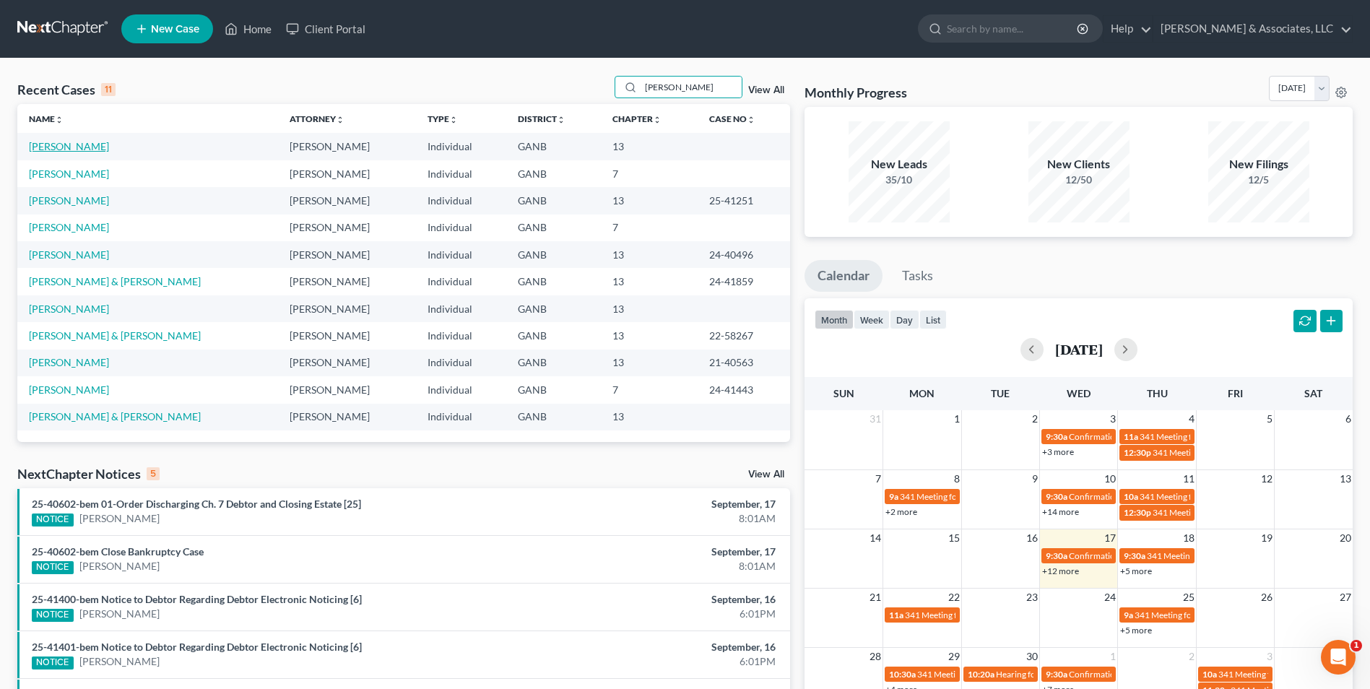
click at [71, 149] on link "[PERSON_NAME]" at bounding box center [69, 146] width 80 height 12
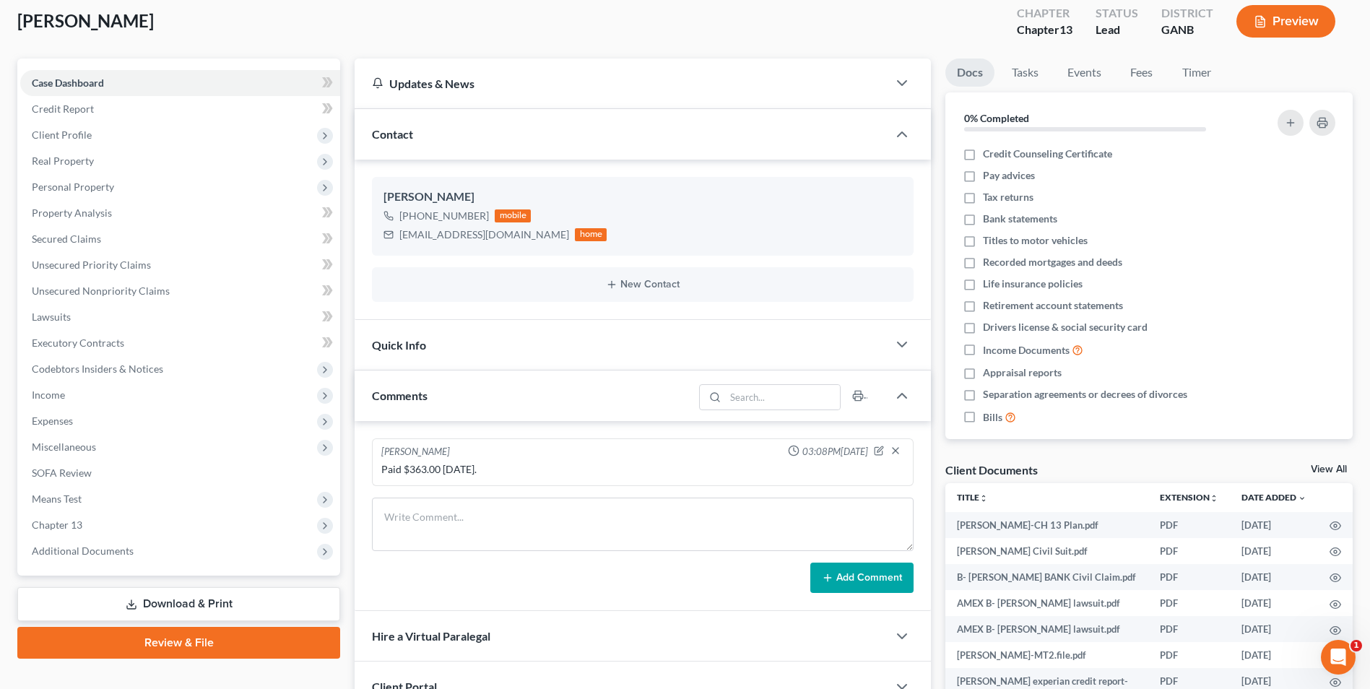
scroll to position [217, 0]
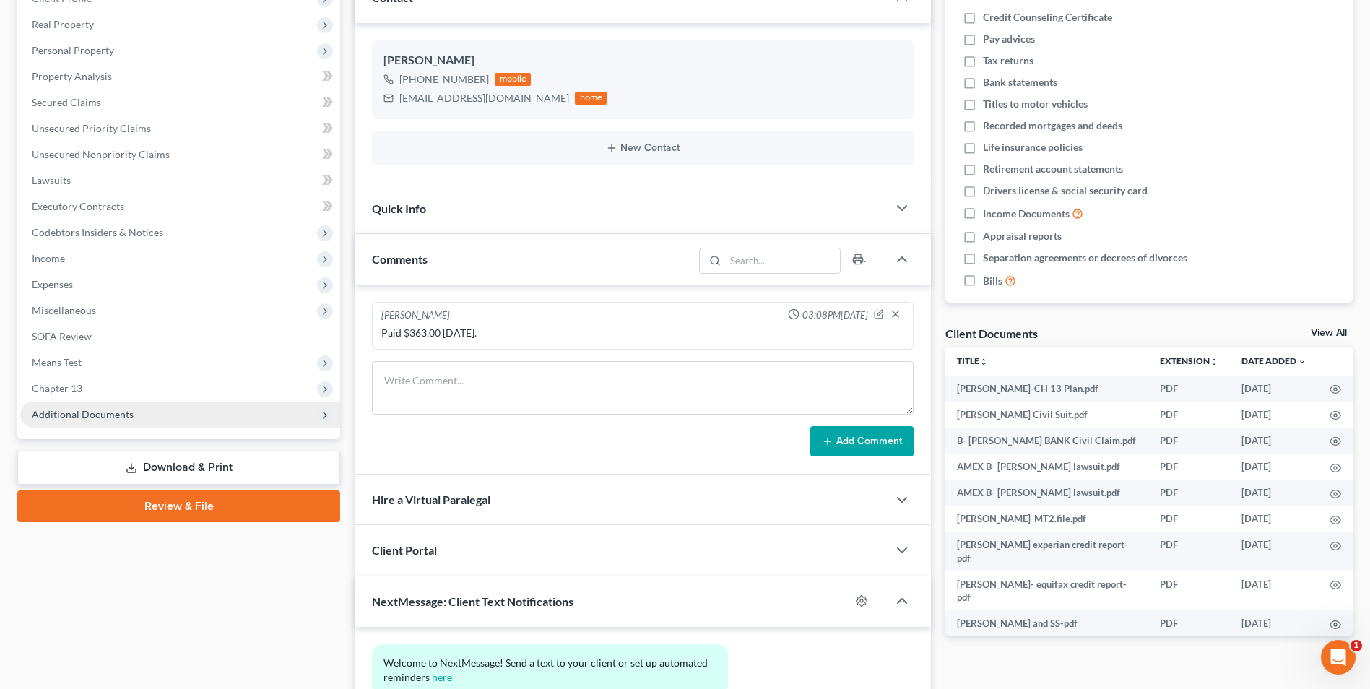
click at [122, 416] on span "Additional Documents" at bounding box center [83, 414] width 102 height 12
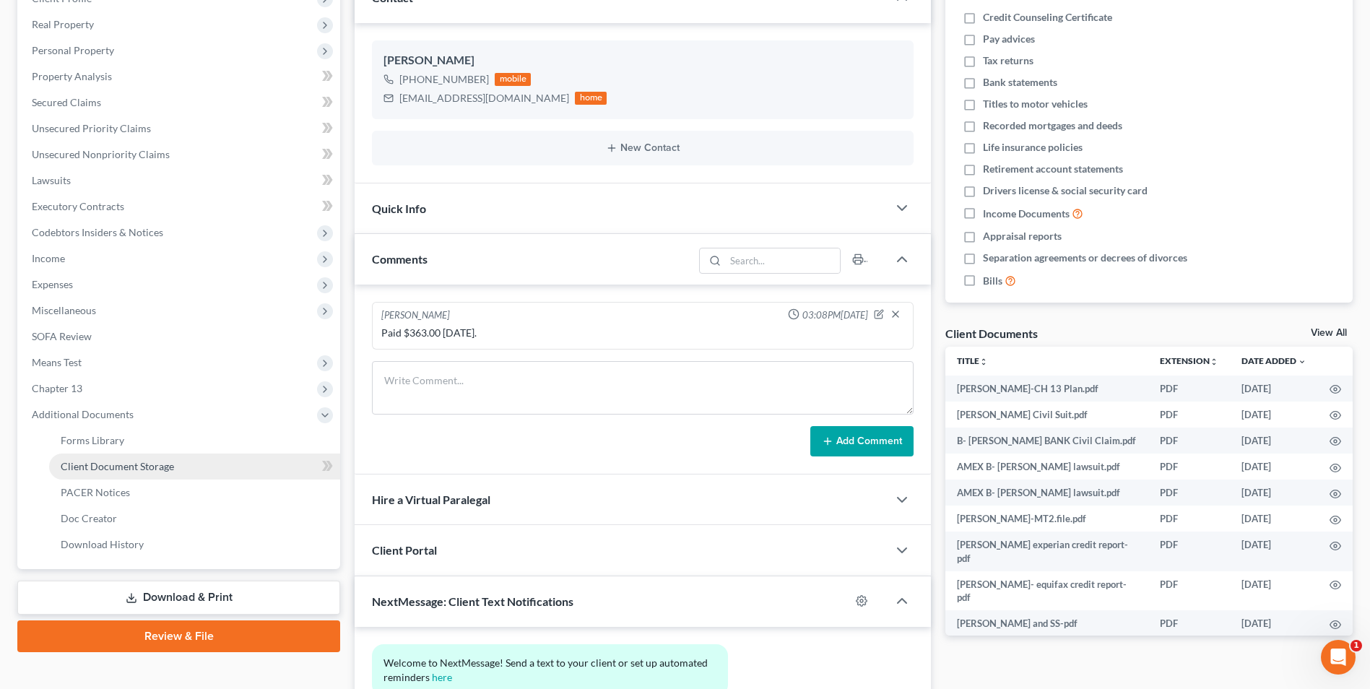
click at [146, 469] on span "Client Document Storage" at bounding box center [117, 466] width 113 height 12
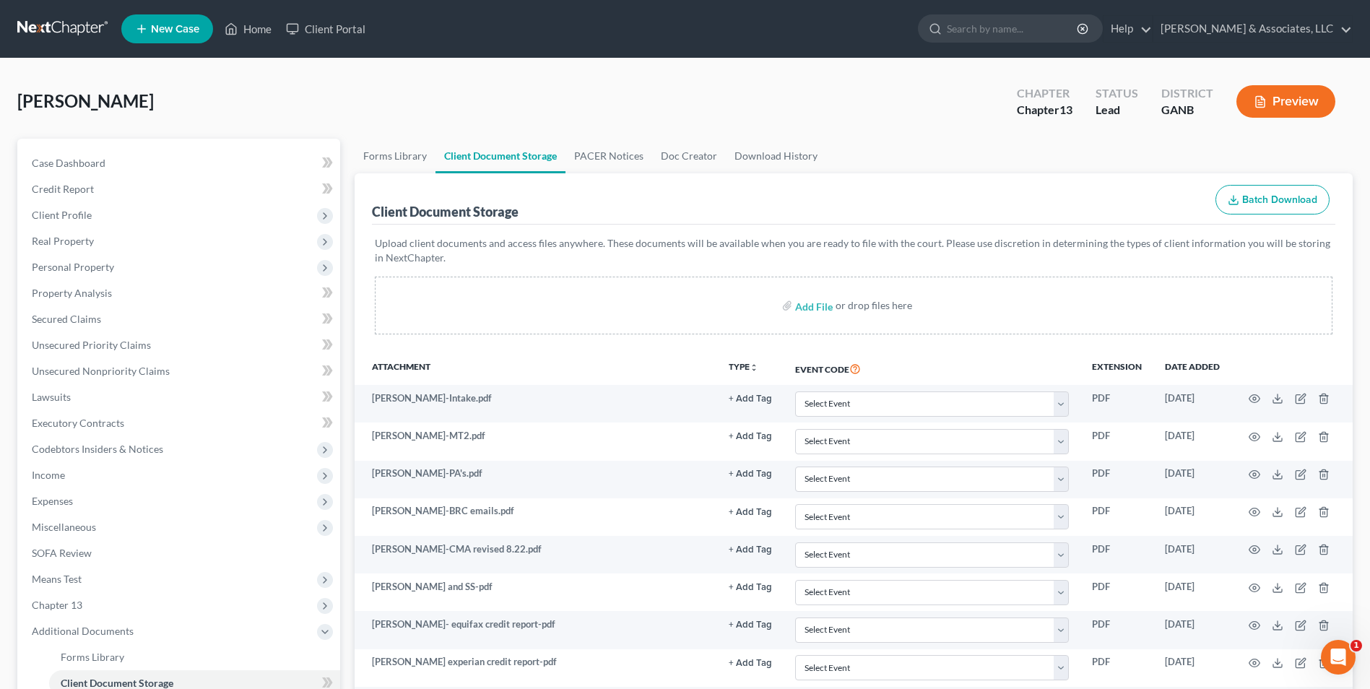
click at [812, 329] on div "Add File or drop files here" at bounding box center [854, 306] width 958 height 58
click at [809, 308] on input "file" at bounding box center [812, 305] width 35 height 26
type input "C:\fakepath\Adams.Divorce decree.pdf"
click at [259, 20] on link "Home" at bounding box center [247, 29] width 61 height 26
click at [258, 32] on link "Home" at bounding box center [247, 29] width 61 height 26
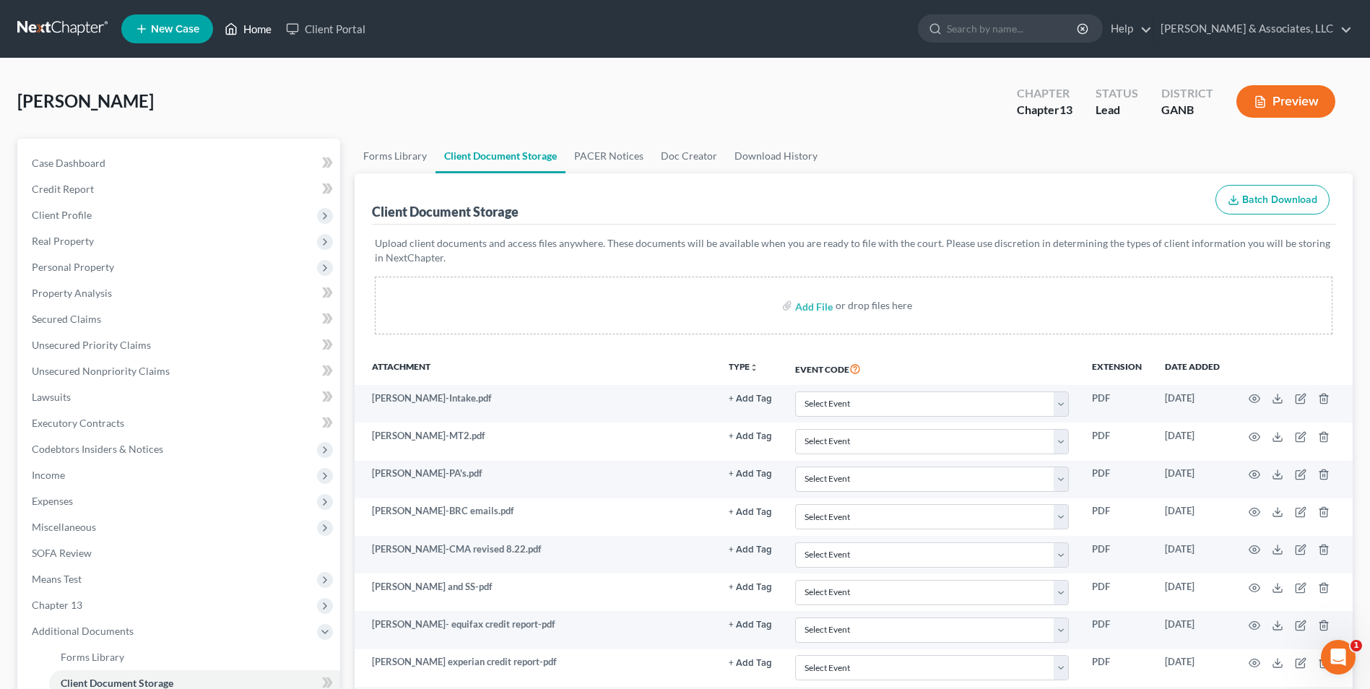
click at [258, 32] on link "Home" at bounding box center [247, 29] width 61 height 26
click at [272, 85] on div "Adams, Brianna Upgraded Chapter Chapter 13 Status Lead District GANB Preview" at bounding box center [684, 107] width 1335 height 63
click at [257, 29] on link "Home" at bounding box center [247, 29] width 61 height 26
click at [264, 30] on link "Home" at bounding box center [247, 29] width 61 height 26
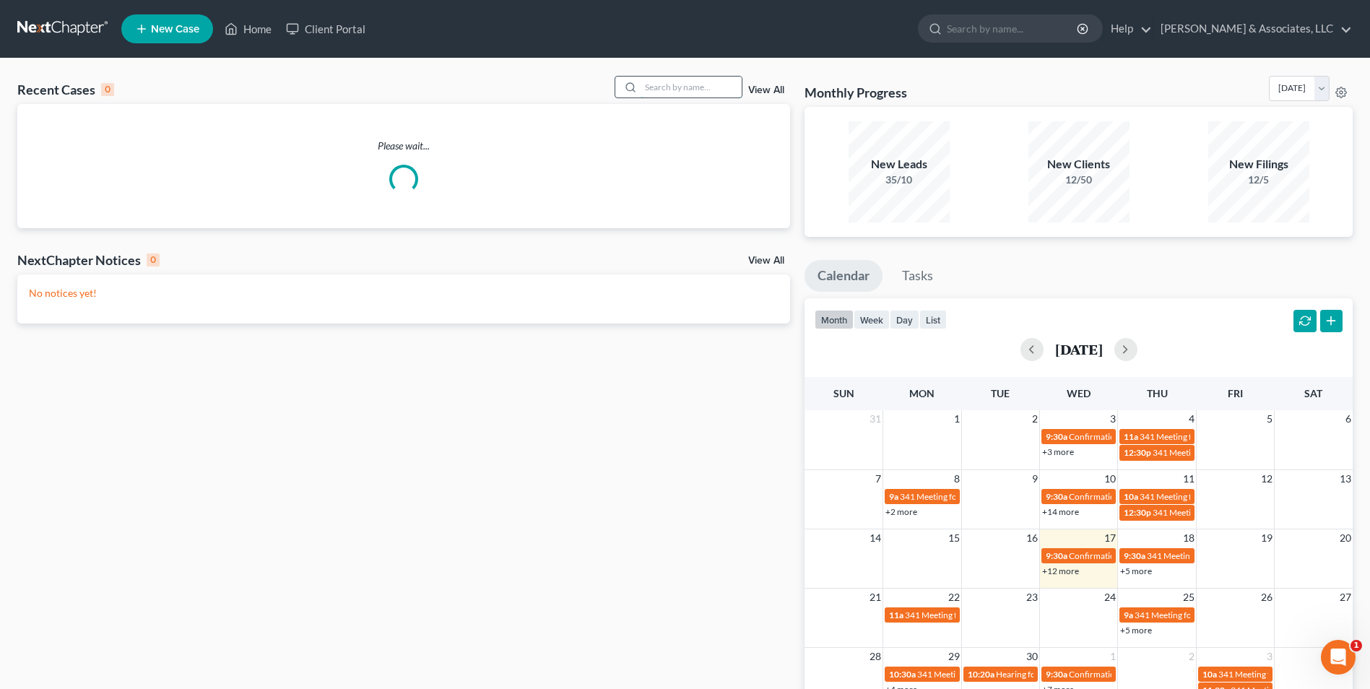
click at [695, 92] on input "search" at bounding box center [691, 87] width 101 height 21
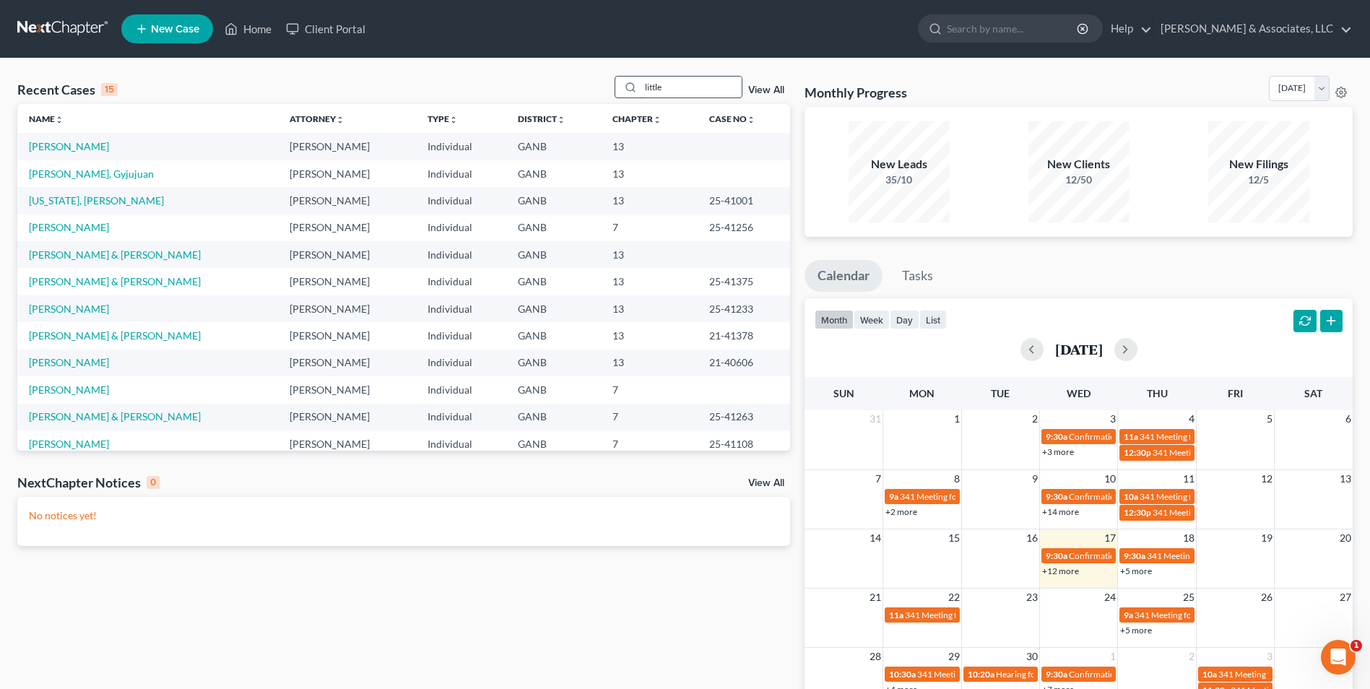
type input "little"
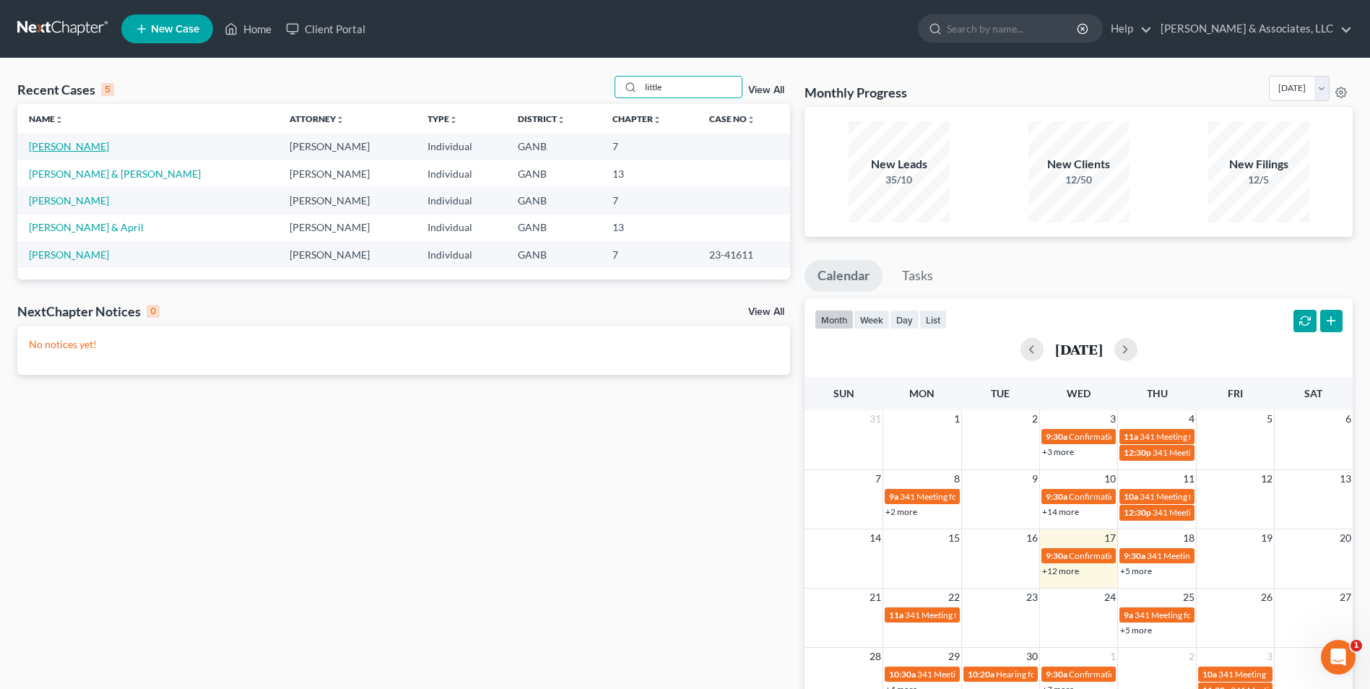
click at [66, 152] on link "[PERSON_NAME]" at bounding box center [69, 146] width 80 height 12
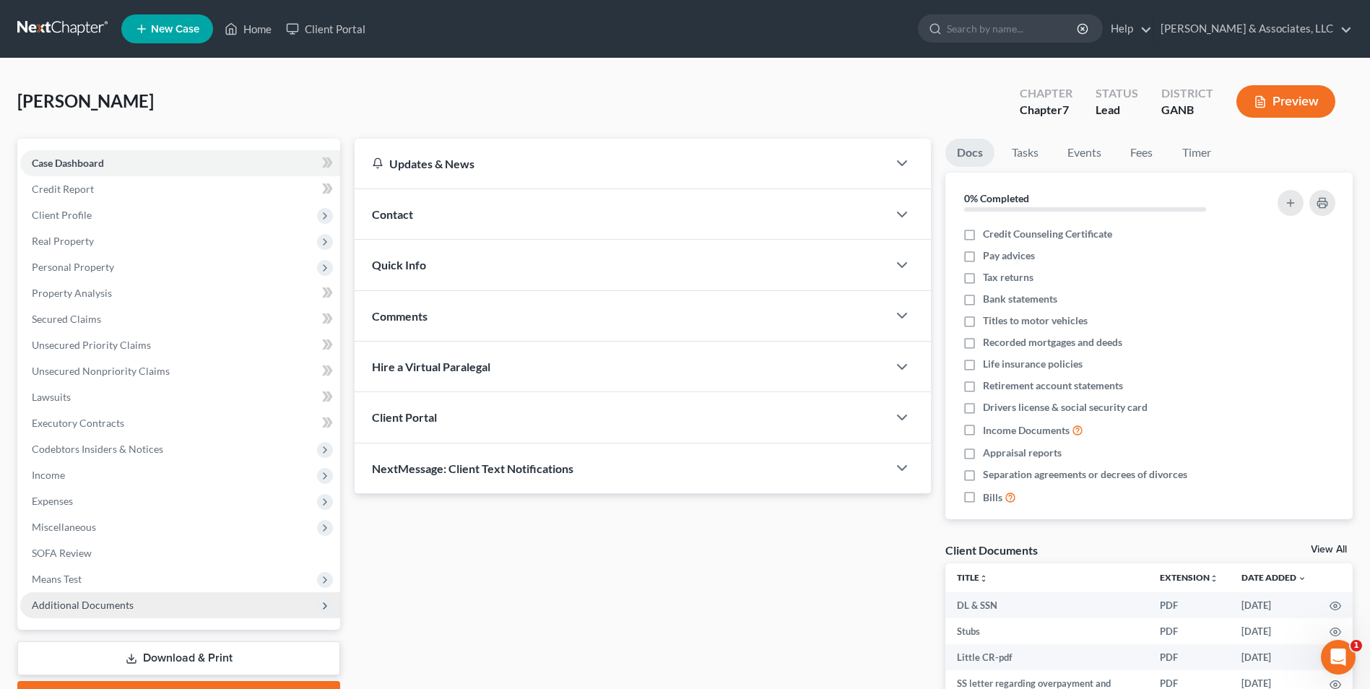
click at [139, 613] on span "Additional Documents" at bounding box center [180, 605] width 320 height 26
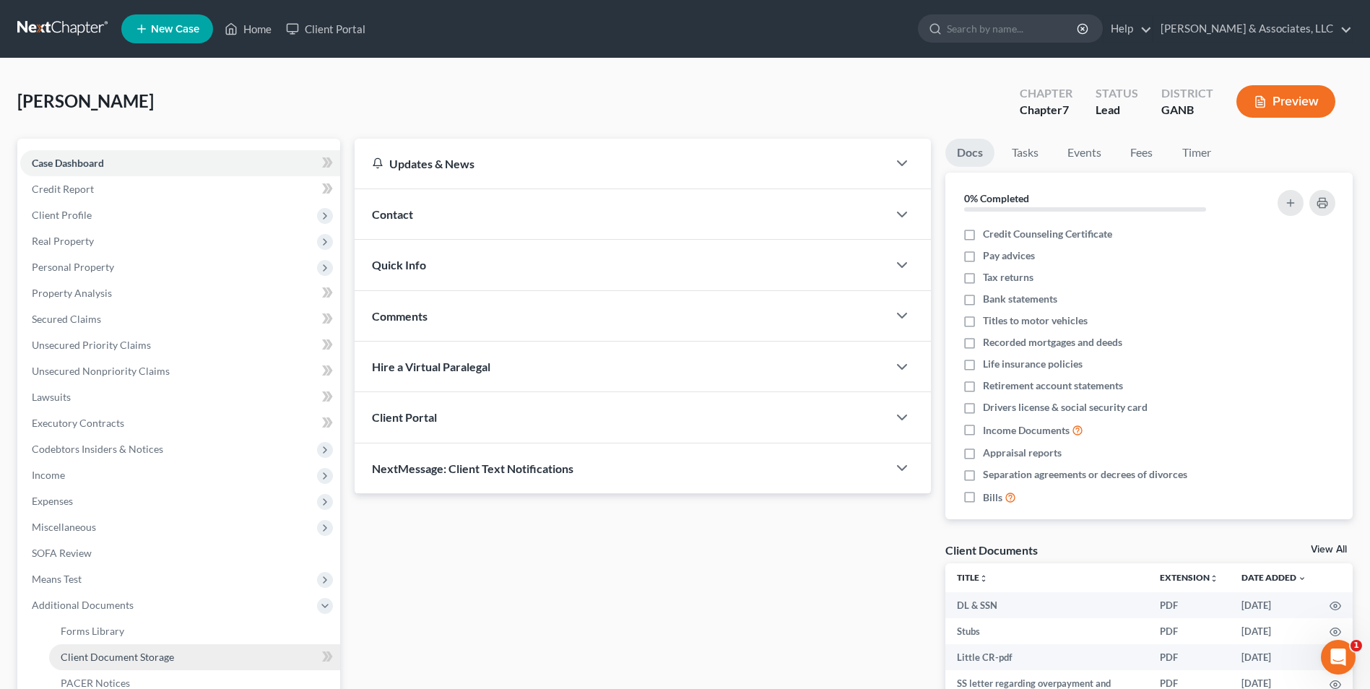
click at [143, 667] on link "Client Document Storage" at bounding box center [194, 657] width 291 height 26
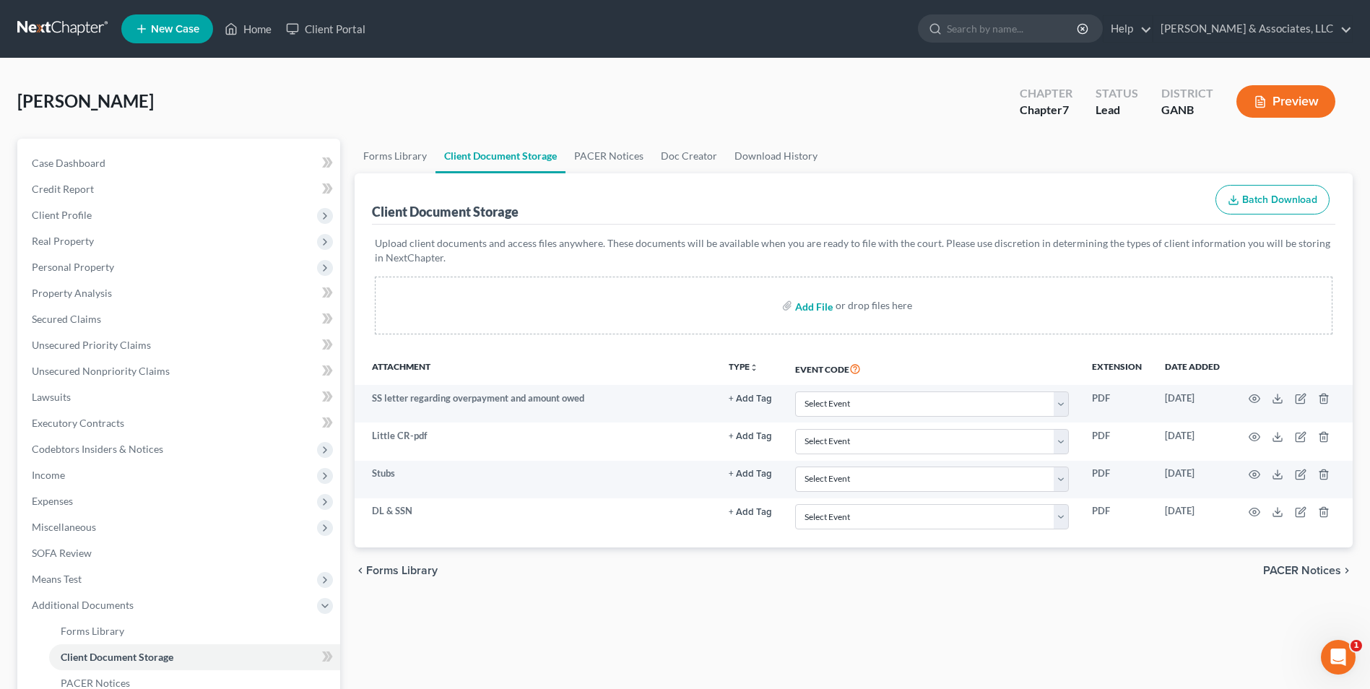
click at [801, 303] on input "file" at bounding box center [812, 305] width 35 height 26
type input "C:\fakepath\Little.Intake.pdf"
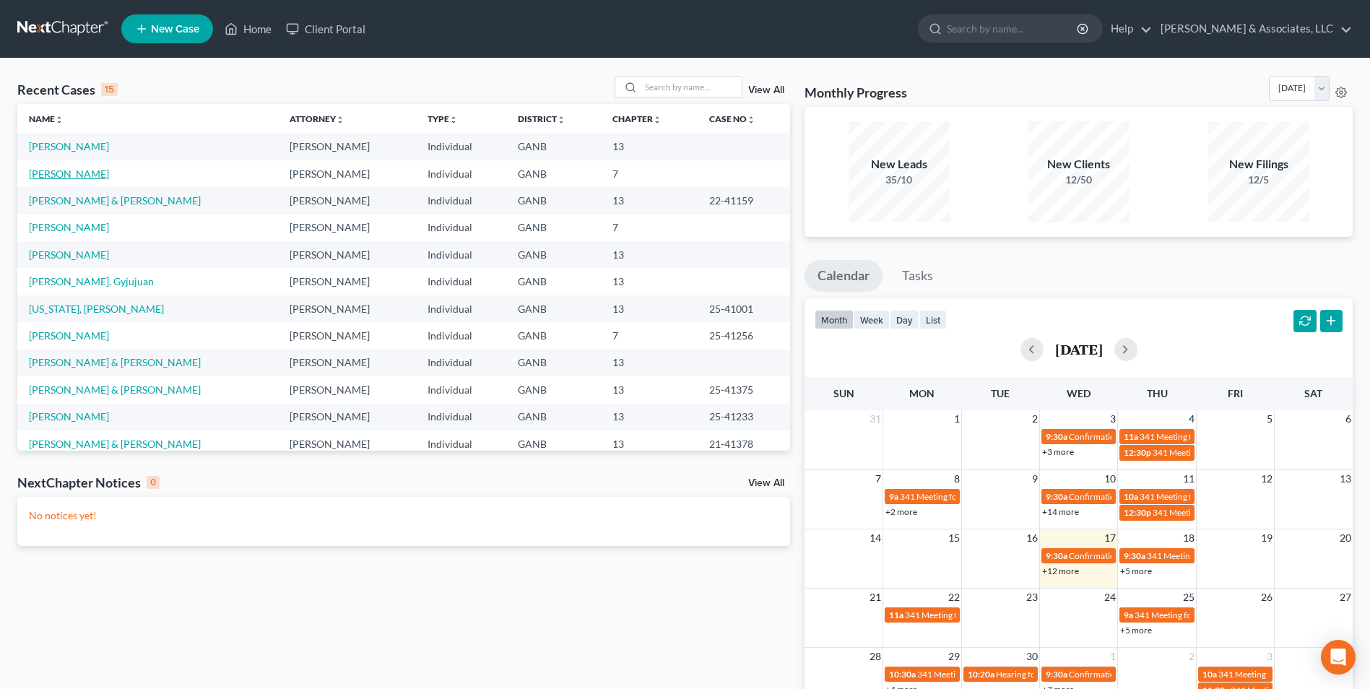
click at [64, 170] on link "[PERSON_NAME]" at bounding box center [69, 174] width 80 height 12
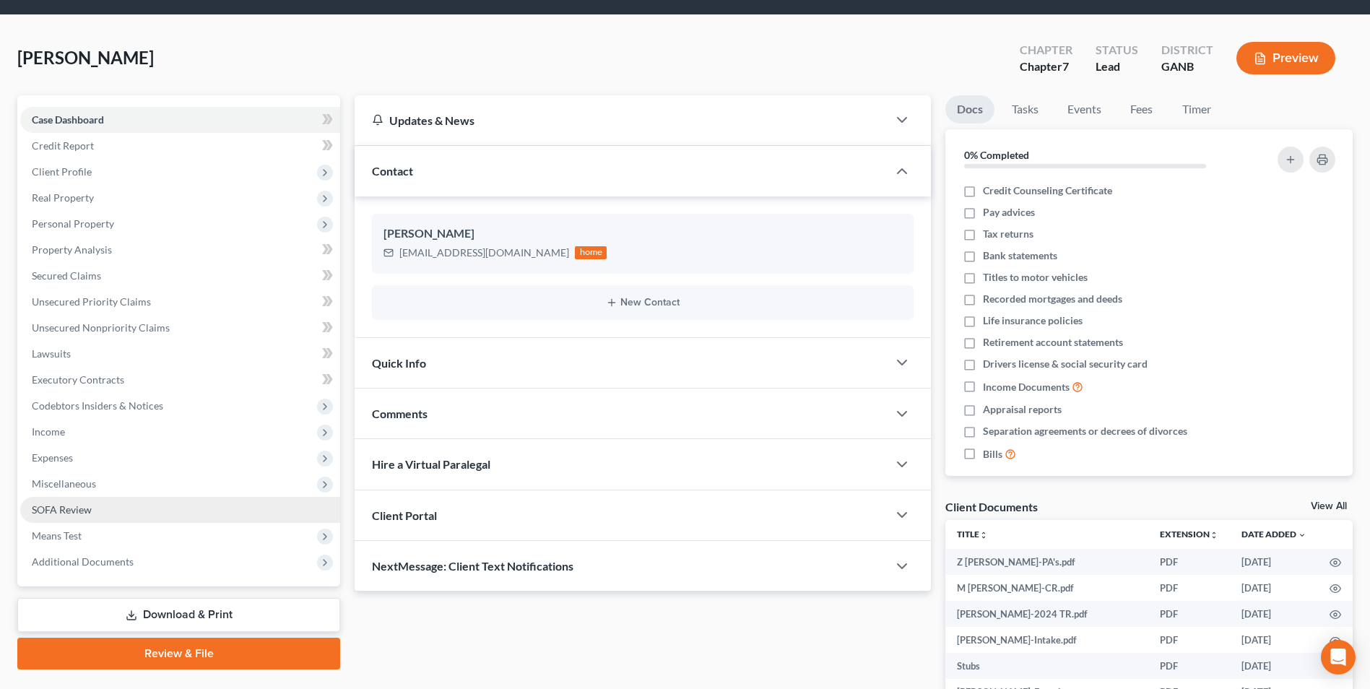
scroll to position [79, 0]
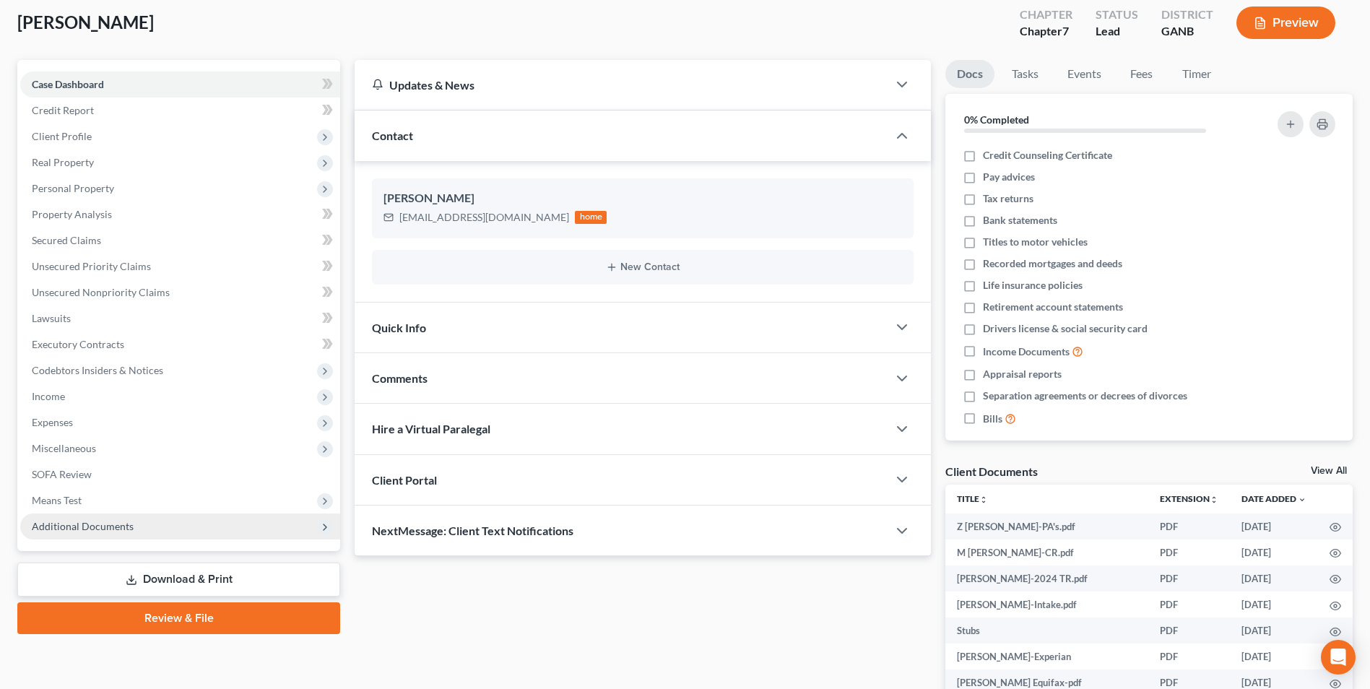
click at [113, 527] on span "Additional Documents" at bounding box center [83, 526] width 102 height 12
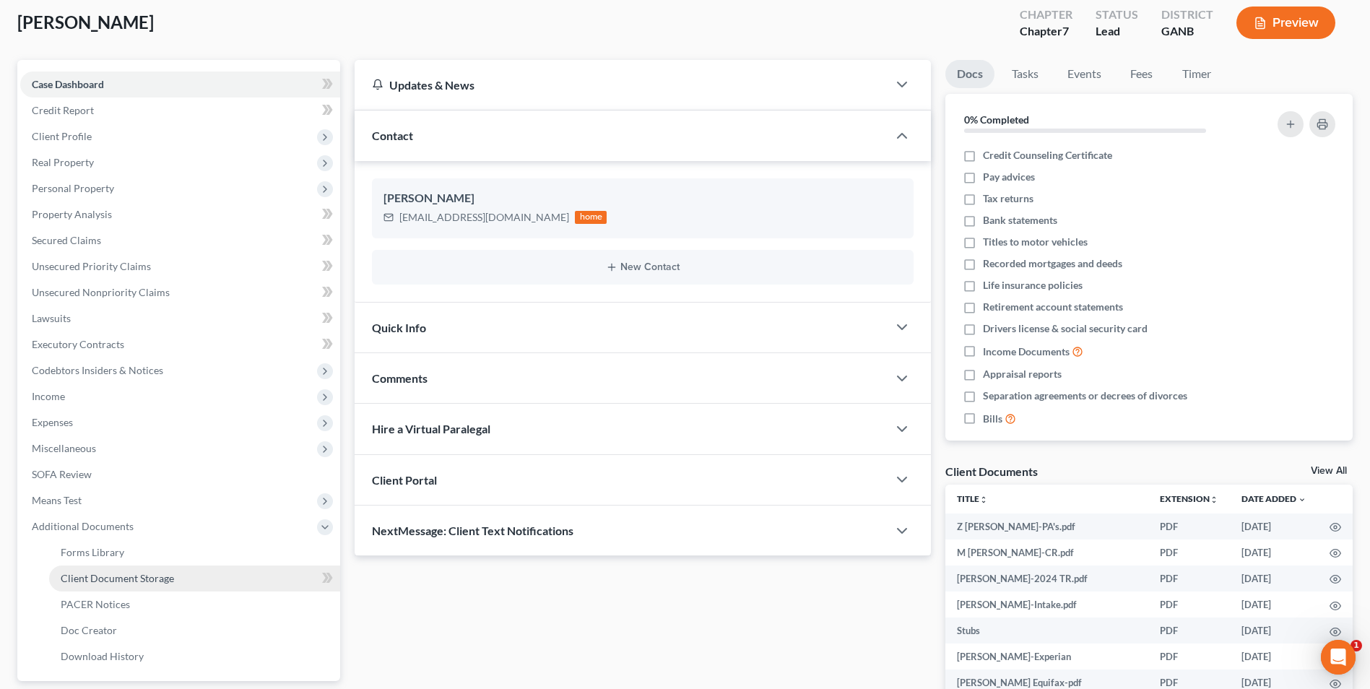
scroll to position [0, 0]
click at [191, 580] on link "Client Document Storage" at bounding box center [194, 578] width 291 height 26
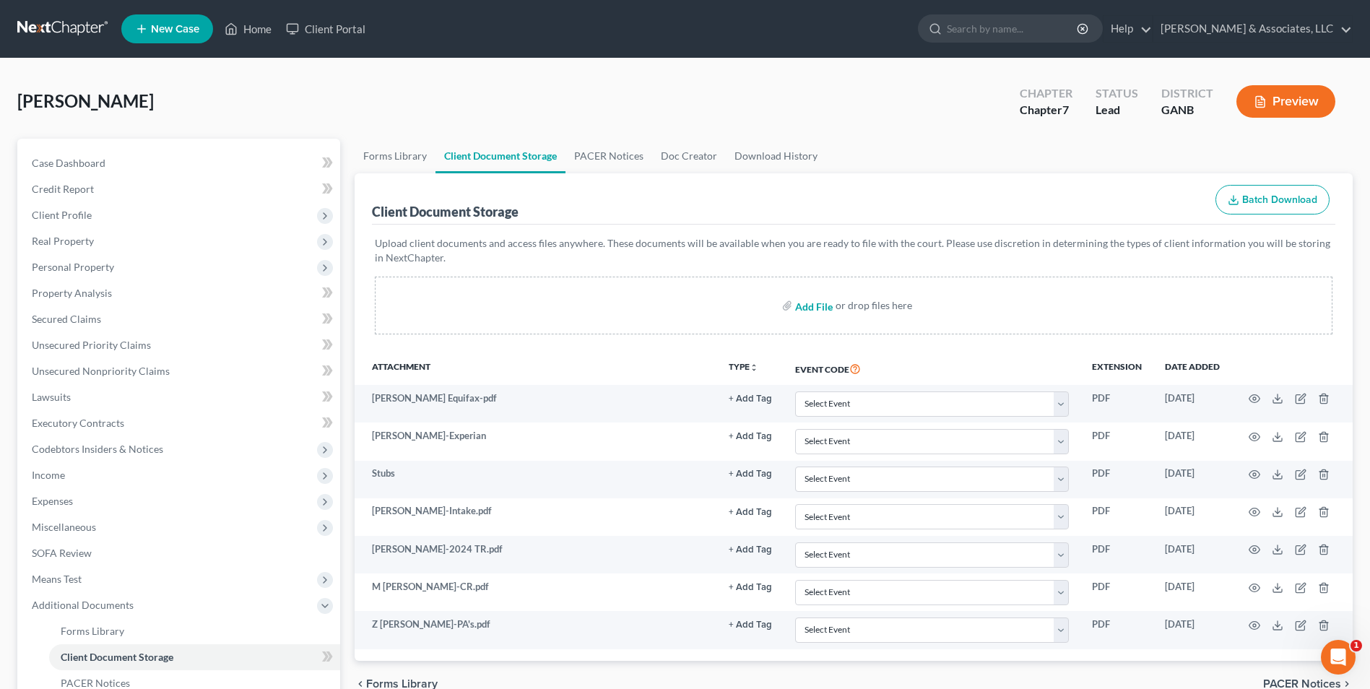
click at [822, 303] on input "file" at bounding box center [812, 305] width 35 height 26
type input "C:\fakepath\Duggan.Credit Report.pdf"
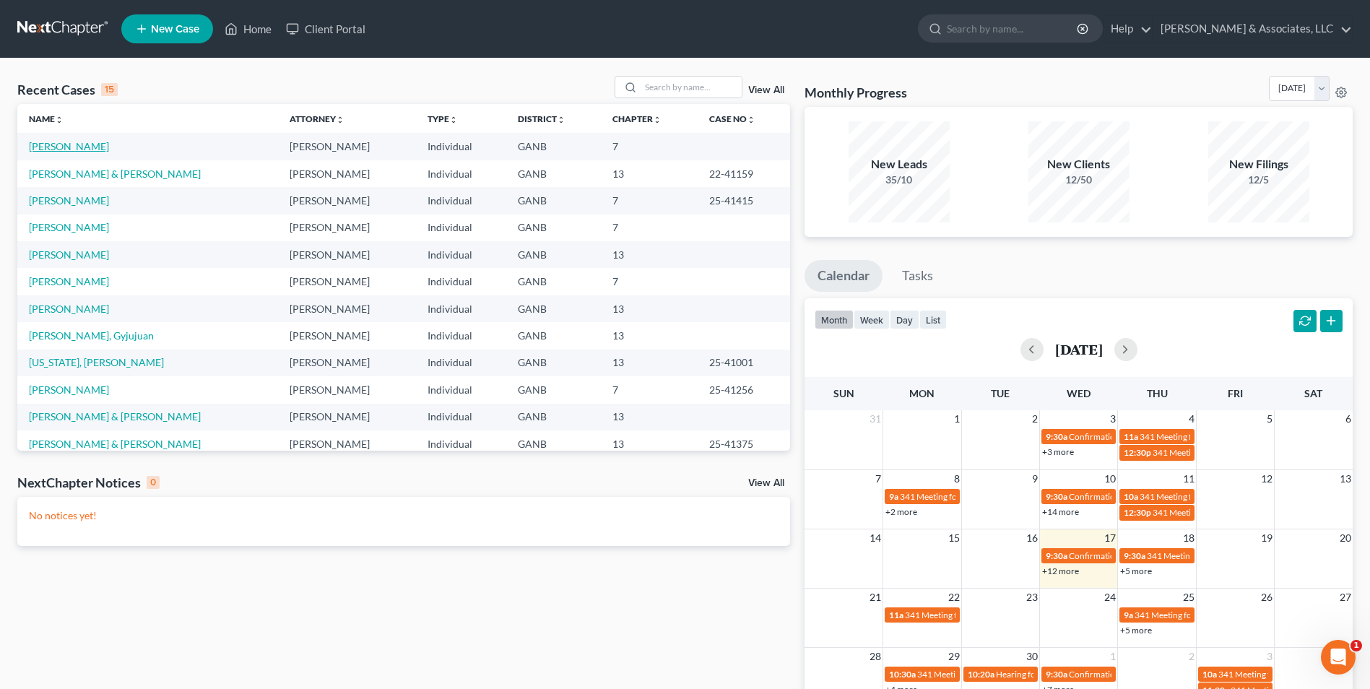
click at [66, 148] on link "[PERSON_NAME]" at bounding box center [69, 146] width 80 height 12
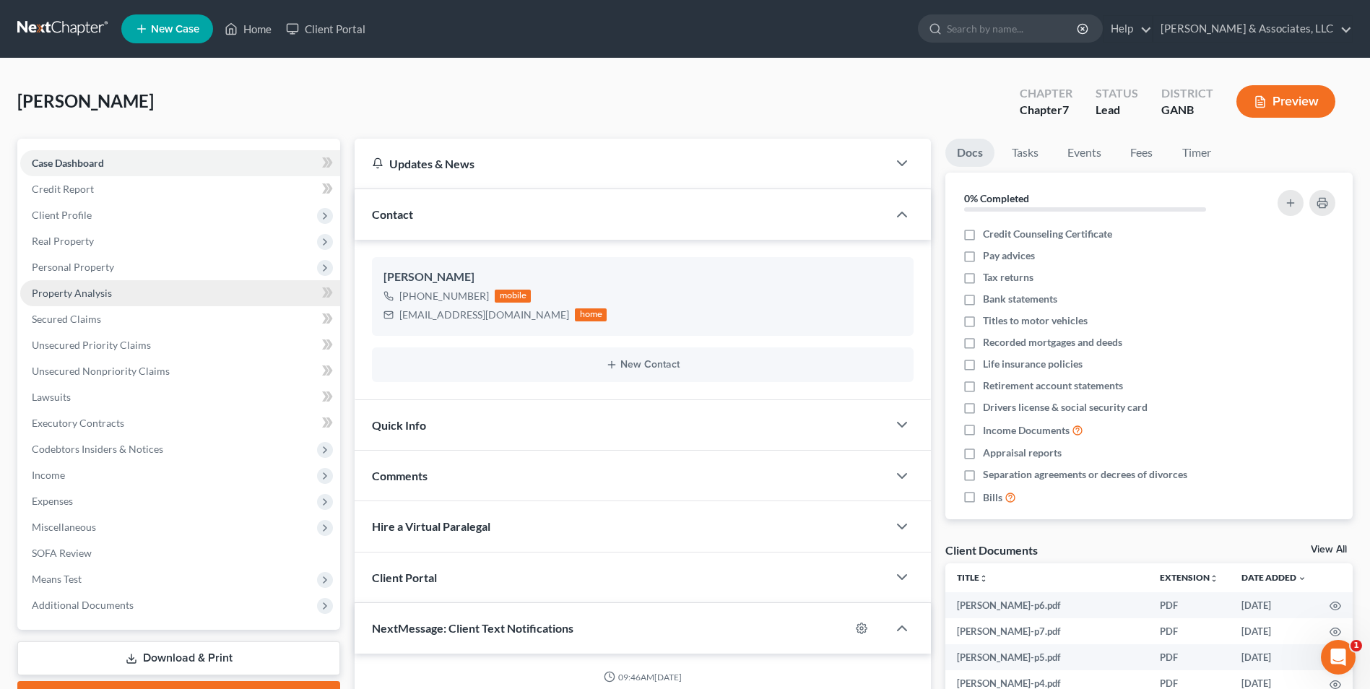
scroll to position [6, 0]
click at [90, 261] on span "Personal Property" at bounding box center [73, 267] width 82 height 12
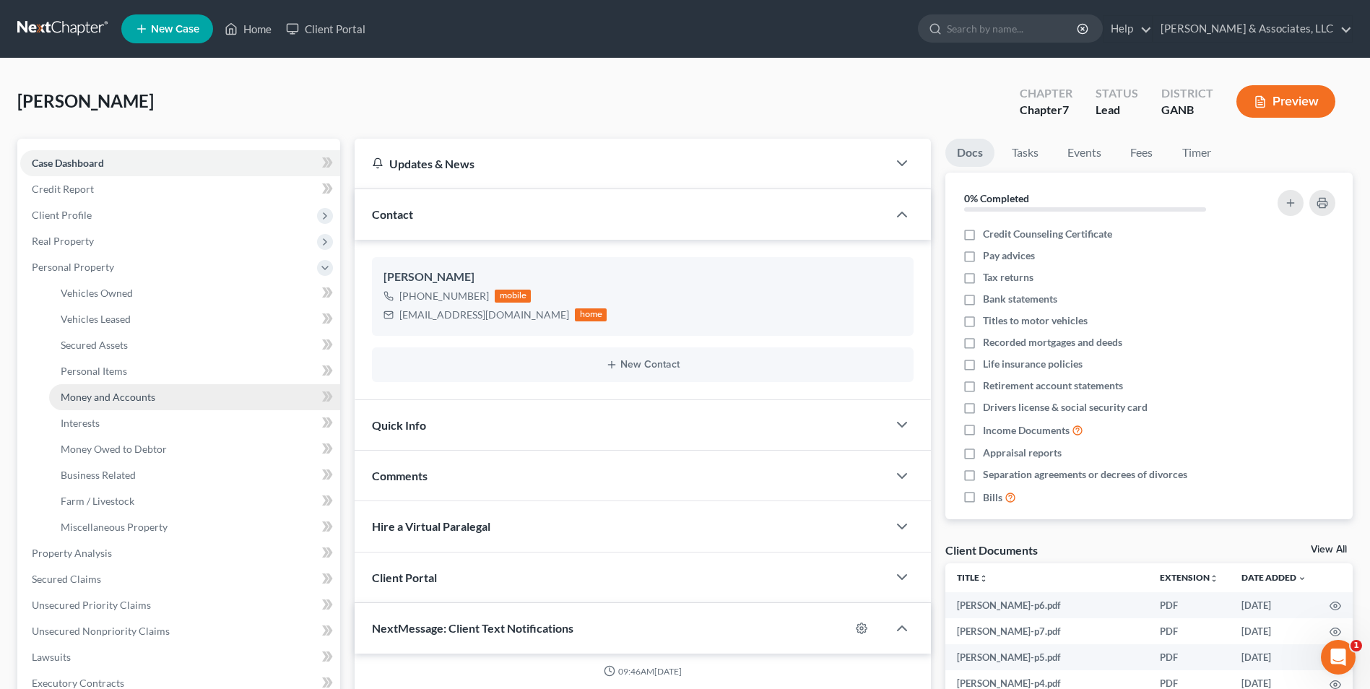
click at [112, 404] on link "Money and Accounts" at bounding box center [194, 397] width 291 height 26
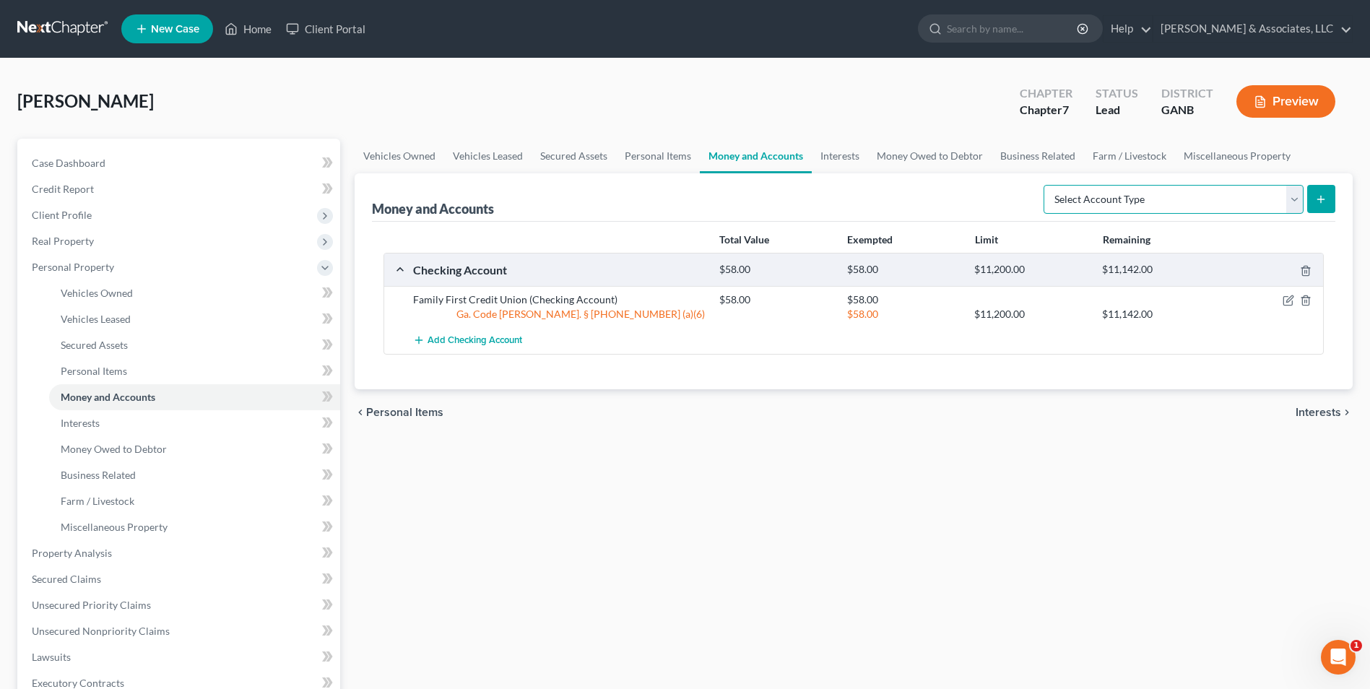
click at [1296, 206] on select "Select Account Type Brokerage Cash on Hand Certificates of Deposit Checking Acc…" at bounding box center [1173, 199] width 260 height 29
select select "savings"
click at [1046, 185] on select "Select Account Type Brokerage Cash on Hand Certificates of Deposit Checking Acc…" at bounding box center [1173, 199] width 260 height 29
click at [1324, 196] on icon "submit" at bounding box center [1321, 200] width 12 height 12
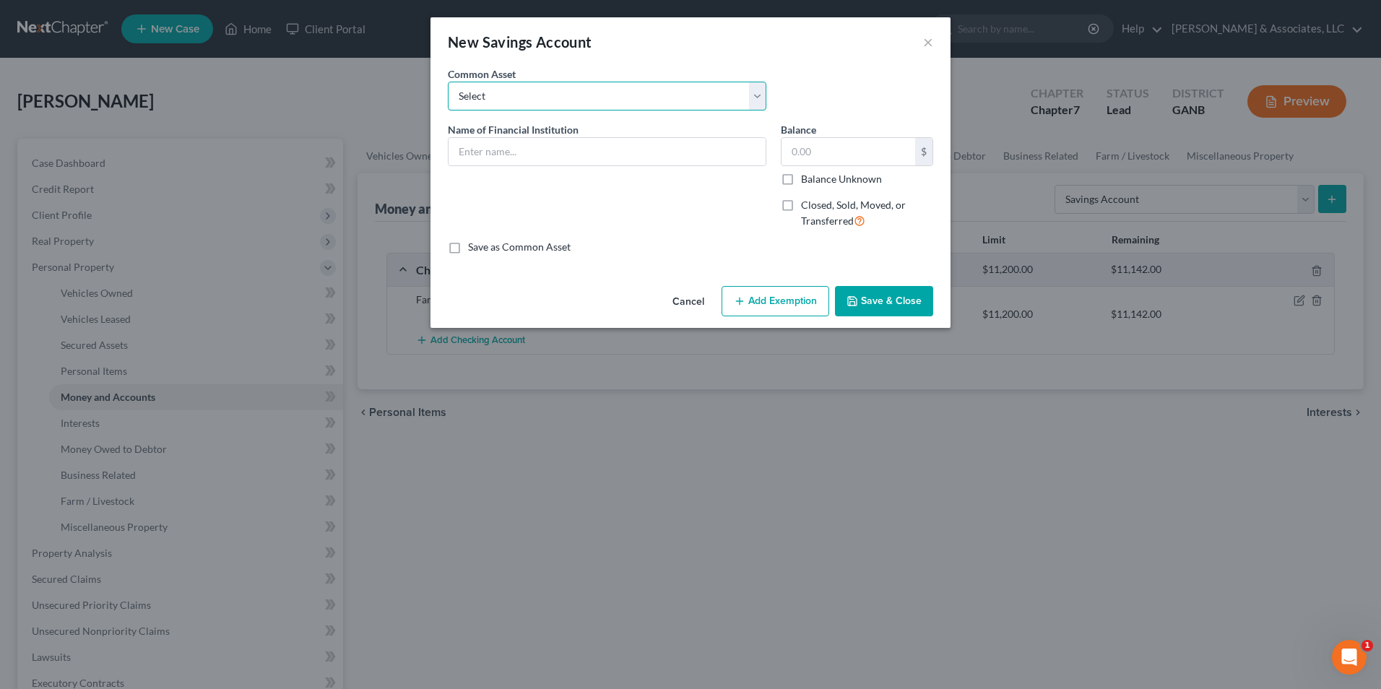
click at [758, 90] on select "Select Tyndall Federal Credit Union LGE Community Credit Union Georgia's Own Cr…" at bounding box center [607, 96] width 318 height 29
select select "4"
click at [448, 82] on select "Select Tyndall Federal Credit Union LGE Community Credit Union Georgia's Own Cr…" at bounding box center [607, 96] width 318 height 29
type input "Family Savings Credit Union"
click at [856, 140] on input "5.00" at bounding box center [848, 151] width 134 height 27
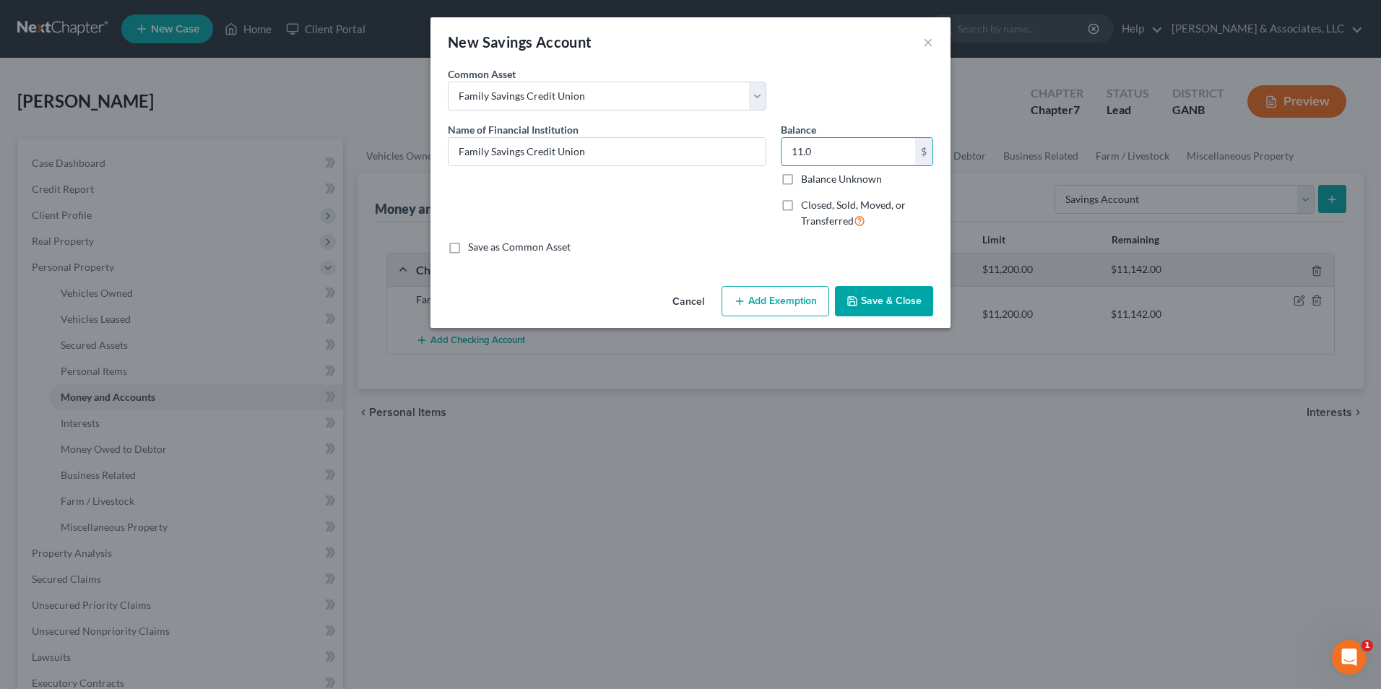
type input "11.0"
click at [799, 300] on button "Add Exemption" at bounding box center [775, 301] width 108 height 30
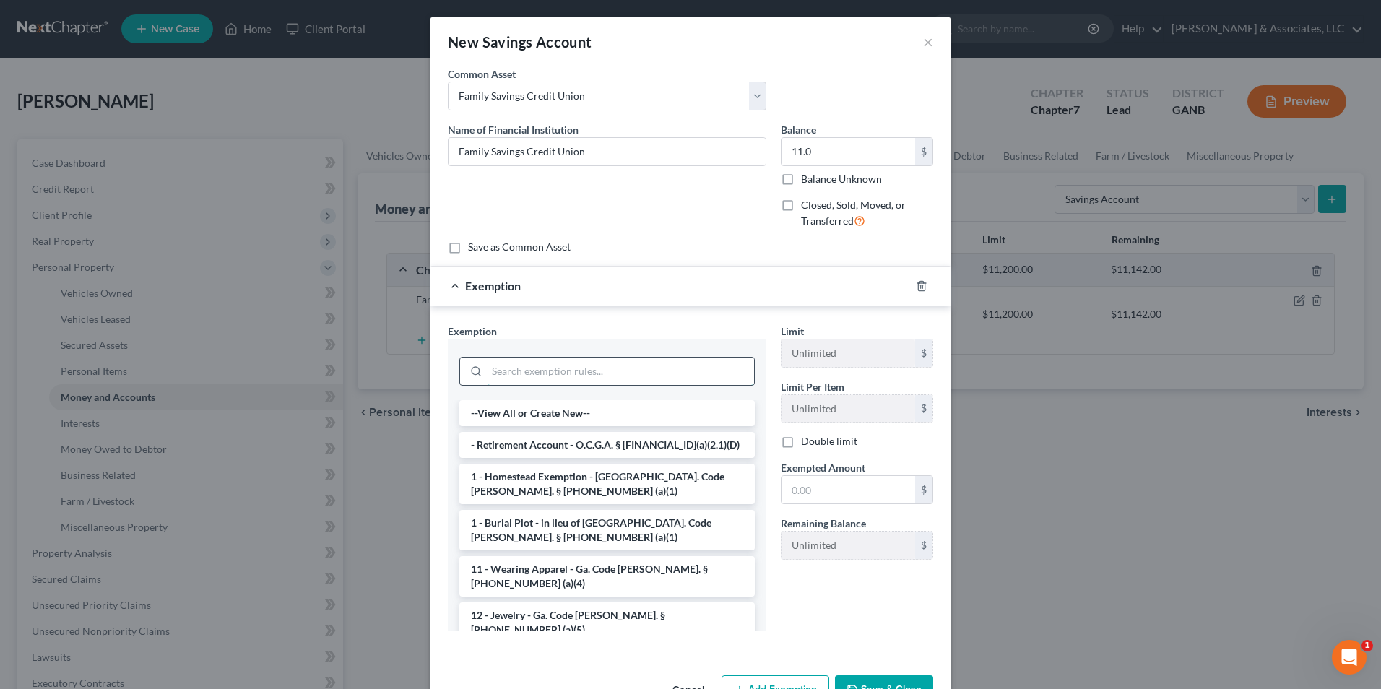
click at [612, 366] on input "search" at bounding box center [620, 370] width 267 height 27
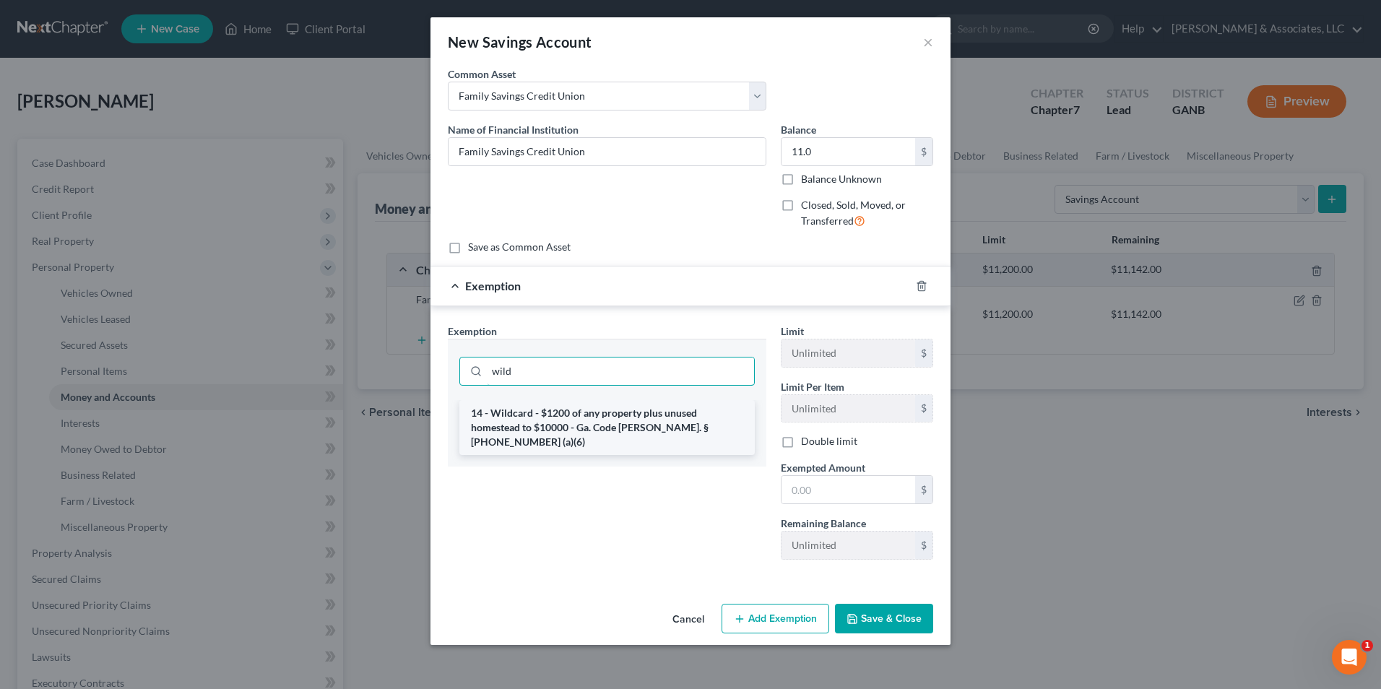
type input "wild"
click at [618, 427] on li "14 - Wildcard - $1200 of any property plus unused homestead to $10000 - Ga. Cod…" at bounding box center [606, 427] width 295 height 55
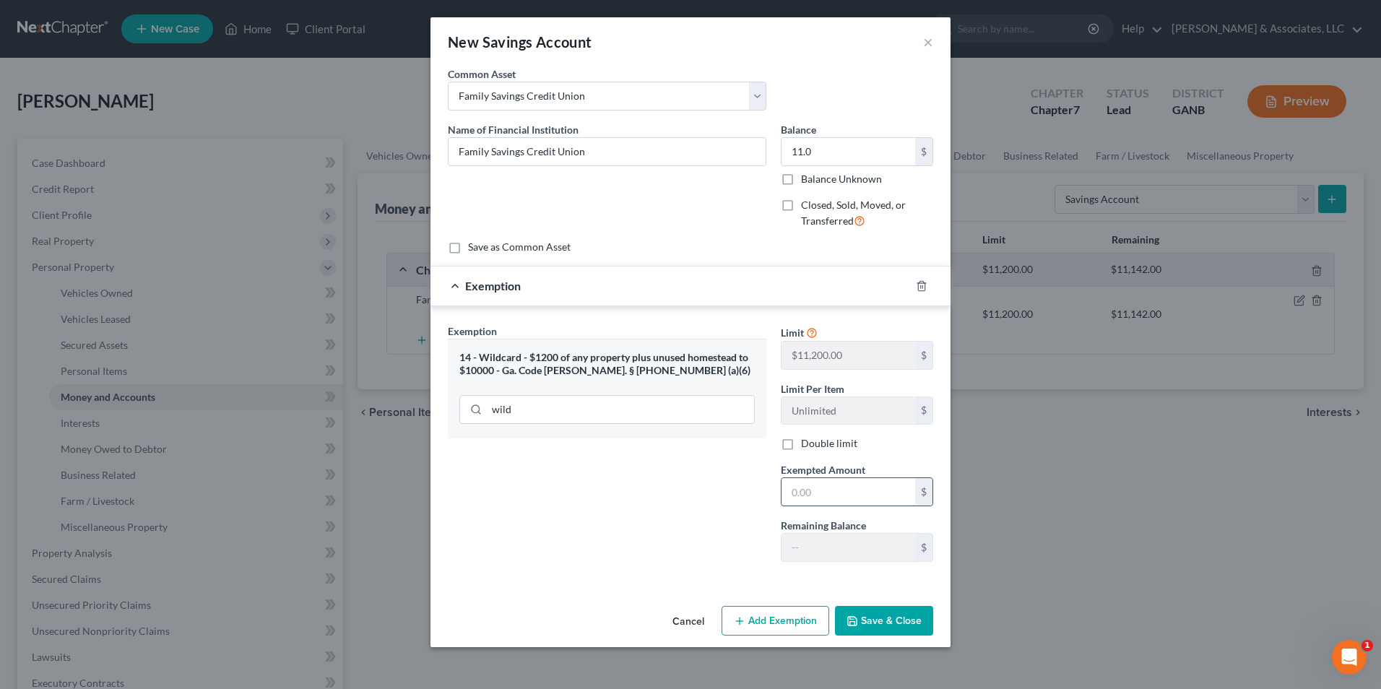
click at [871, 498] on input "text" at bounding box center [848, 491] width 134 height 27
type input "11.00"
click at [906, 633] on button "Save & Close" at bounding box center [884, 621] width 98 height 30
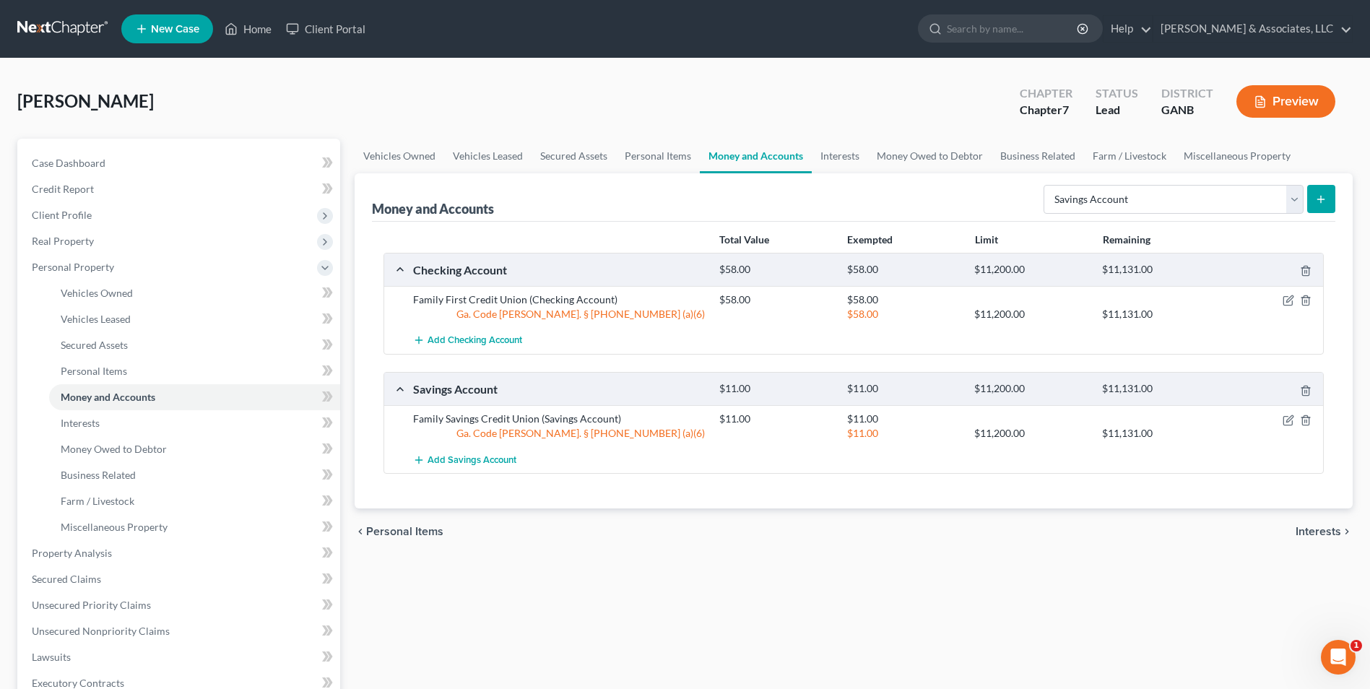
click at [914, 686] on div "Vehicles Owned Vehicles Leased Secured Assets Personal Items Money and Accounts…" at bounding box center [853, 556] width 1012 height 834
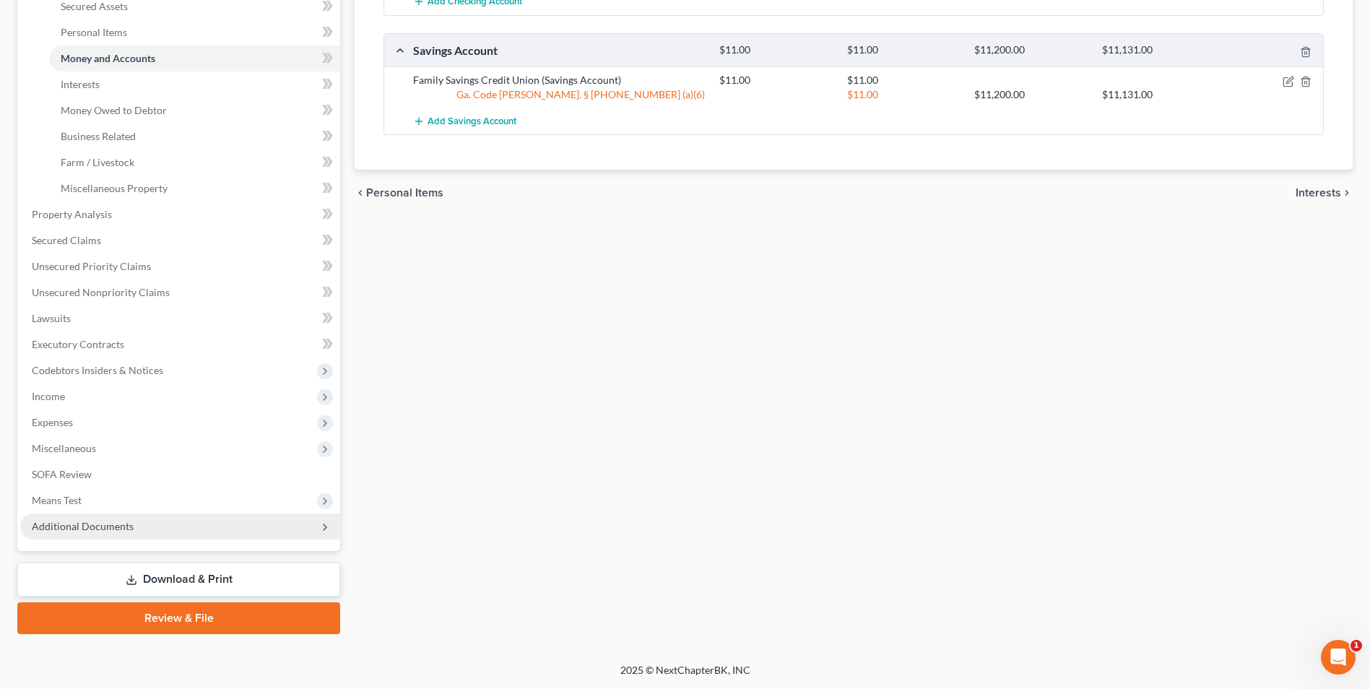
click at [119, 529] on span "Additional Documents" at bounding box center [83, 526] width 102 height 12
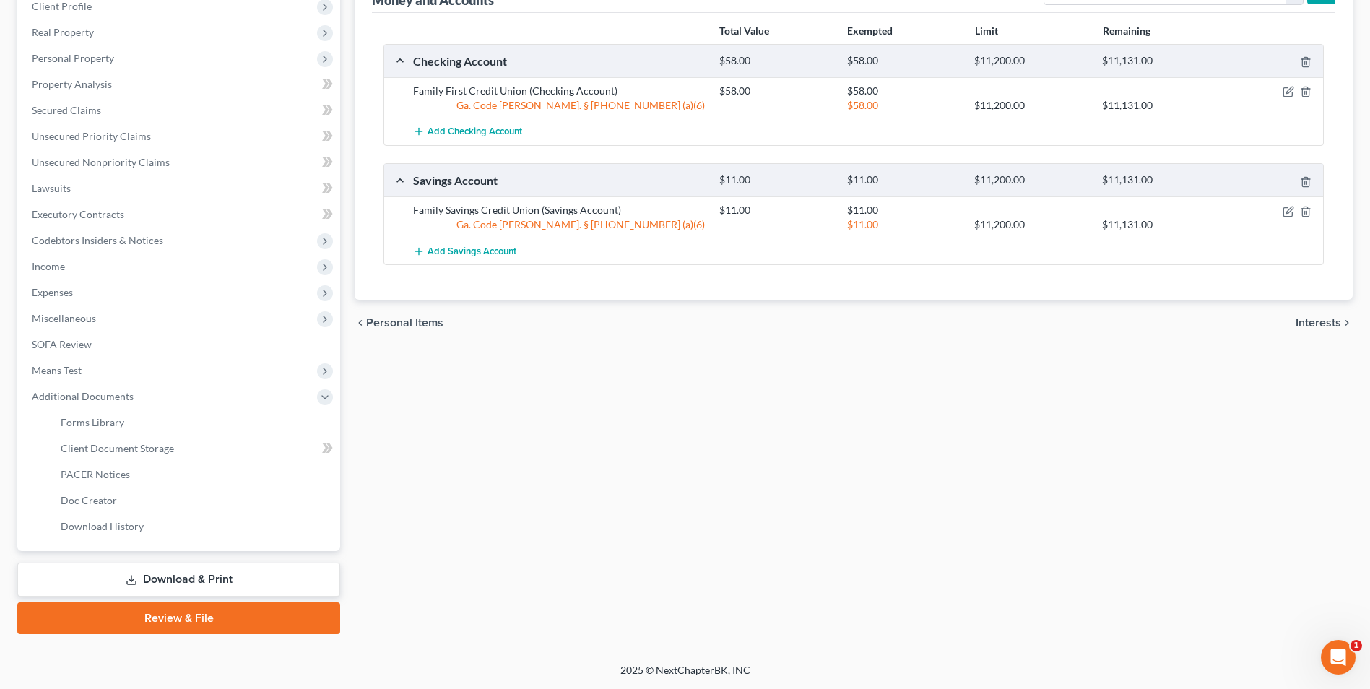
scroll to position [209, 0]
click at [126, 451] on span "Client Document Storage" at bounding box center [117, 448] width 113 height 12
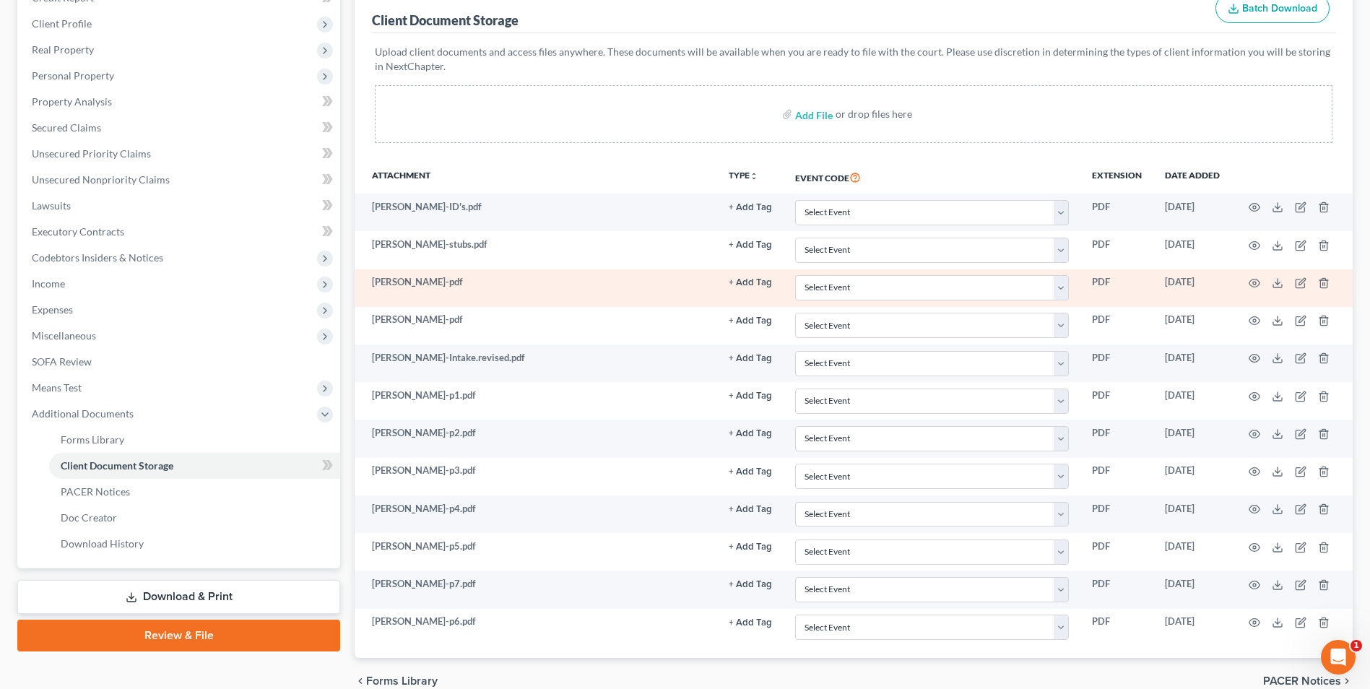
scroll to position [217, 0]
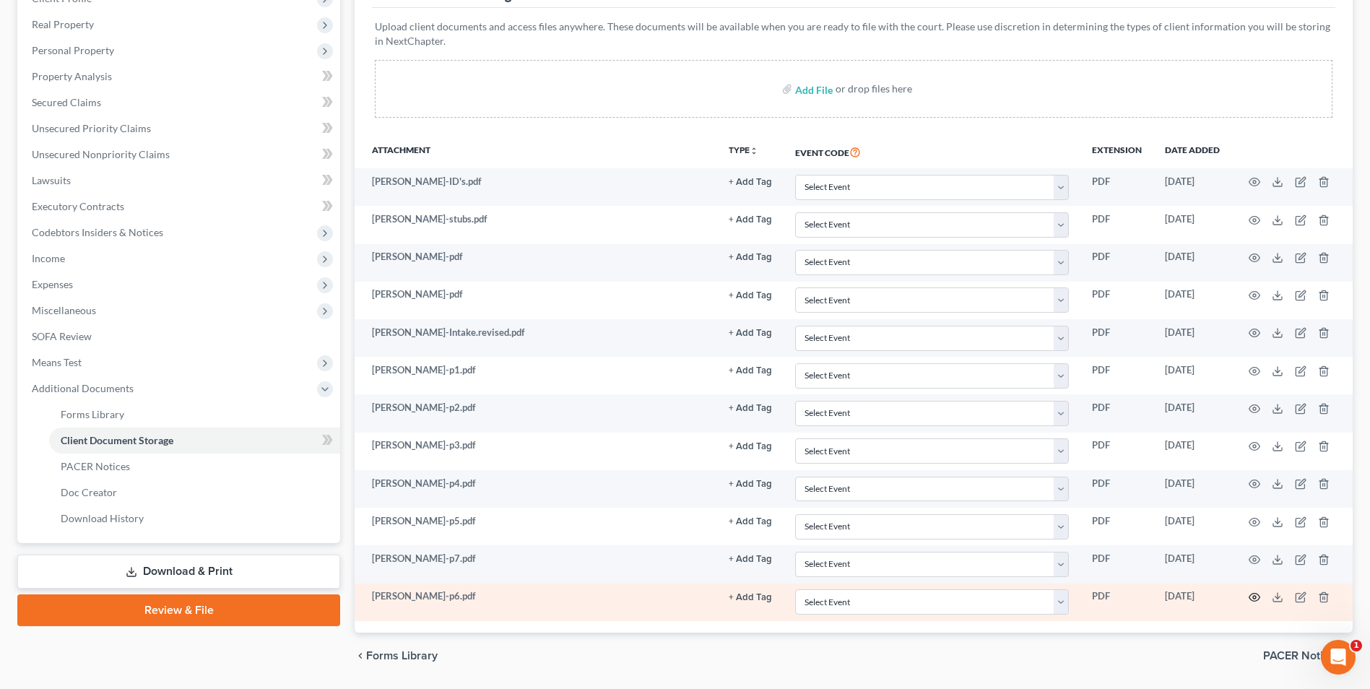
click at [1255, 599] on icon "button" at bounding box center [1255, 597] width 12 height 12
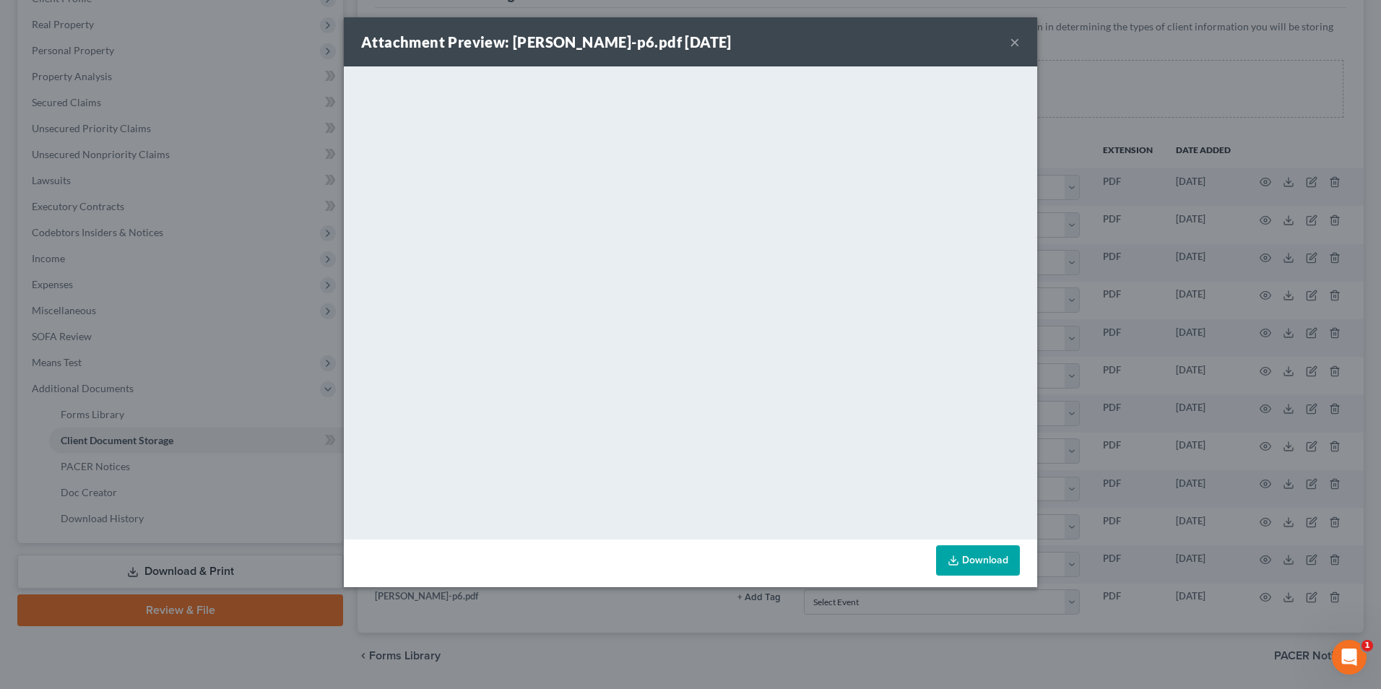
click at [1017, 45] on button "×" at bounding box center [1015, 41] width 10 height 17
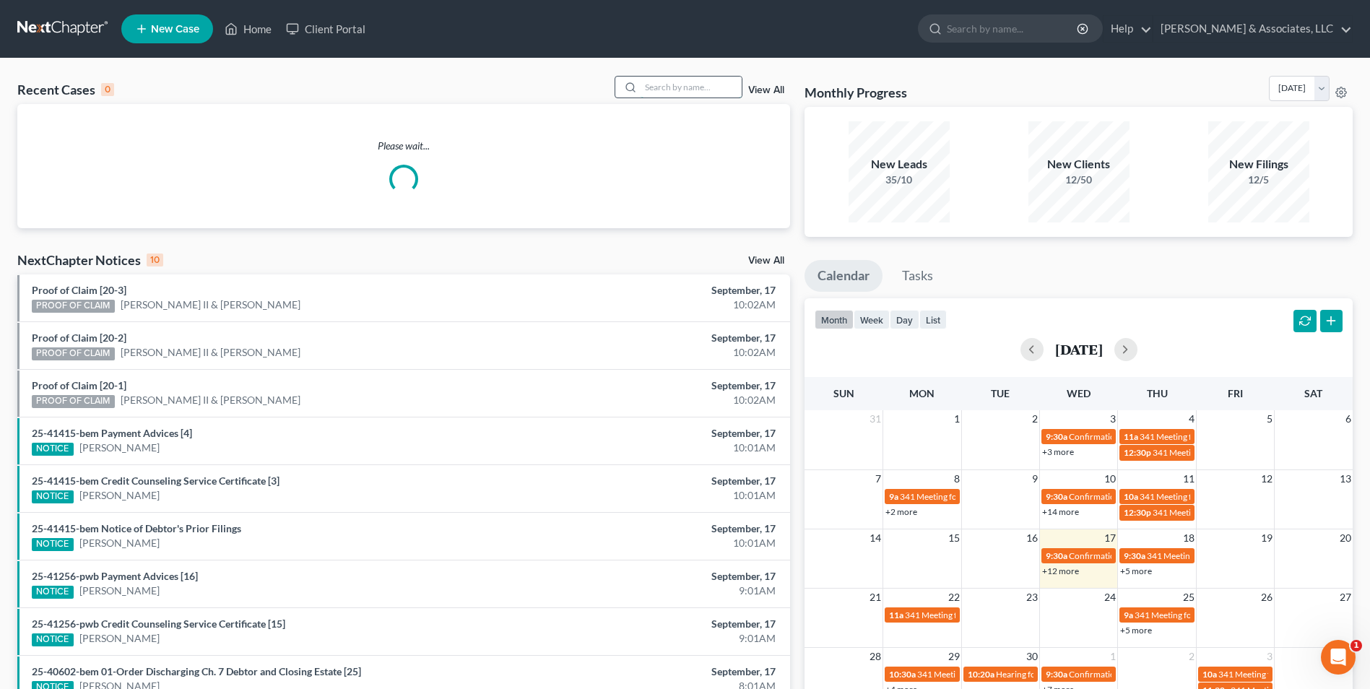
click at [704, 89] on input "search" at bounding box center [691, 87] width 101 height 21
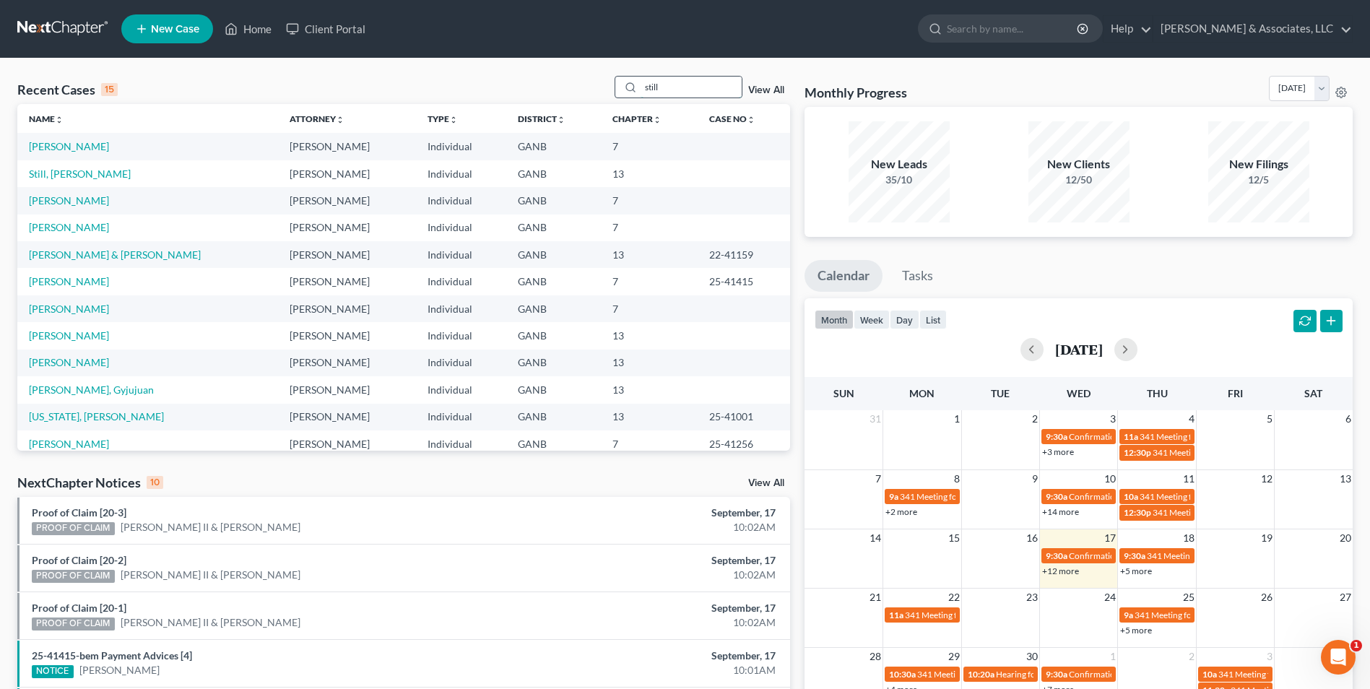
type input "still"
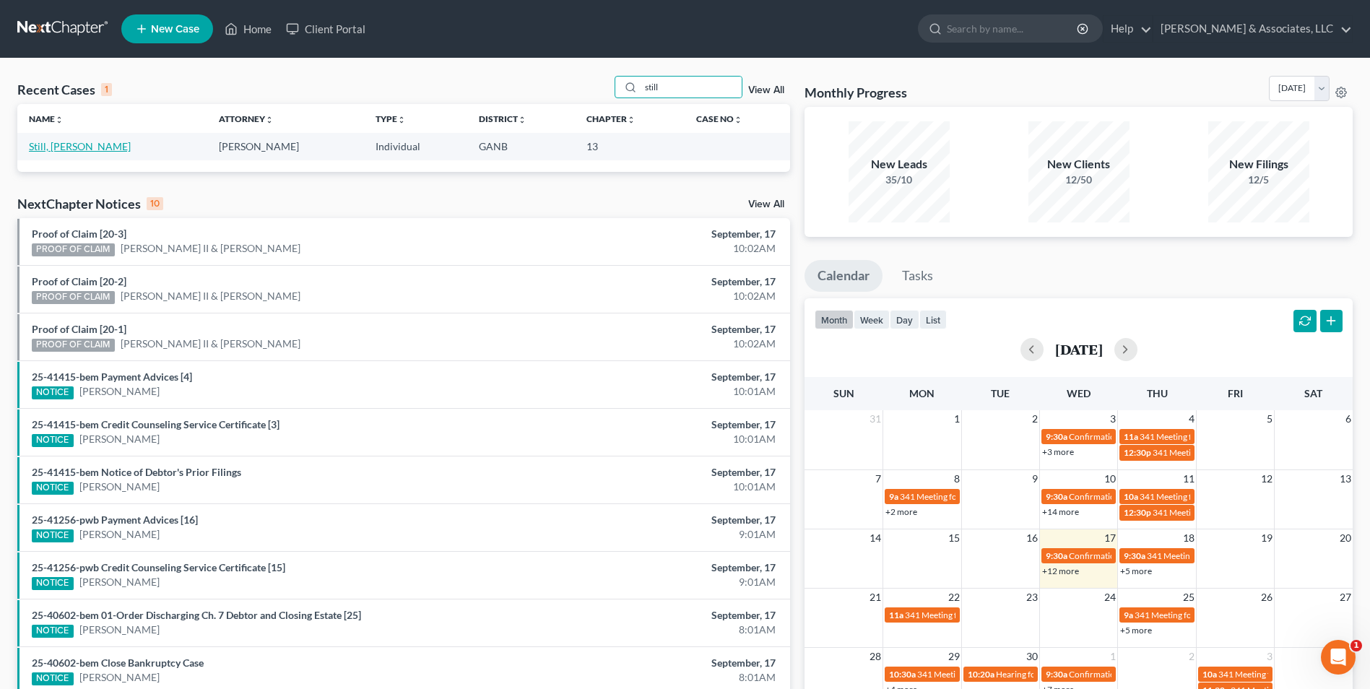
click at [60, 146] on link "Still, [PERSON_NAME]" at bounding box center [80, 146] width 102 height 12
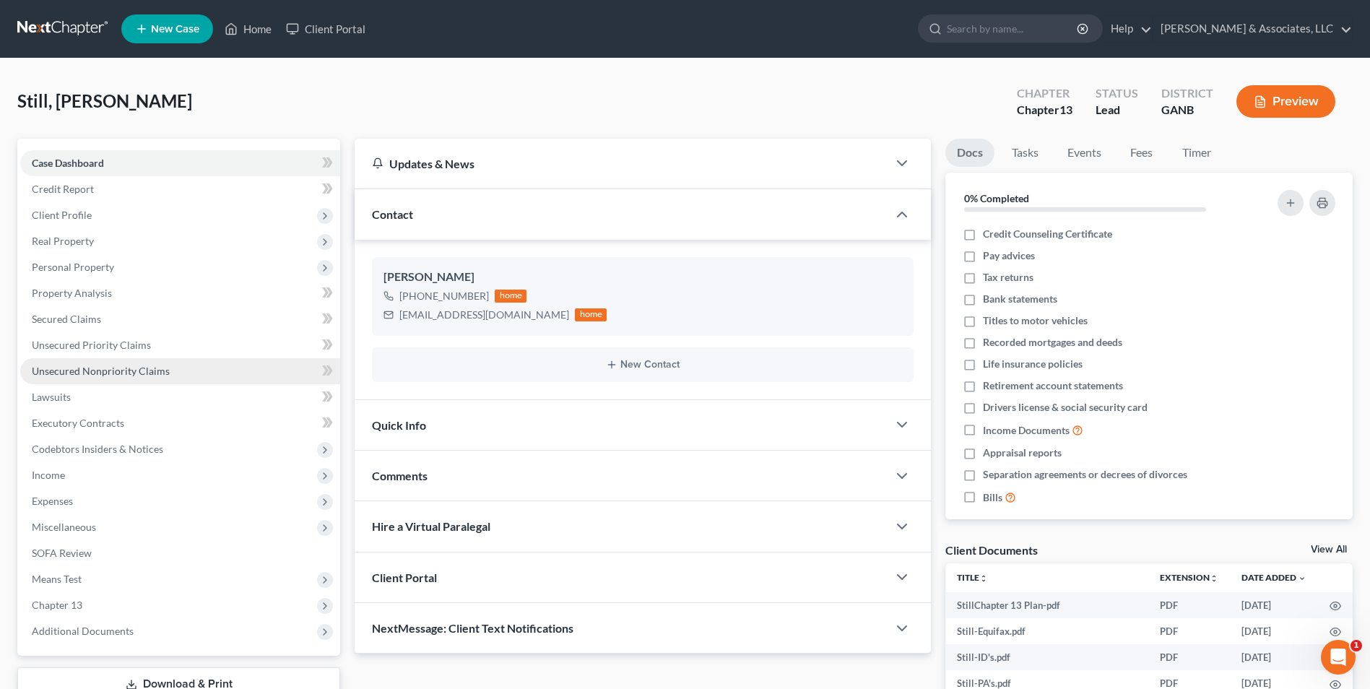
click at [158, 370] on span "Unsecured Nonpriority Claims" at bounding box center [101, 371] width 138 height 12
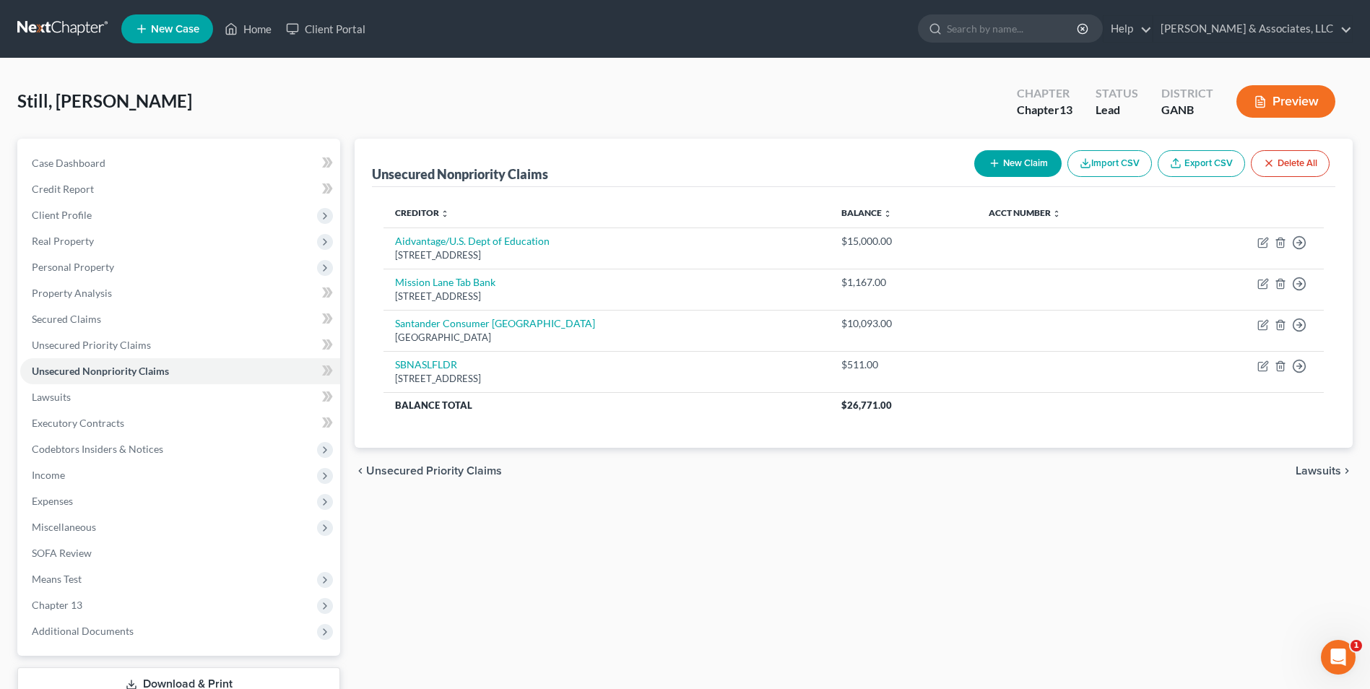
click at [1031, 161] on button "New Claim" at bounding box center [1017, 163] width 87 height 27
select select "0"
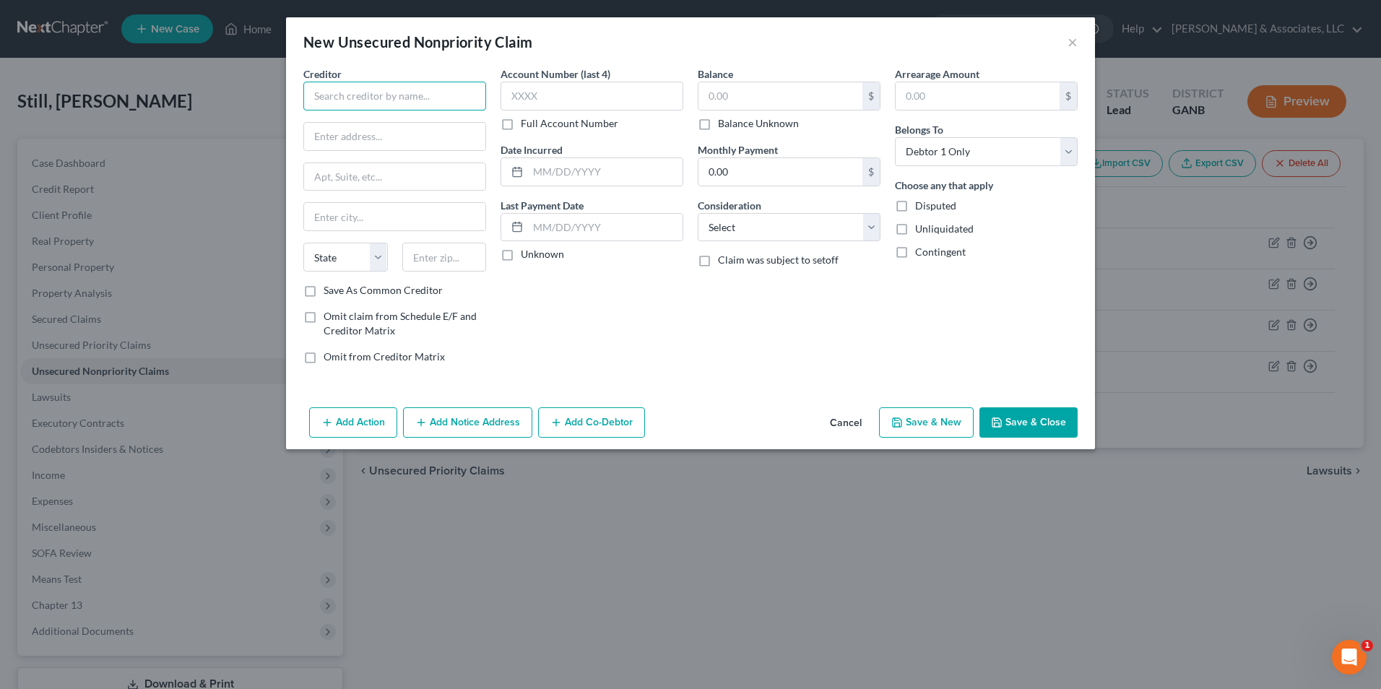
click at [462, 95] on input "text" at bounding box center [394, 96] width 183 height 29
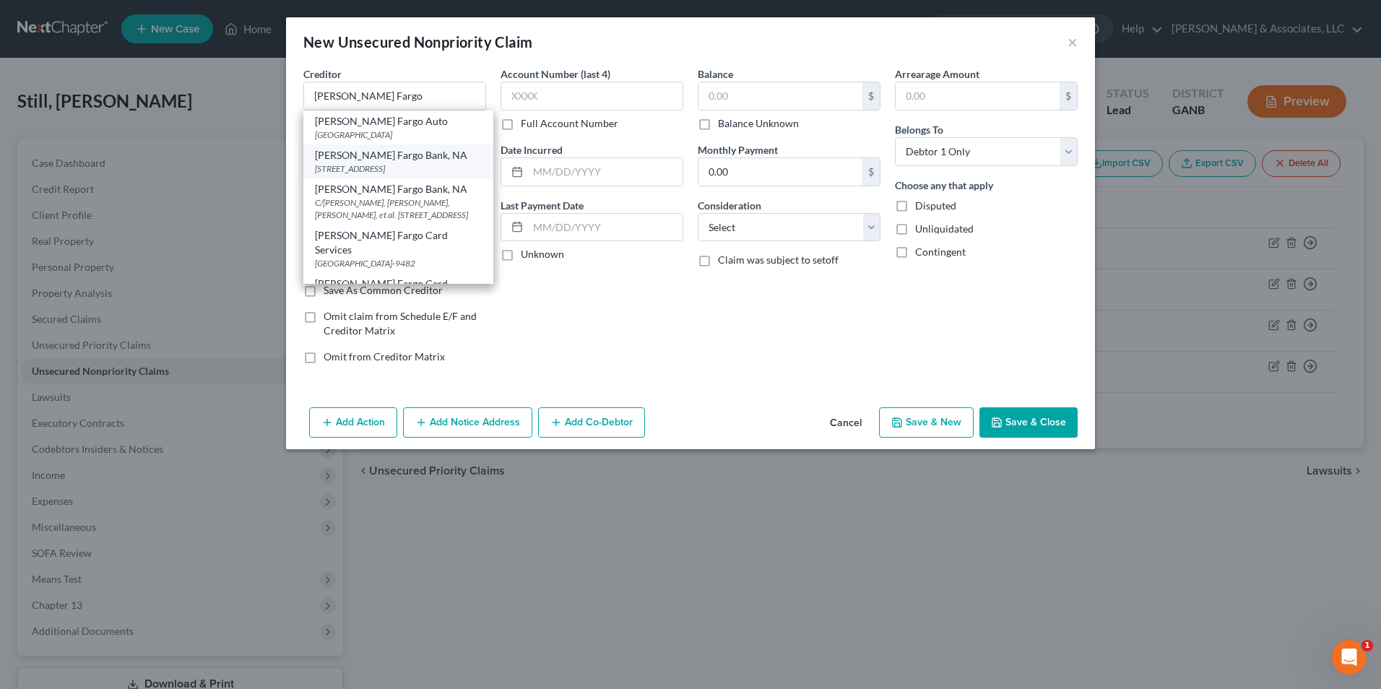
click at [381, 167] on div "[STREET_ADDRESS]" at bounding box center [398, 168] width 167 height 12
type input "[PERSON_NAME] Fargo Bank, NA"
type input "[STREET_ADDRESS]"
type input "[GEOGRAPHIC_DATA]"
select select "43"
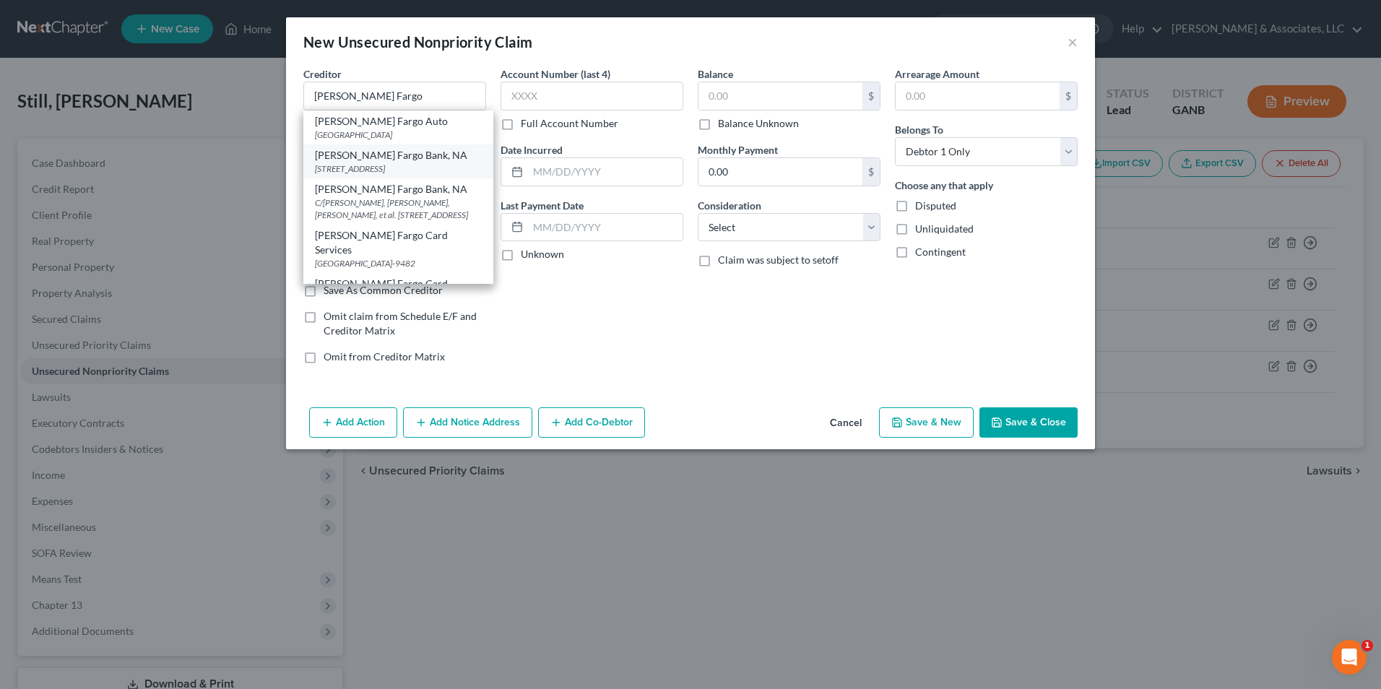
type input "57104"
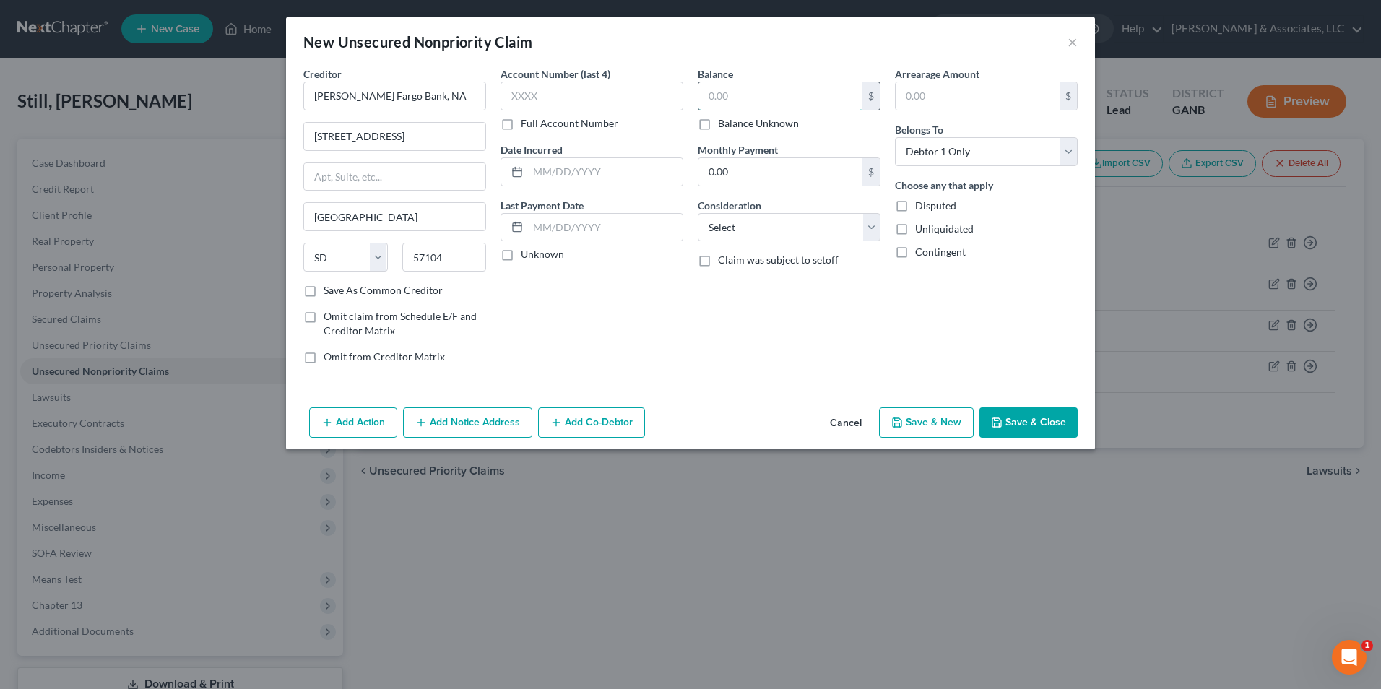
click at [778, 96] on input "text" at bounding box center [780, 95] width 164 height 27
type input "3,300.00"
click at [871, 233] on select "Select Cable / Satellite Services Collection Agency Credit Card Debt Debt Couns…" at bounding box center [789, 227] width 183 height 29
select select "15"
click at [698, 213] on select "Select Cable / Satellite Services Collection Agency Credit Card Debt Debt Couns…" at bounding box center [789, 227] width 183 height 29
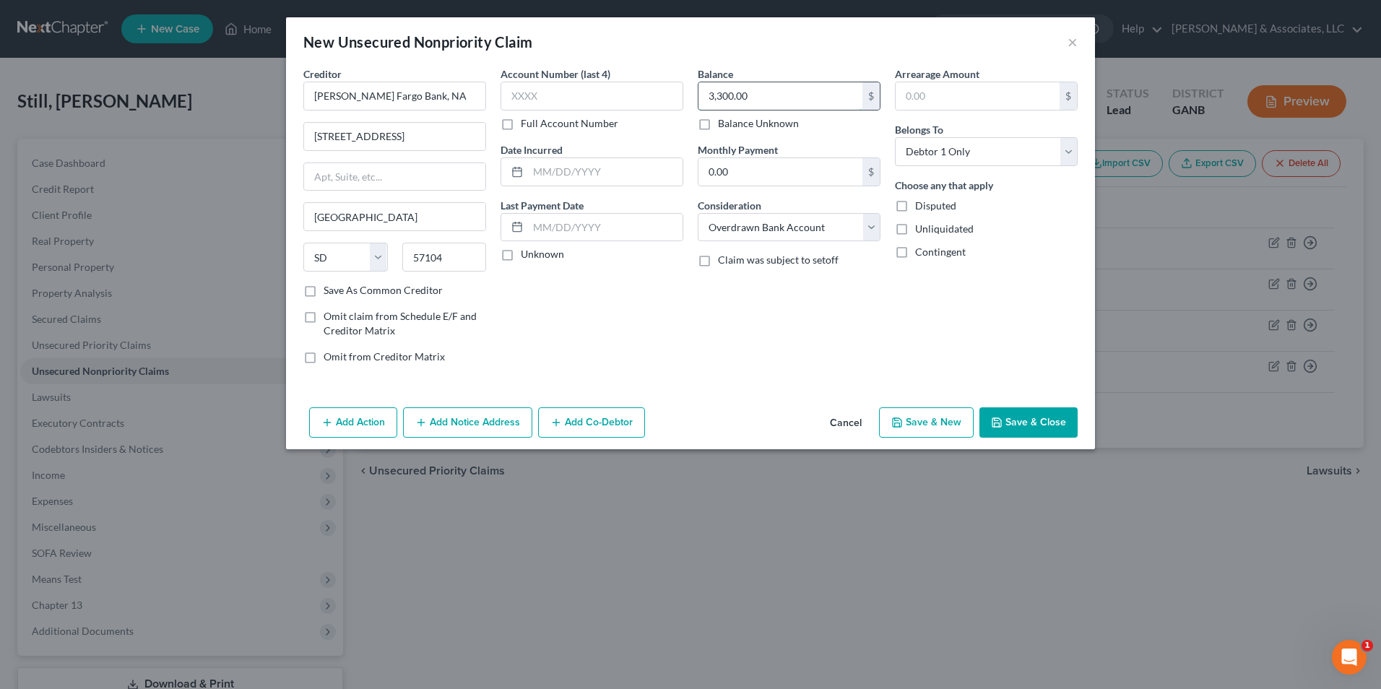
click at [765, 100] on input "3,300.00" at bounding box center [780, 95] width 164 height 27
type input "3,354.99"
click at [608, 172] on input "text" at bounding box center [605, 171] width 155 height 27
type input "[DATE]"
click at [1044, 424] on button "Save & Close" at bounding box center [1028, 422] width 98 height 30
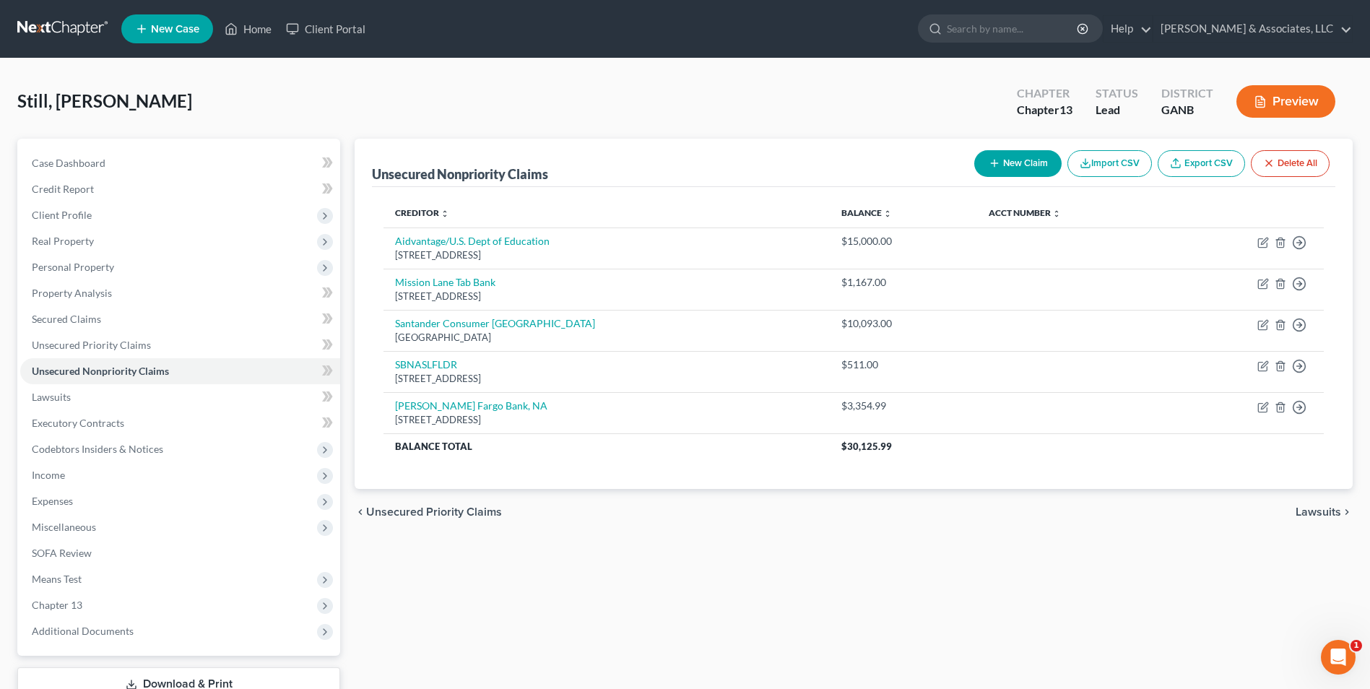
click at [1019, 160] on button "New Claim" at bounding box center [1017, 163] width 87 height 27
select select "0"
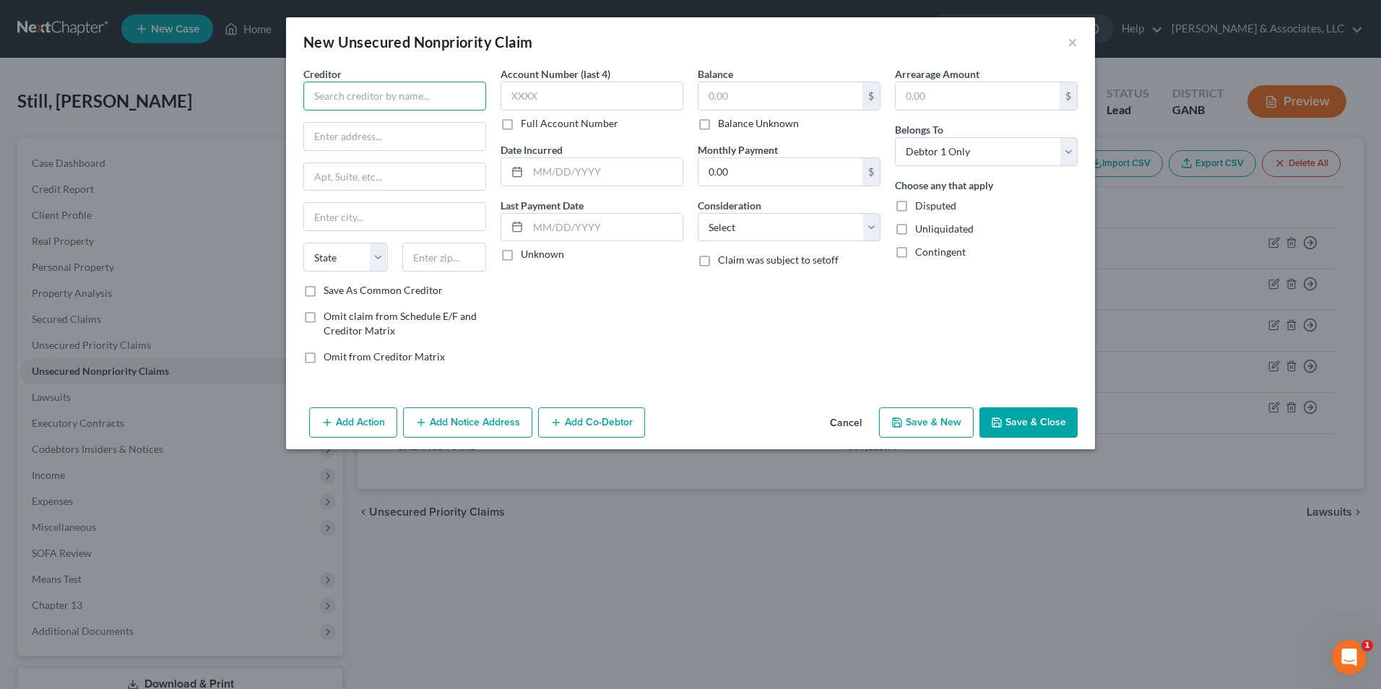
click at [451, 93] on input "text" at bounding box center [394, 96] width 183 height 29
drag, startPoint x: 363, startPoint y: 93, endPoint x: 204, endPoint y: 126, distance: 162.9
click at [204, 126] on div "New Unsecured Nonpriority Claim × Creditor * BHR, LLC State [US_STATE][GEOGRAPH…" at bounding box center [690, 344] width 1381 height 689
paste input "[PERSON_NAME] [PERSON_NAME]"
drag, startPoint x: 425, startPoint y: 98, endPoint x: 225, endPoint y: 110, distance: 199.6
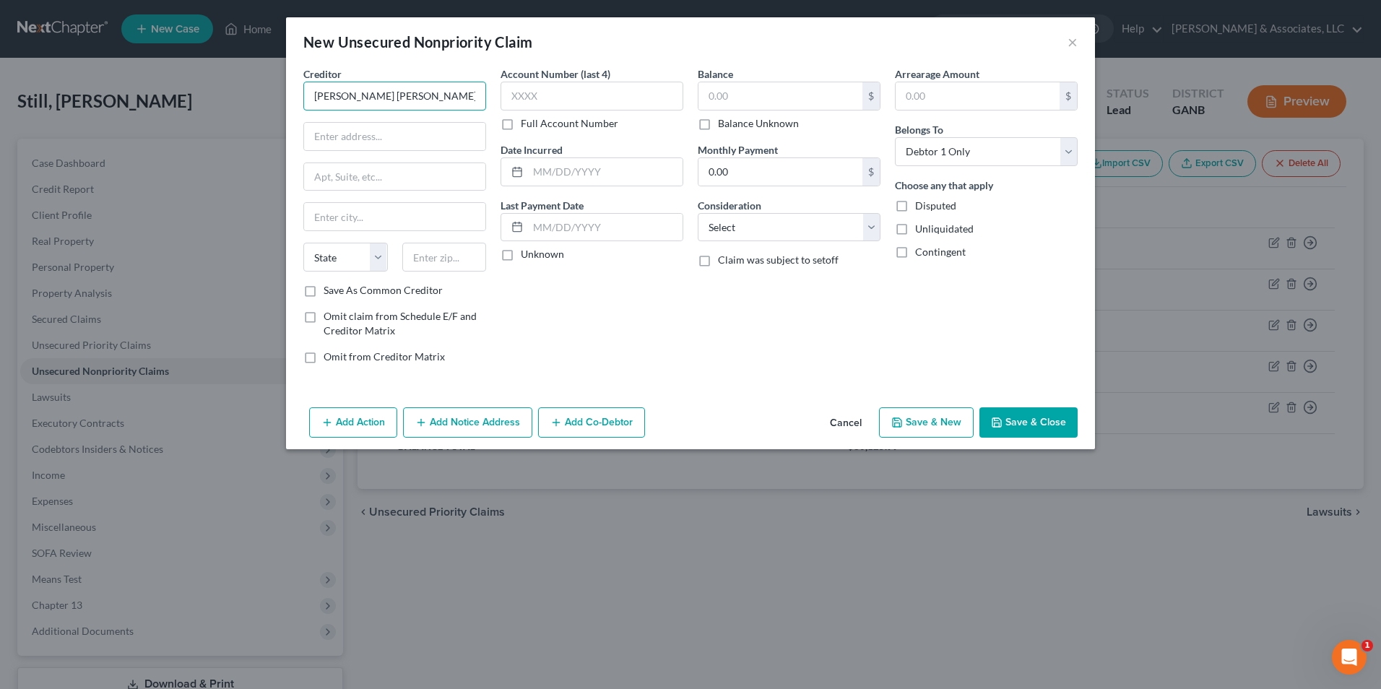
click at [225, 110] on div "New Unsecured Nonpriority Claim × Creditor * [PERSON_NAME] [PERSON_NAME] State …" at bounding box center [690, 344] width 1381 height 689
type input "BHR, LLC"
click at [390, 201] on div "Creditor * BHR, LLC State [US_STATE] AK AR AZ CA CO [GEOGRAPHIC_DATA] DE DC [GE…" at bounding box center [394, 174] width 183 height 217
drag, startPoint x: 359, startPoint y: 97, endPoint x: 141, endPoint y: 129, distance: 220.3
click at [141, 129] on div "New Unsecured Nonpriority Claim × Creditor * BHR, LLC State [US_STATE][GEOGRAPH…" at bounding box center [690, 344] width 1381 height 689
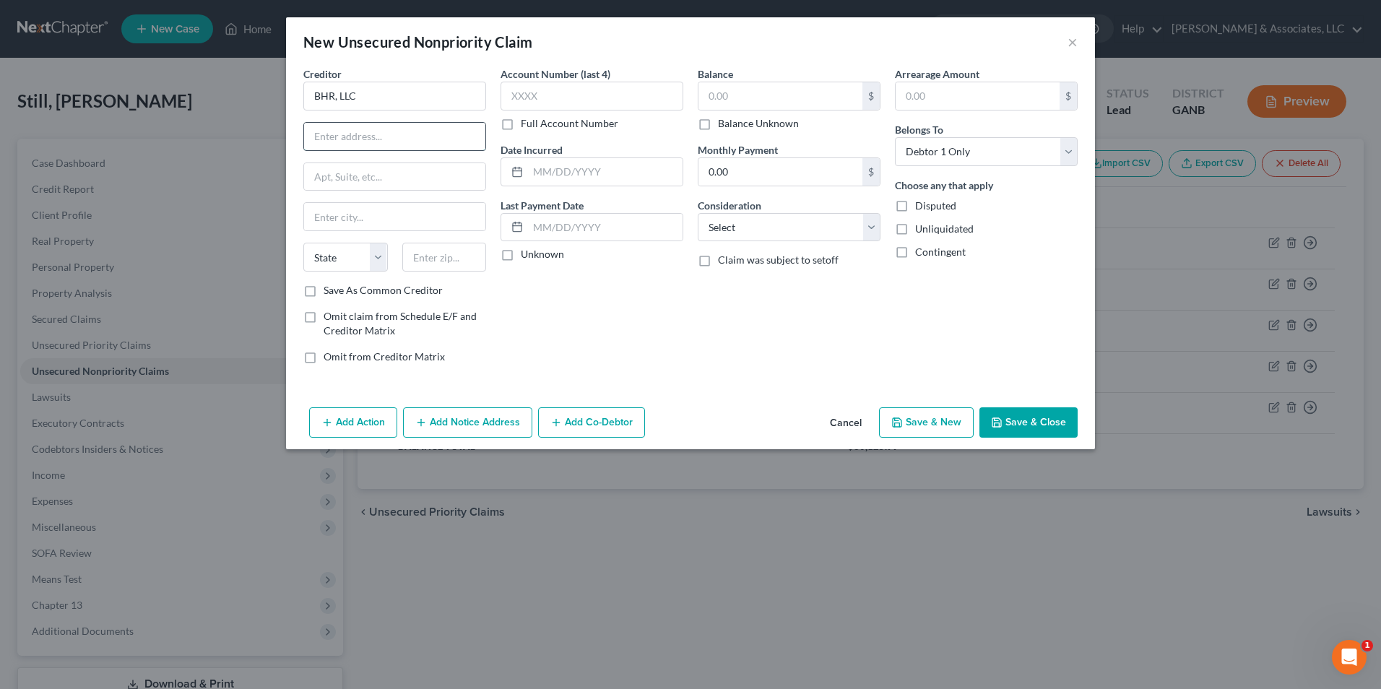
click at [384, 132] on input "text" at bounding box center [394, 136] width 181 height 27
type input "[STREET_ADDRESS][PERSON_NAME]"
type input "STE 201"
type input "NASHUA"
select select "32"
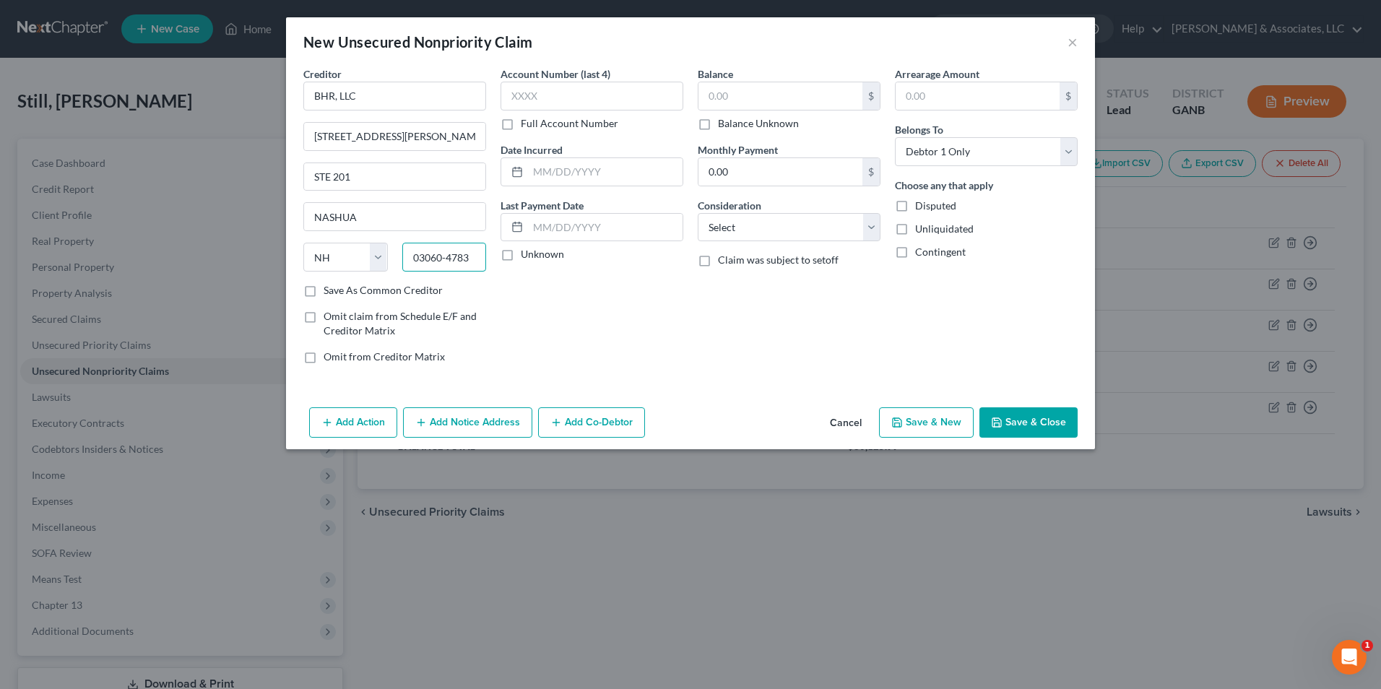
type input "03060-4783"
click at [324, 290] on label "Save As Common Creditor" at bounding box center [383, 290] width 119 height 14
click at [329, 290] on input "Save As Common Creditor" at bounding box center [333, 287] width 9 height 9
checkbox input "true"
click at [796, 90] on input "text" at bounding box center [780, 95] width 164 height 27
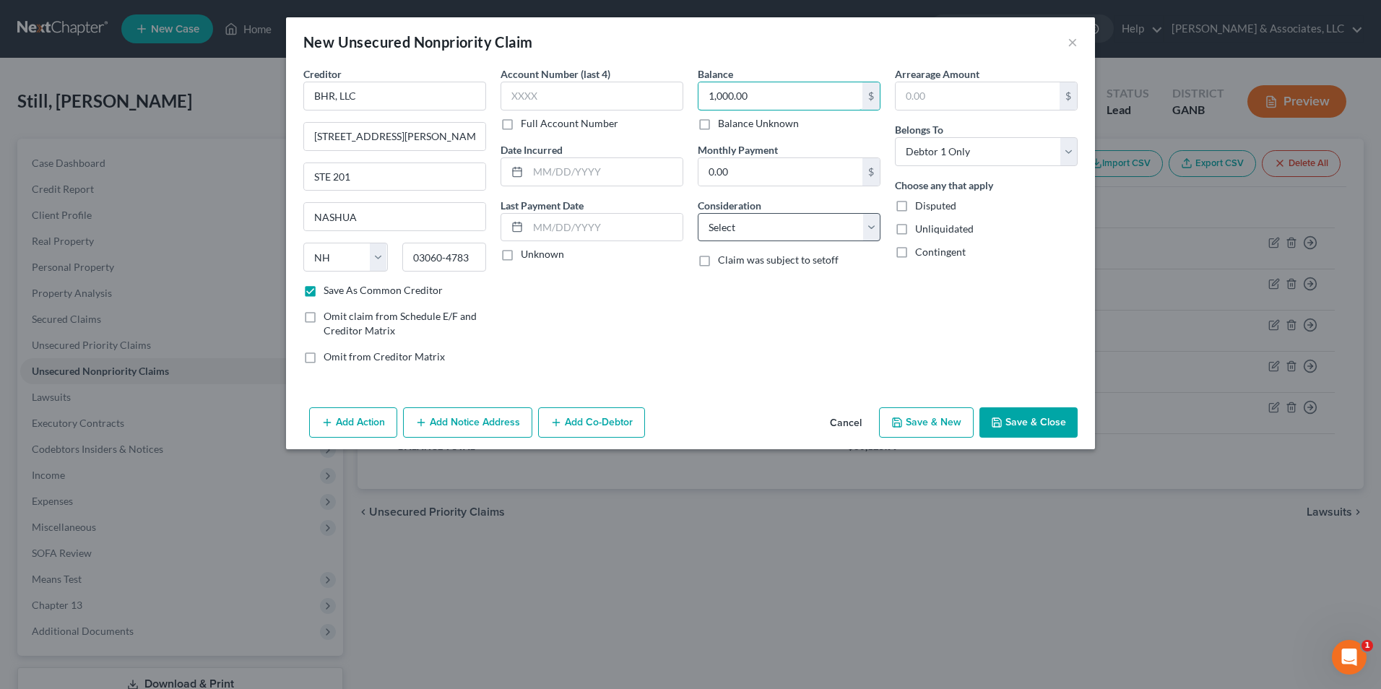
type input "1,000.00"
click at [876, 225] on select "Select Cable / Satellite Services Collection Agency Credit Card Debt Debt Couns…" at bounding box center [789, 227] width 183 height 29
select select "9"
click at [698, 213] on select "Select Cable / Satellite Services Collection Agency Credit Card Debt Debt Couns…" at bounding box center [789, 227] width 183 height 29
click at [322, 95] on input "BHR, LLC" at bounding box center [394, 96] width 183 height 29
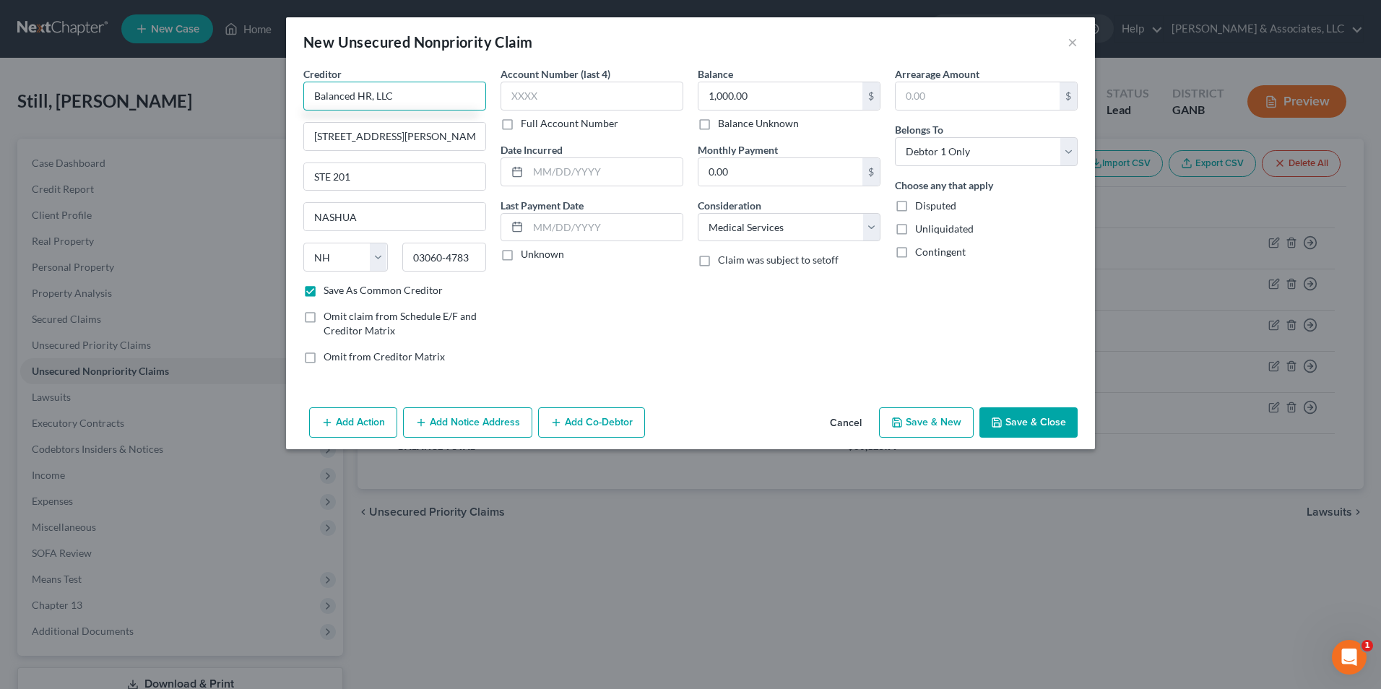
click at [365, 97] on input "Balanced HR, LLC" at bounding box center [394, 96] width 183 height 29
type input "Balanced Healthcare Receivables, LLC"
click at [1043, 425] on button "Save & Close" at bounding box center [1028, 422] width 98 height 30
checkbox input "false"
